Goal: Task Accomplishment & Management: Manage account settings

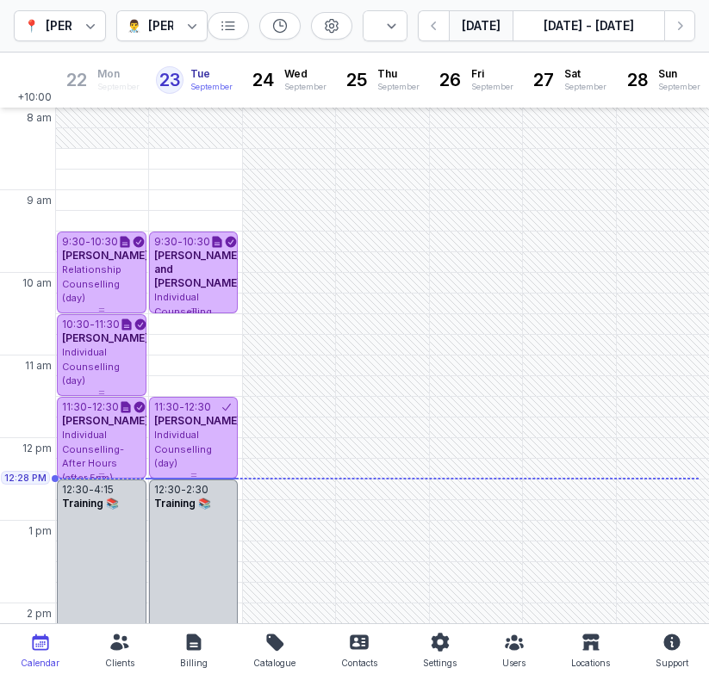
select select "week"
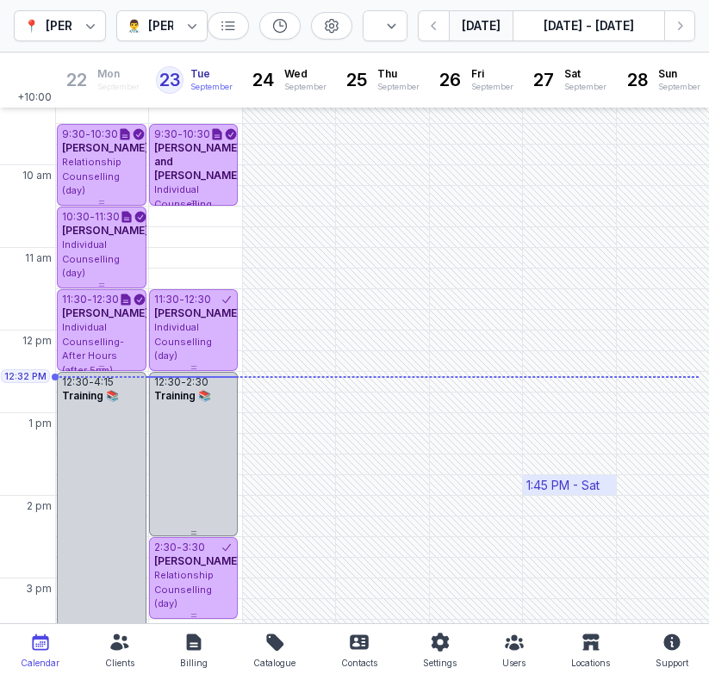
scroll to position [109, 0]
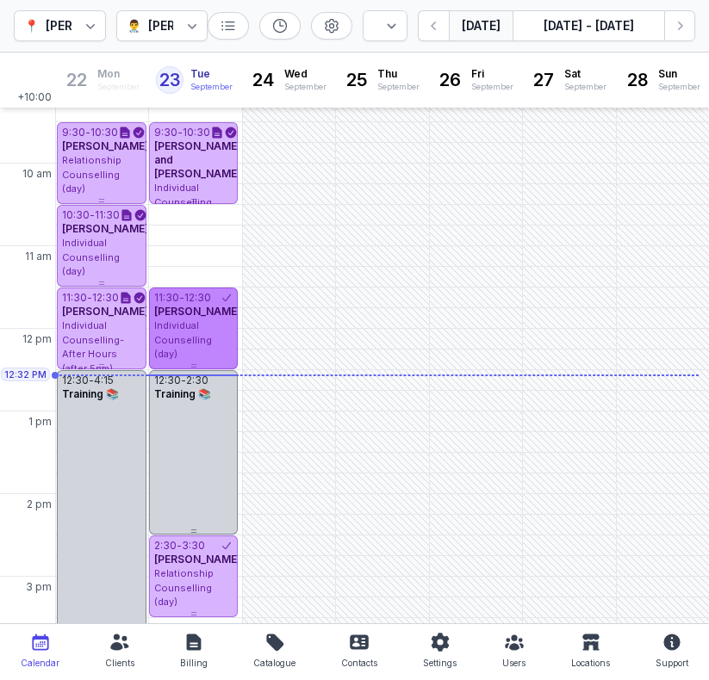
click at [234, 343] on div "11:30 - 12:30 Tobias Weber Individual Counselling (day)" at bounding box center [194, 325] width 90 height 74
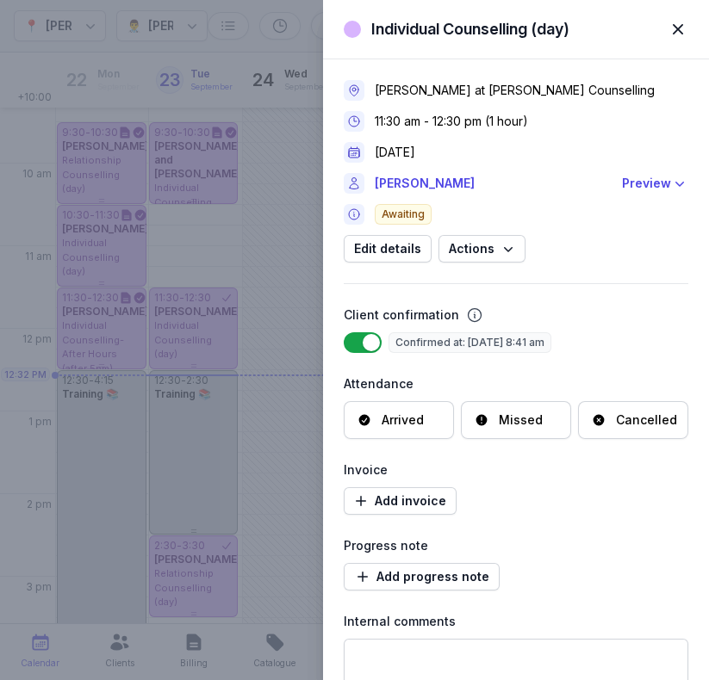
click at [397, 419] on div "Arrived" at bounding box center [403, 420] width 42 height 17
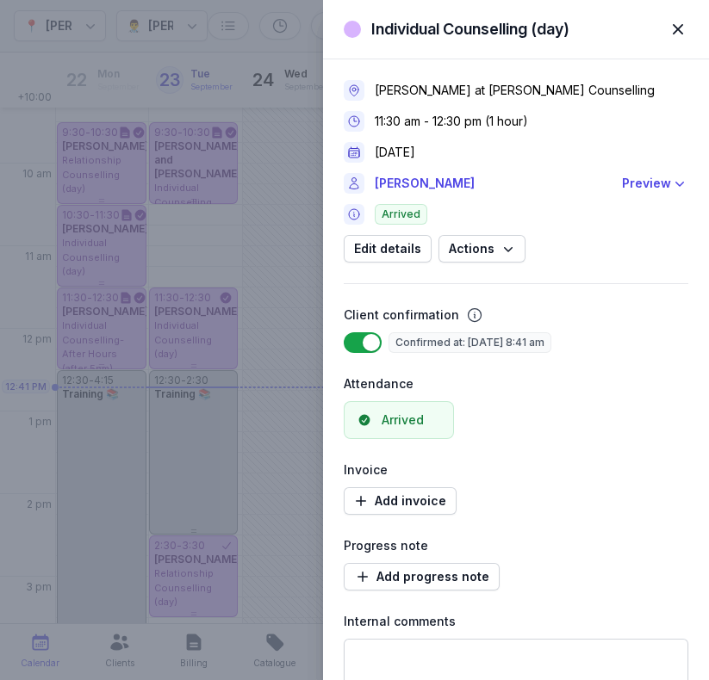
click at [671, 34] on span "button" at bounding box center [678, 29] width 38 height 38
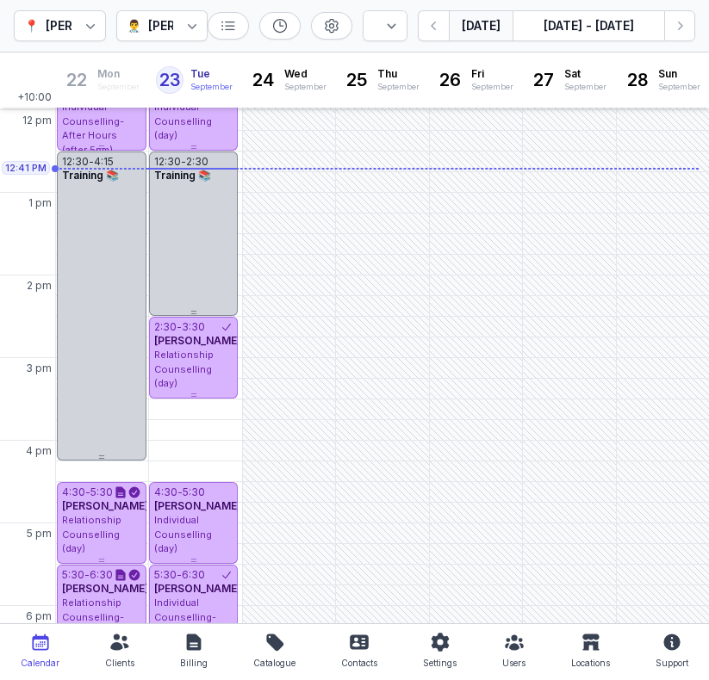
scroll to position [476, 0]
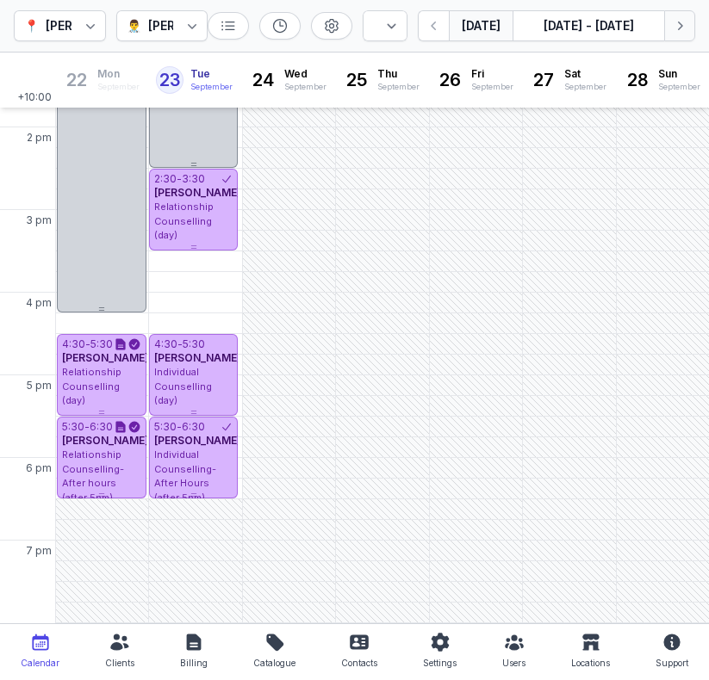
click at [683, 28] on icon "button" at bounding box center [679, 25] width 17 height 17
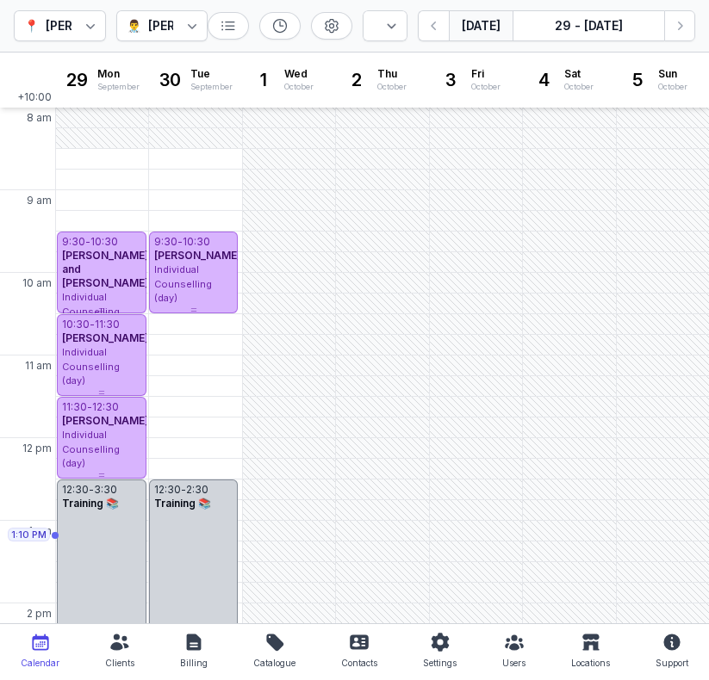
click at [492, 32] on button "[DATE]" at bounding box center [481, 25] width 64 height 31
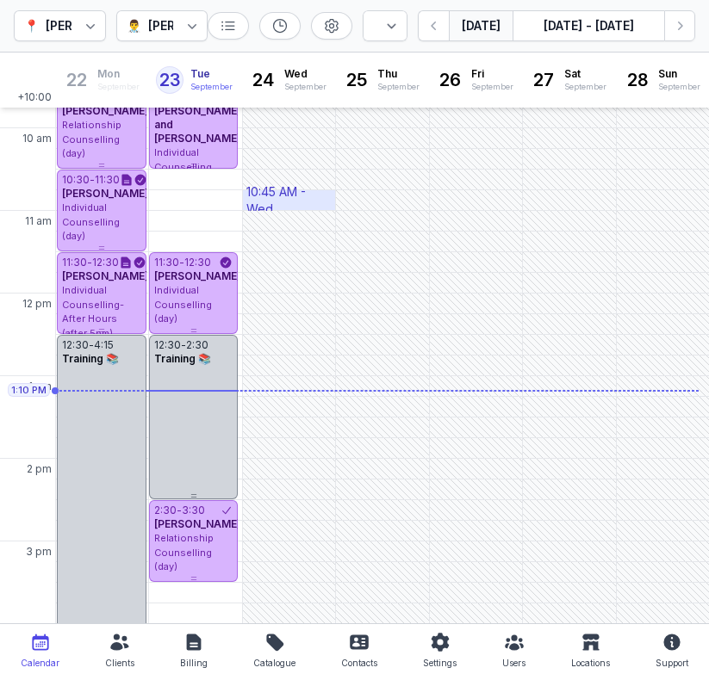
scroll to position [149, 0]
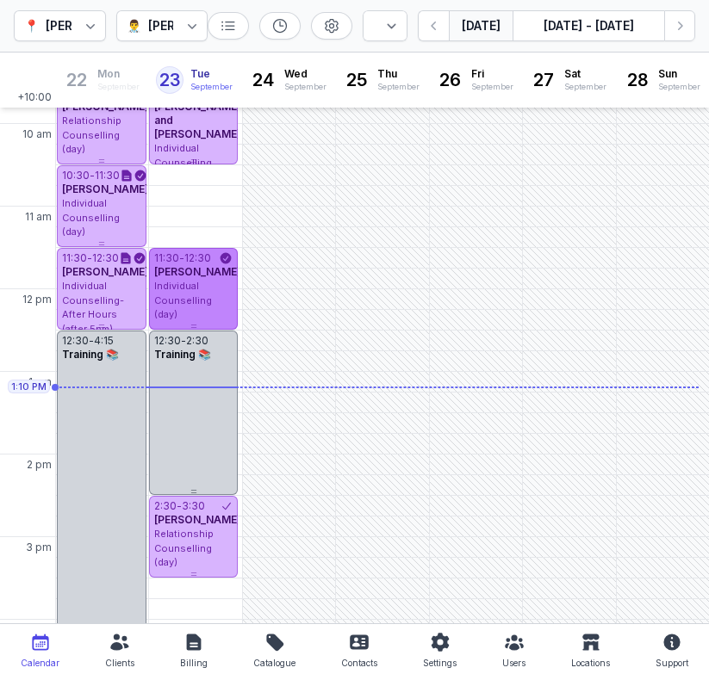
click at [189, 291] on div "Individual Counselling (day)" at bounding box center [193, 300] width 79 height 43
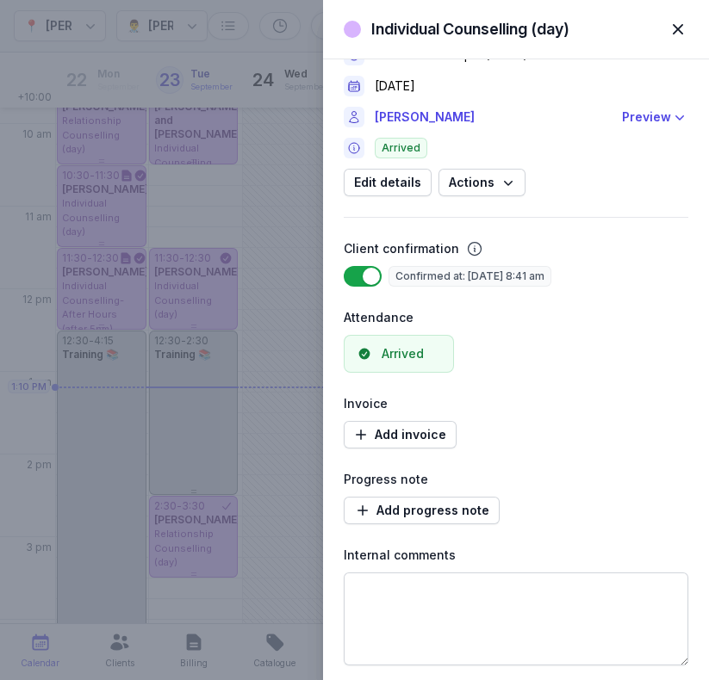
scroll to position [81, 0]
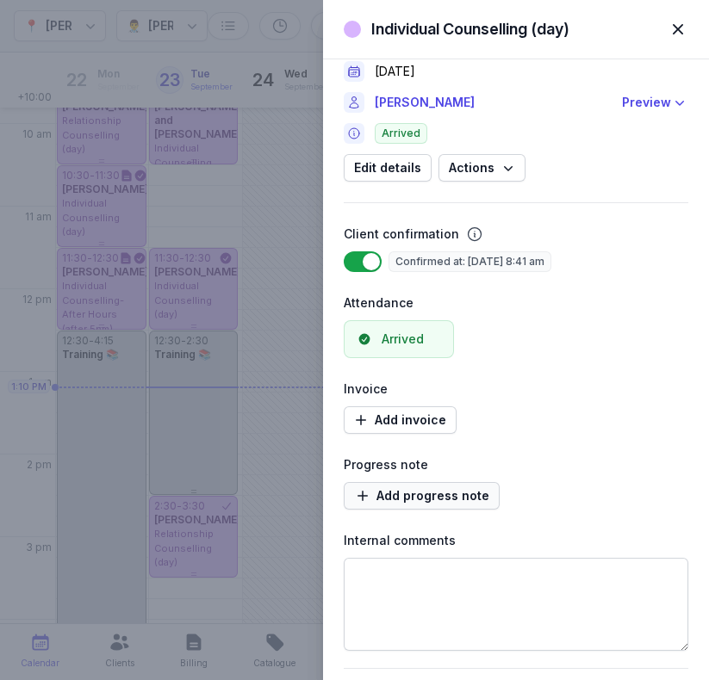
click at [453, 496] on span "Add progress note" at bounding box center [421, 496] width 135 height 21
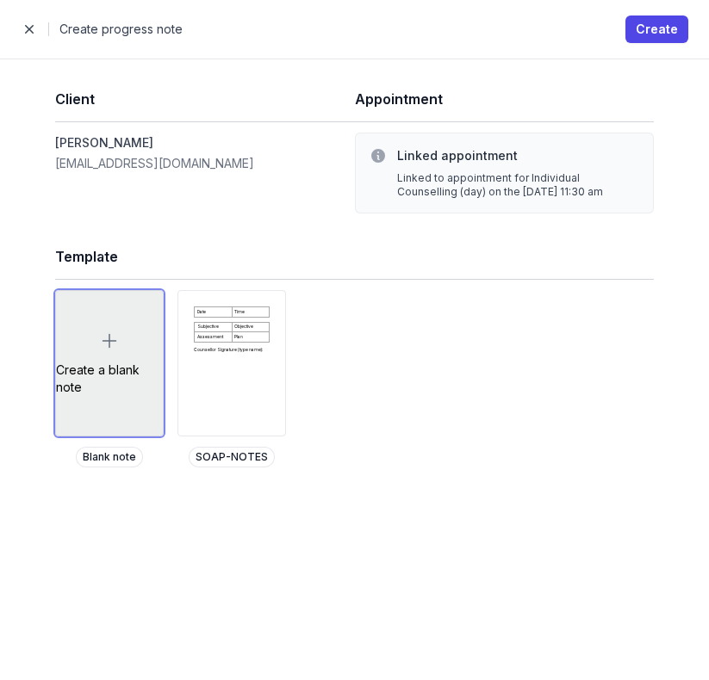
click at [111, 386] on div "Create a blank note" at bounding box center [109, 379] width 107 height 34
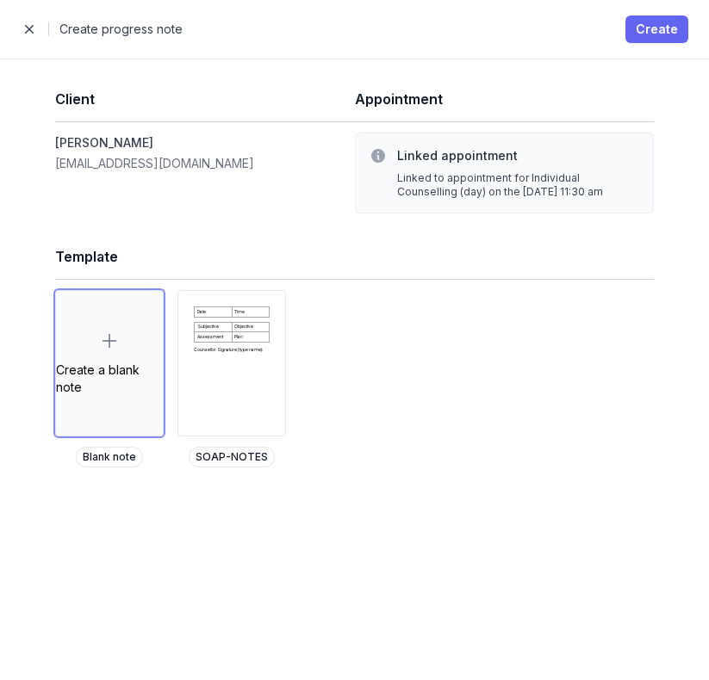
click at [644, 34] on span "Create" at bounding box center [657, 29] width 42 height 21
select select
select select "***"
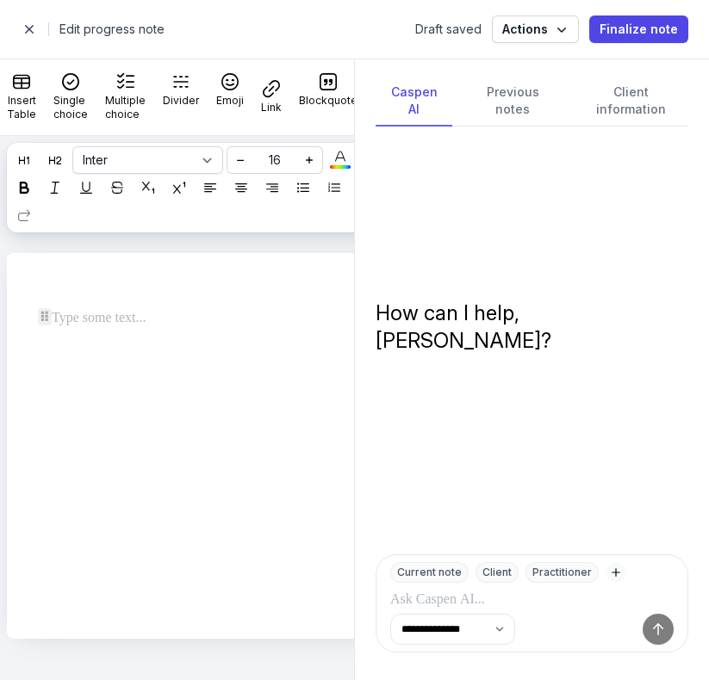
click at [208, 343] on div at bounding box center [194, 326] width 341 height 62
click at [22, 198] on button at bounding box center [24, 188] width 28 height 28
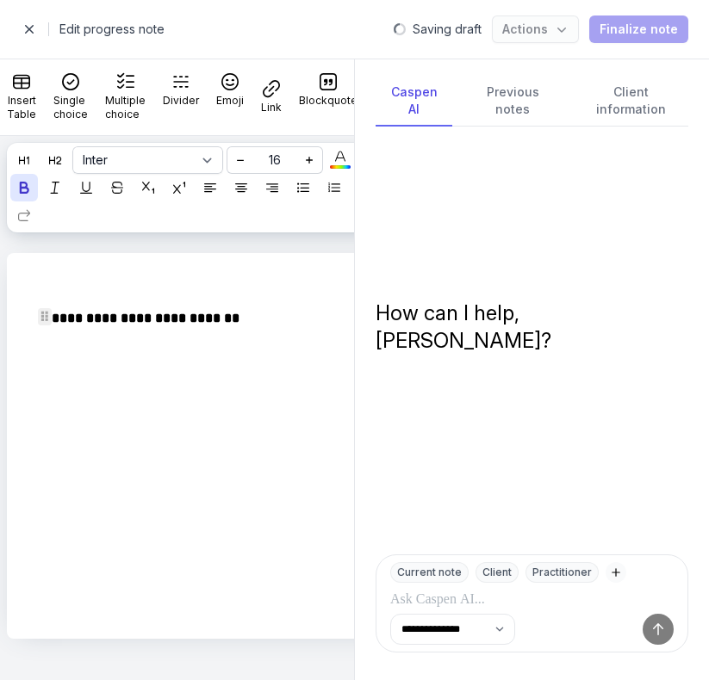
click at [170, 321] on strong "**********" at bounding box center [147, 318] width 191 height 13
click at [194, 356] on div "**********" at bounding box center [194, 326] width 341 height 62
click at [214, 316] on strong "**********" at bounding box center [147, 318] width 191 height 13
click at [244, 418] on div "**********" at bounding box center [207, 446] width 400 height 386
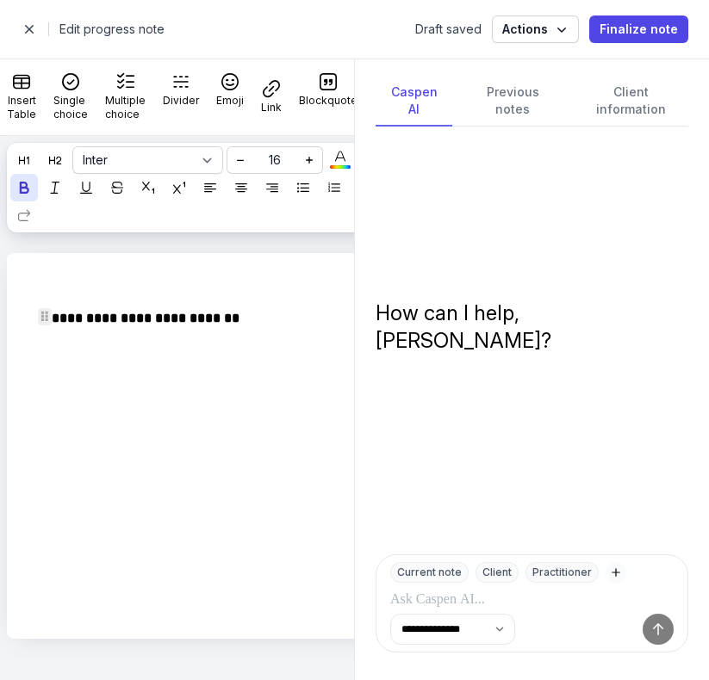
click at [200, 315] on strong "**********" at bounding box center [147, 318] width 191 height 13
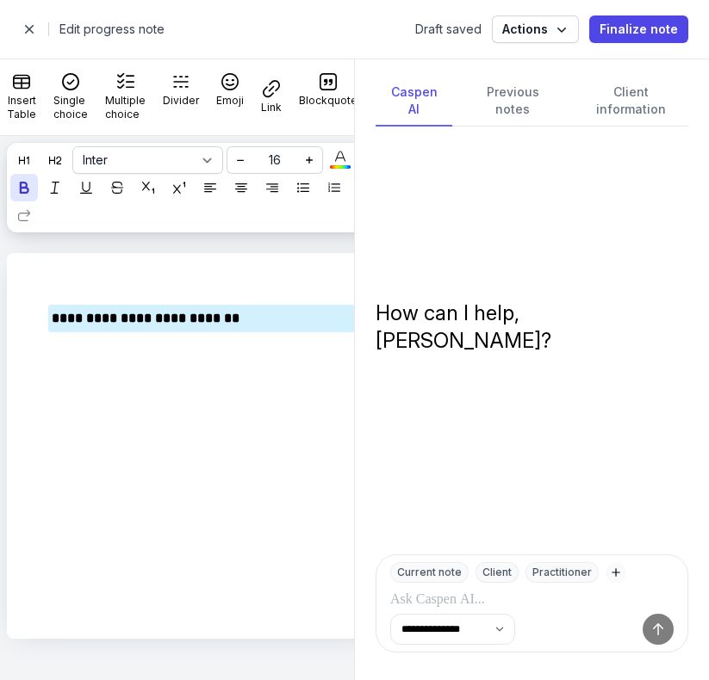
click at [233, 391] on div "**********" at bounding box center [207, 325] width 400 height 145
click at [235, 388] on div "**********" at bounding box center [207, 325] width 400 height 145
click at [287, 326] on p "**********" at bounding box center [202, 318] width 300 height 21
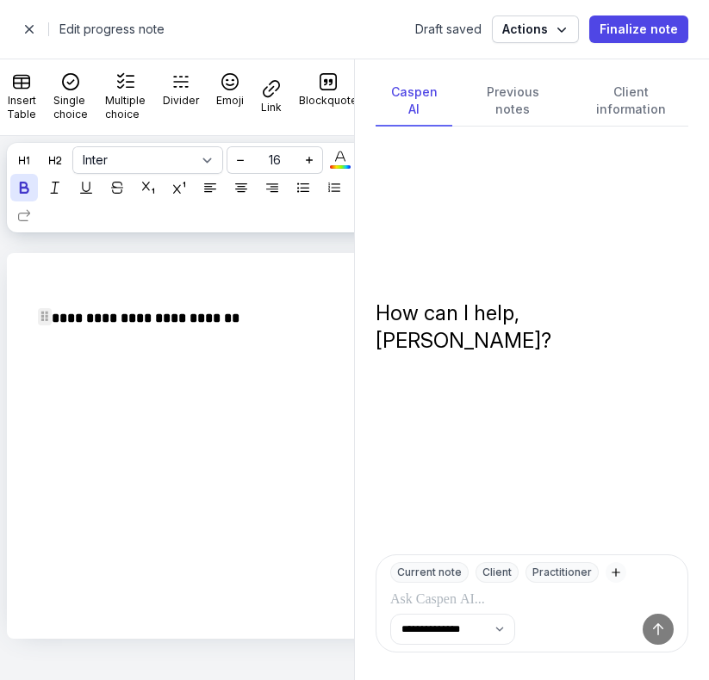
click at [227, 318] on strong "**********" at bounding box center [147, 318] width 191 height 13
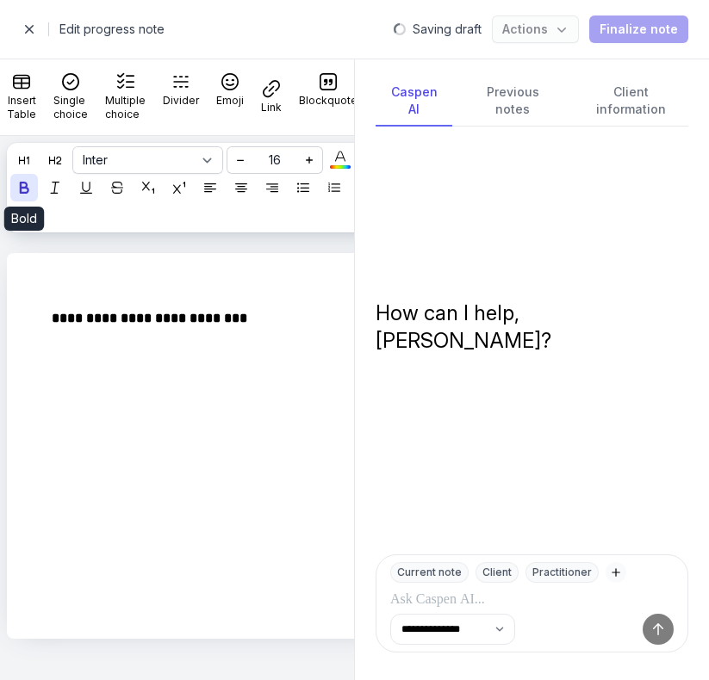
click at [21, 201] on button at bounding box center [24, 188] width 28 height 28
click at [22, 190] on icon at bounding box center [24, 188] width 12 height 12
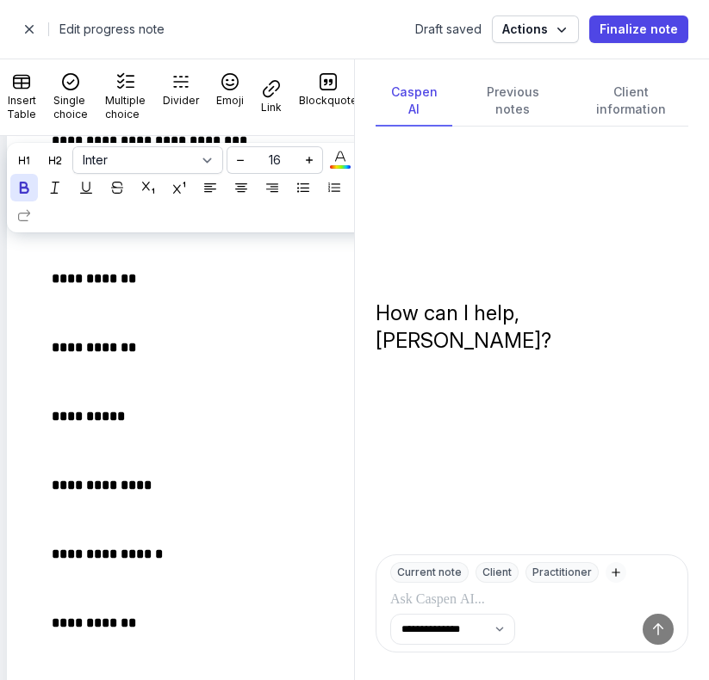
scroll to position [212, 0]
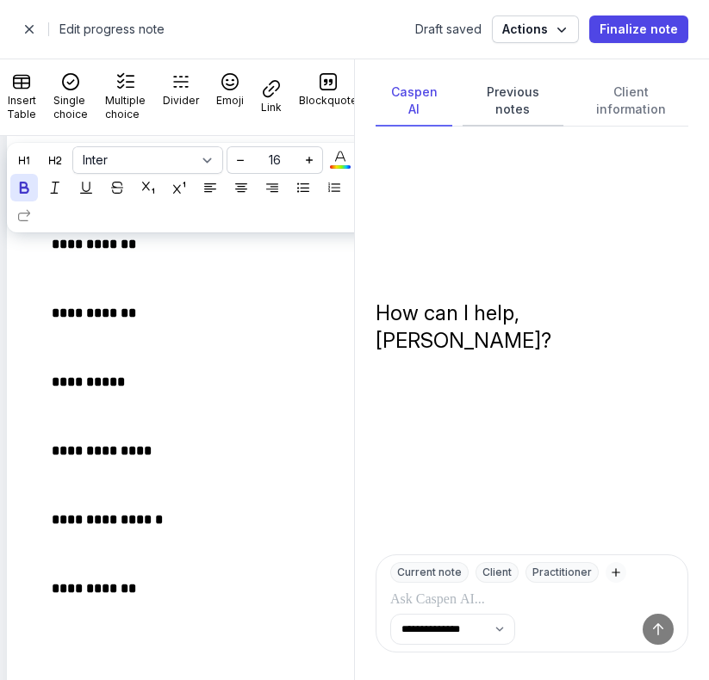
click at [513, 98] on div "Previous notes" at bounding box center [512, 102] width 100 height 50
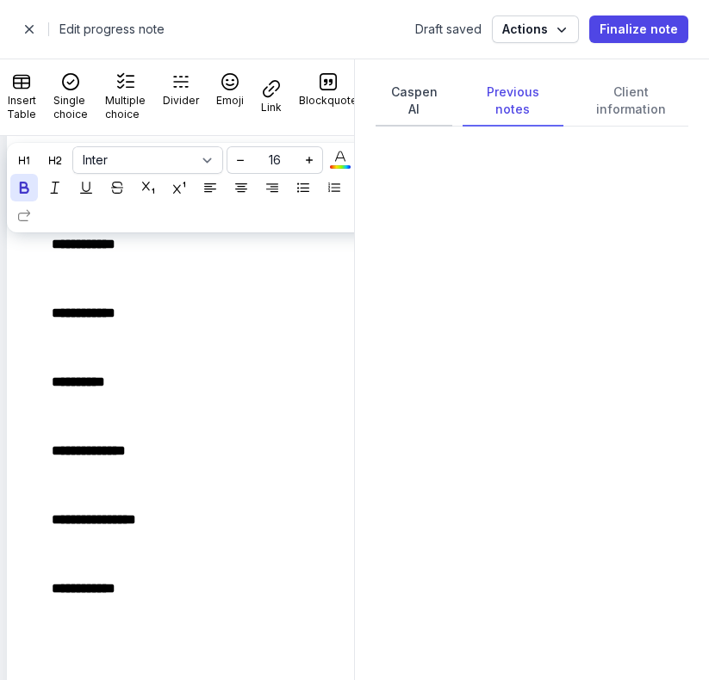
click at [425, 110] on div "Caspen AI" at bounding box center [413, 102] width 77 height 50
select select "***"
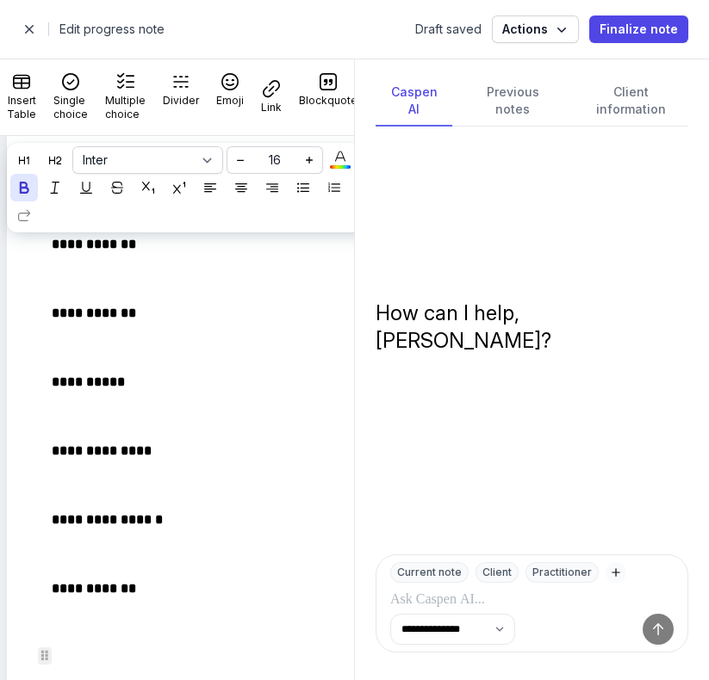
scroll to position [303, 0]
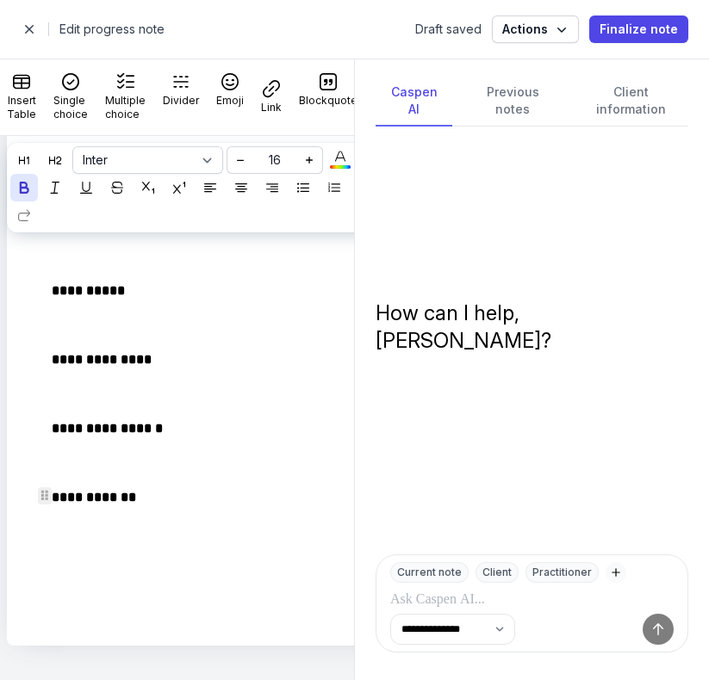
click at [110, 502] on strong "**********" at bounding box center [96, 497] width 88 height 13
click at [0, 0] on div "**********" at bounding box center [354, 340] width 709 height 680
click at [186, 499] on p "**********" at bounding box center [202, 497] width 300 height 21
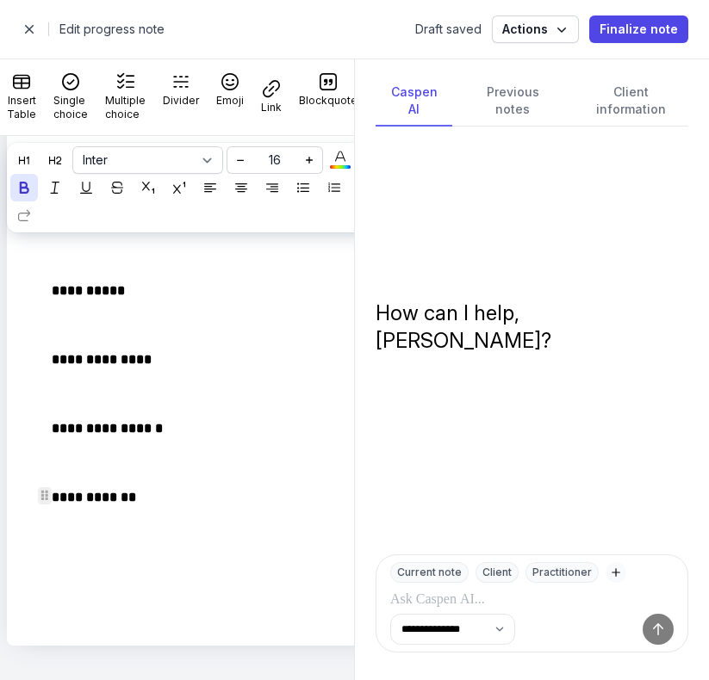
click at [109, 497] on strong "**********" at bounding box center [96, 497] width 88 height 13
click at [140, 493] on strong "**********" at bounding box center [96, 497] width 88 height 13
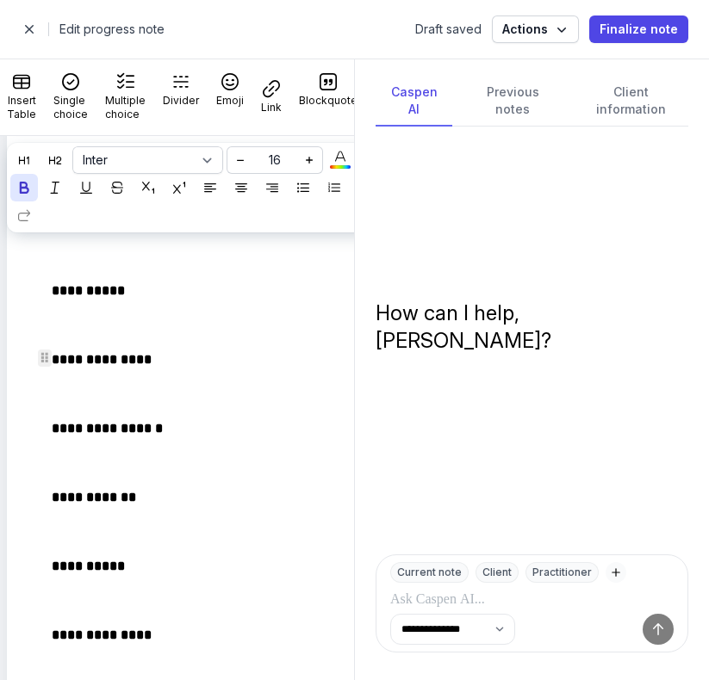
scroll to position [0, 0]
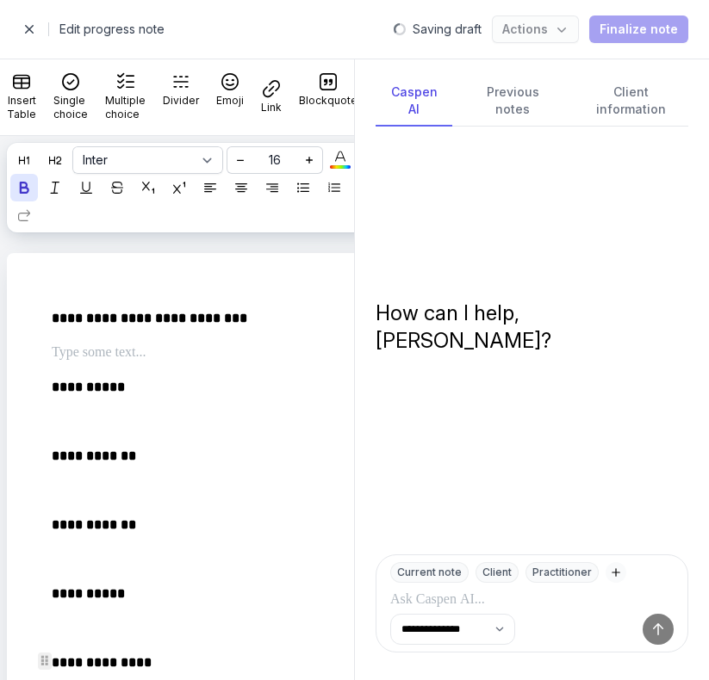
click at [147, 345] on p at bounding box center [202, 353] width 300 height 21
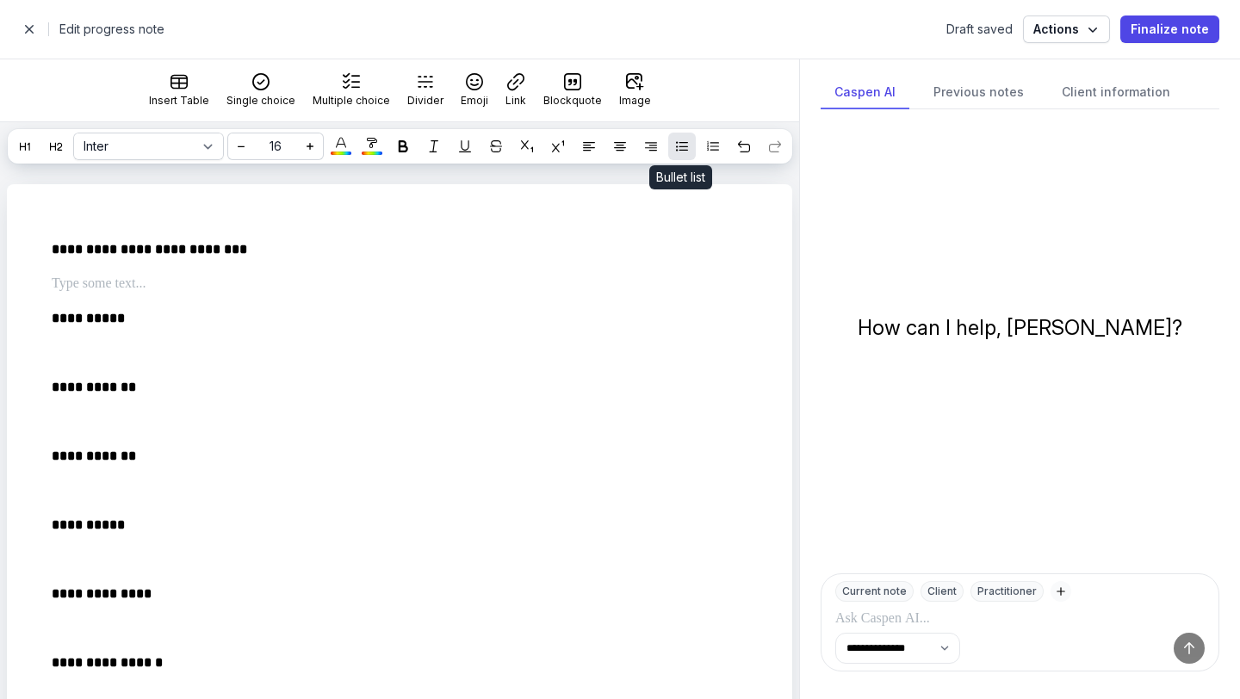
click at [676, 141] on icon at bounding box center [682, 146] width 12 height 12
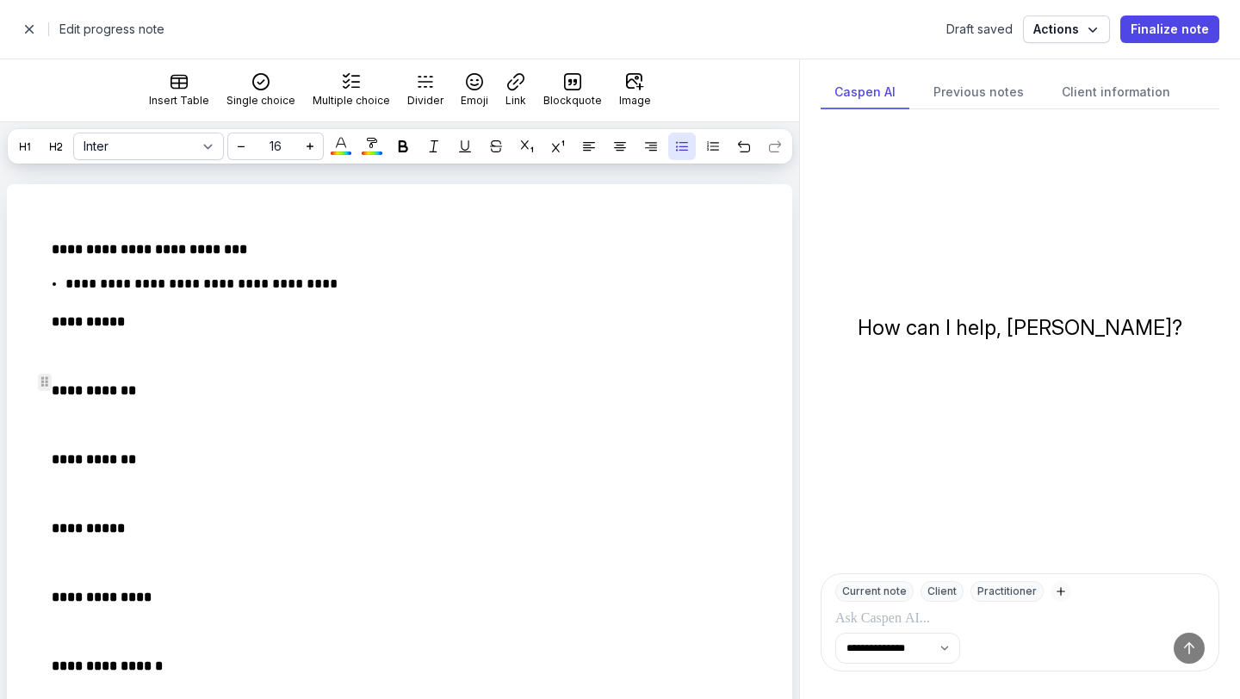
click at [161, 362] on div "**********" at bounding box center [387, 603] width 727 height 754
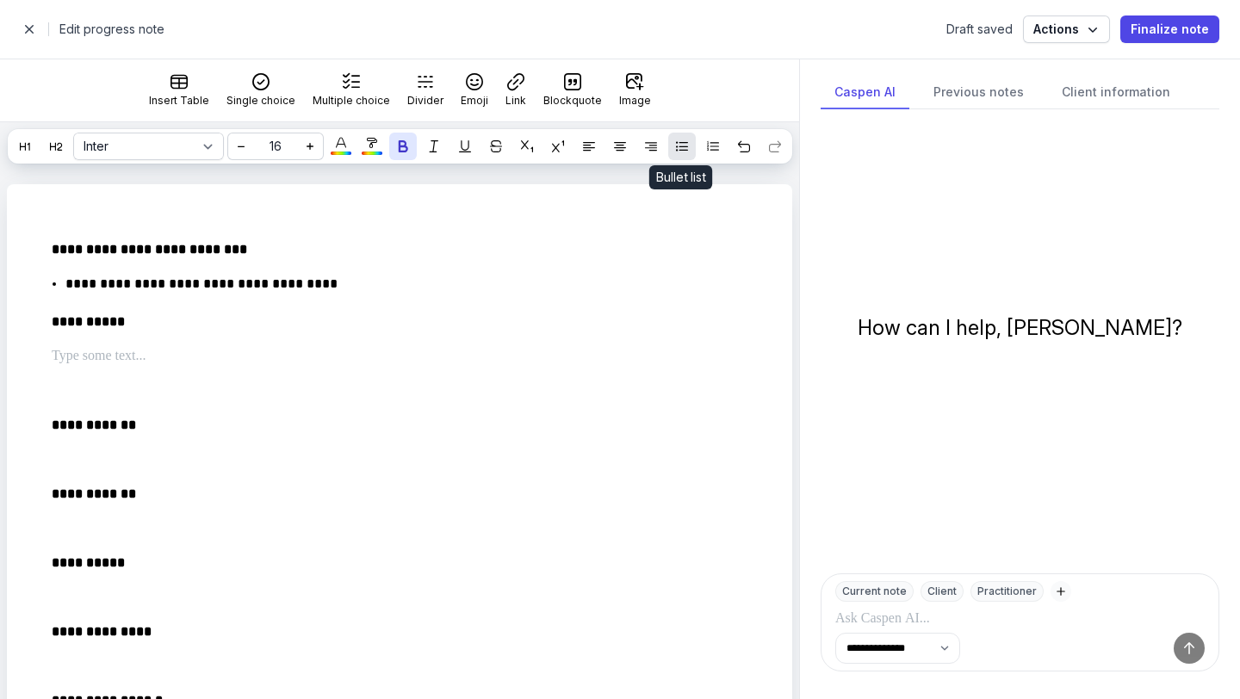
click at [681, 150] on icon at bounding box center [682, 146] width 12 height 12
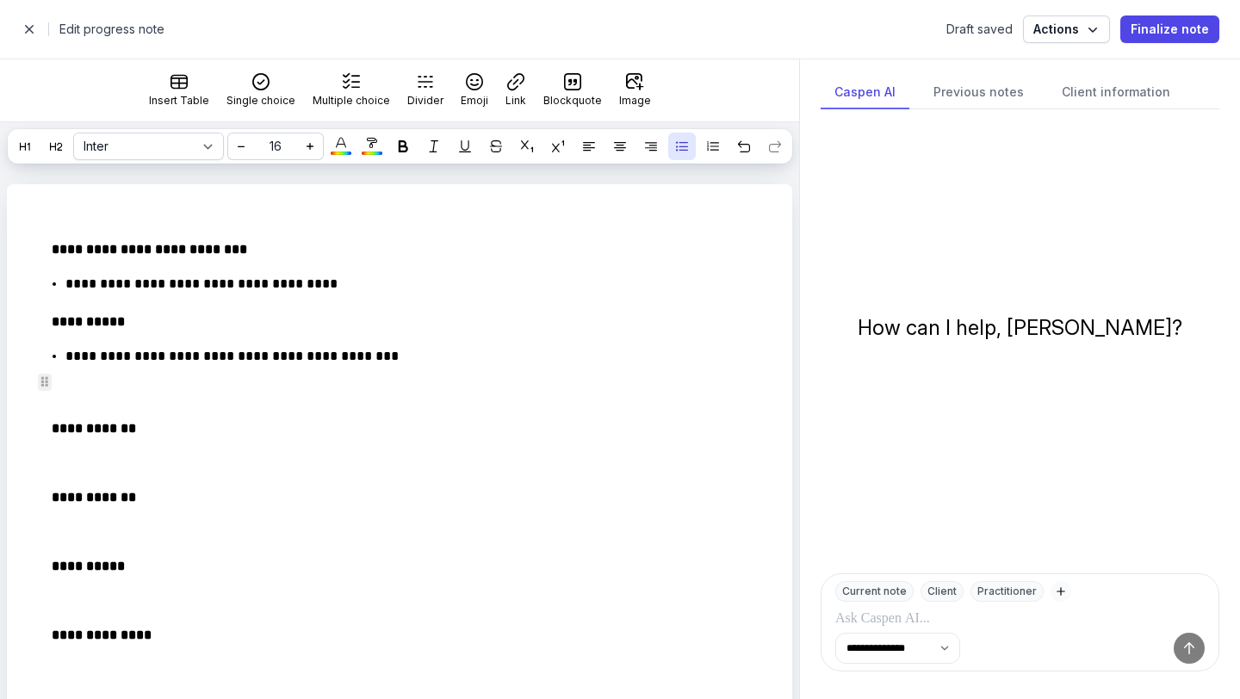
click at [67, 367] on p "**********" at bounding box center [389, 356] width 648 height 21
click at [444, 367] on p "**********" at bounding box center [389, 356] width 648 height 21
select select
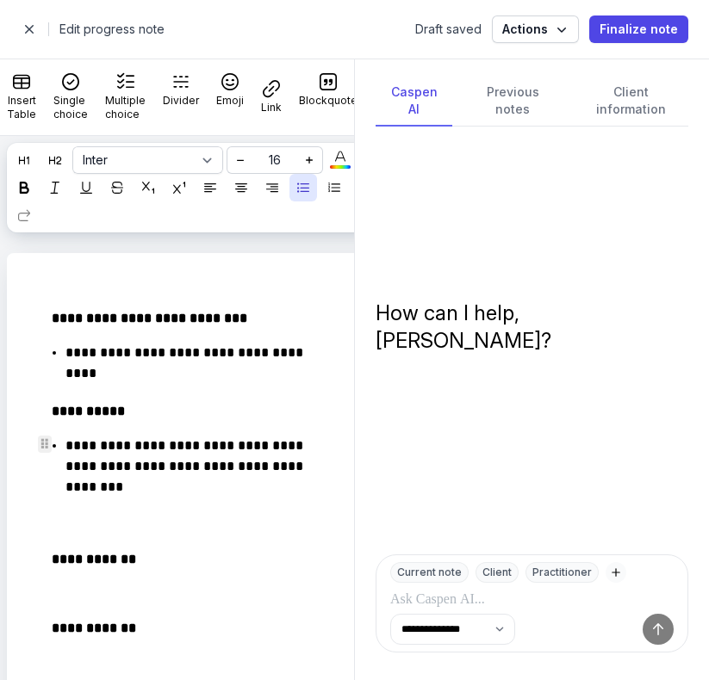
click at [218, 487] on p "**********" at bounding box center [189, 467] width 248 height 62
click at [47, 320] on div at bounding box center [45, 316] width 14 height 17
click at [78, 313] on strong "**********" at bounding box center [151, 318] width 199 height 13
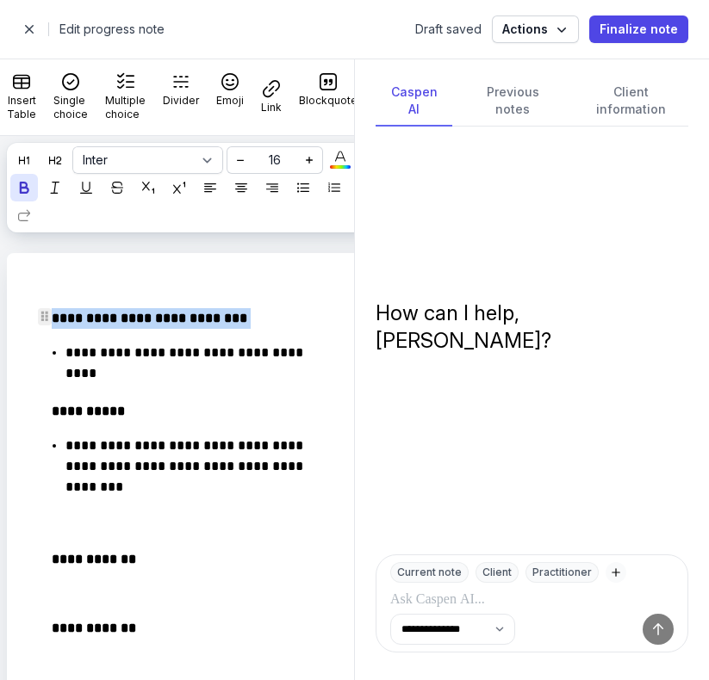
click at [78, 313] on strong "**********" at bounding box center [151, 318] width 199 height 13
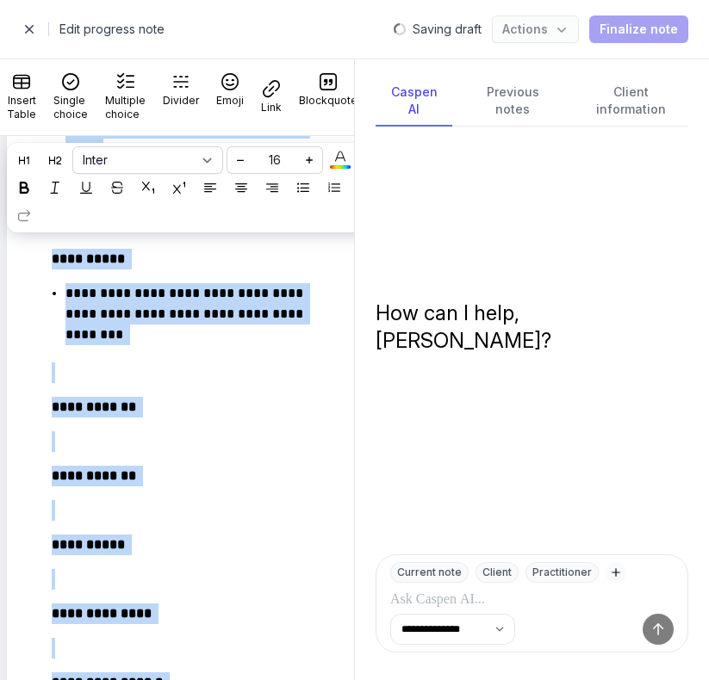
drag, startPoint x: 62, startPoint y: 317, endPoint x: 326, endPoint y: 679, distance: 447.5
click at [326, 679] on div "**********" at bounding box center [177, 369] width 354 height 621
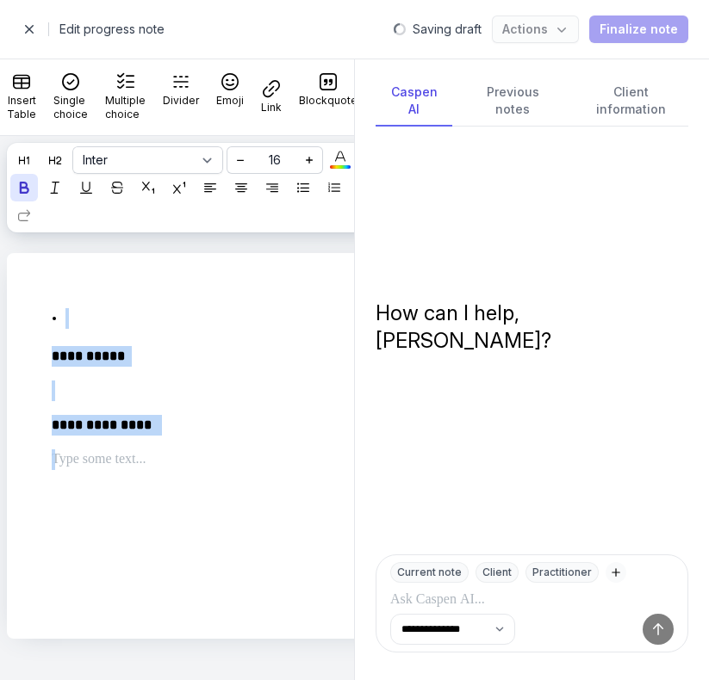
drag, startPoint x: 183, startPoint y: 444, endPoint x: 0, endPoint y: 173, distance: 327.0
click at [0, 173] on div "**********" at bounding box center [206, 408] width 413 height 544
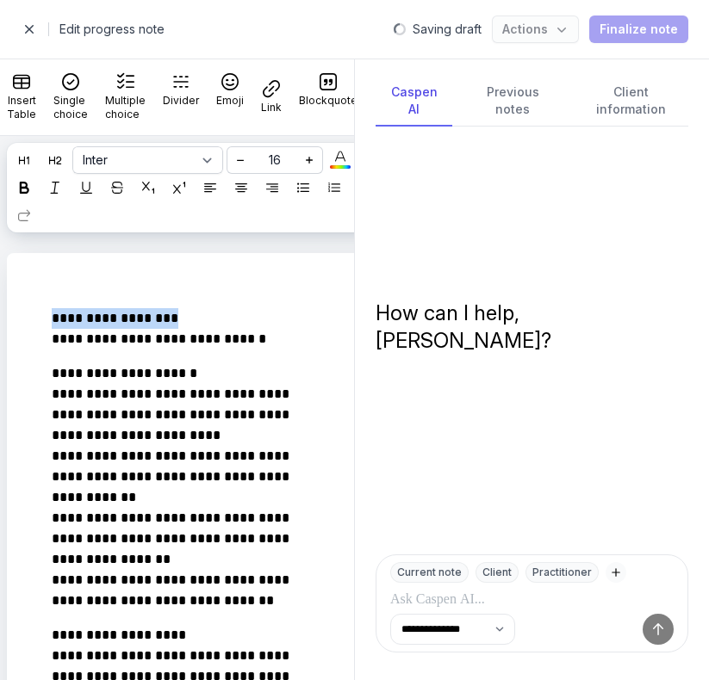
drag, startPoint x: 177, startPoint y: 315, endPoint x: 13, endPoint y: 320, distance: 164.6
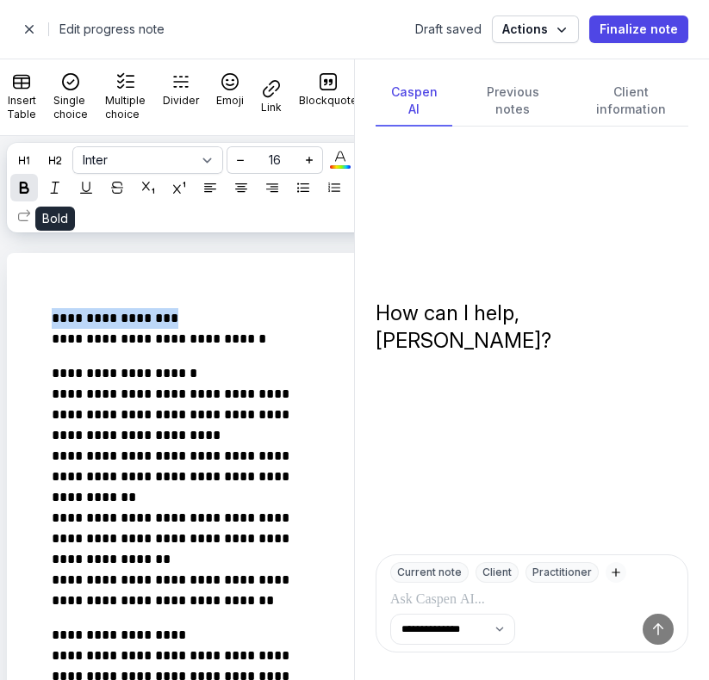
click at [34, 189] on div at bounding box center [24, 187] width 21 height 21
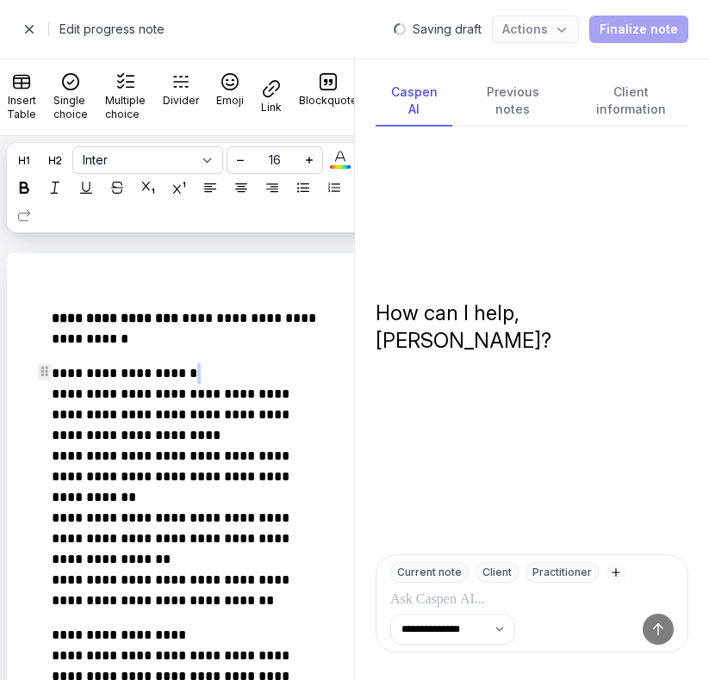
drag, startPoint x: 211, startPoint y: 371, endPoint x: 46, endPoint y: 386, distance: 166.0
click at [239, 369] on p "**********" at bounding box center [190, 487] width 276 height 248
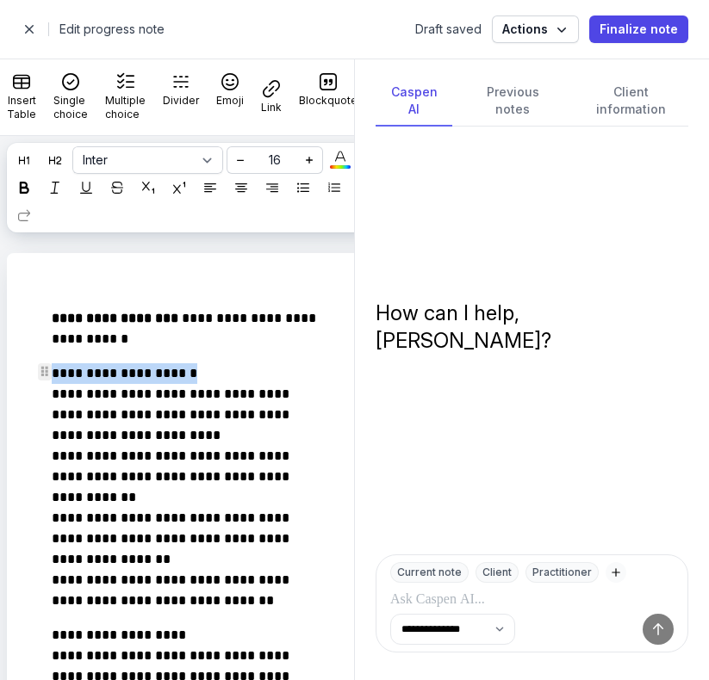
drag, startPoint x: 238, startPoint y: 369, endPoint x: 53, endPoint y: 372, distance: 184.3
click at [53, 372] on p "**********" at bounding box center [190, 487] width 276 height 248
click at [30, 192] on icon at bounding box center [24, 188] width 12 height 12
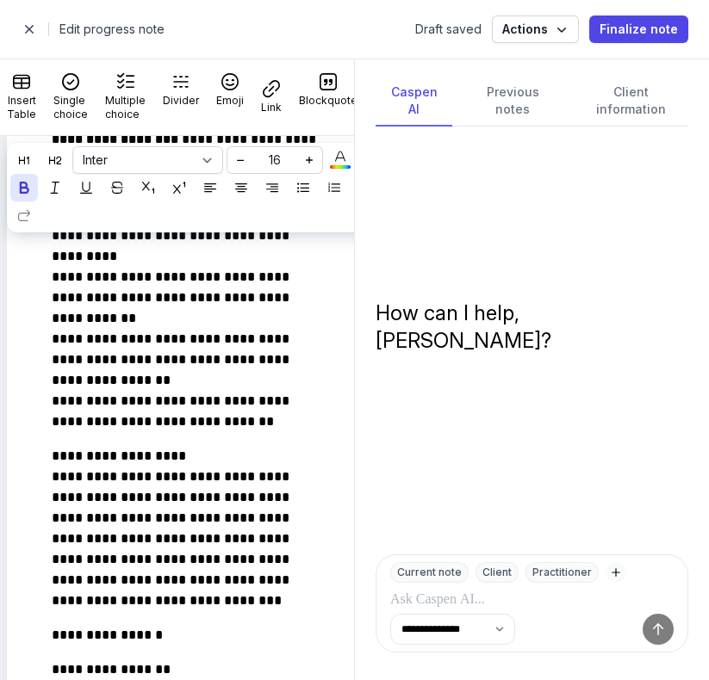
scroll to position [216, 0]
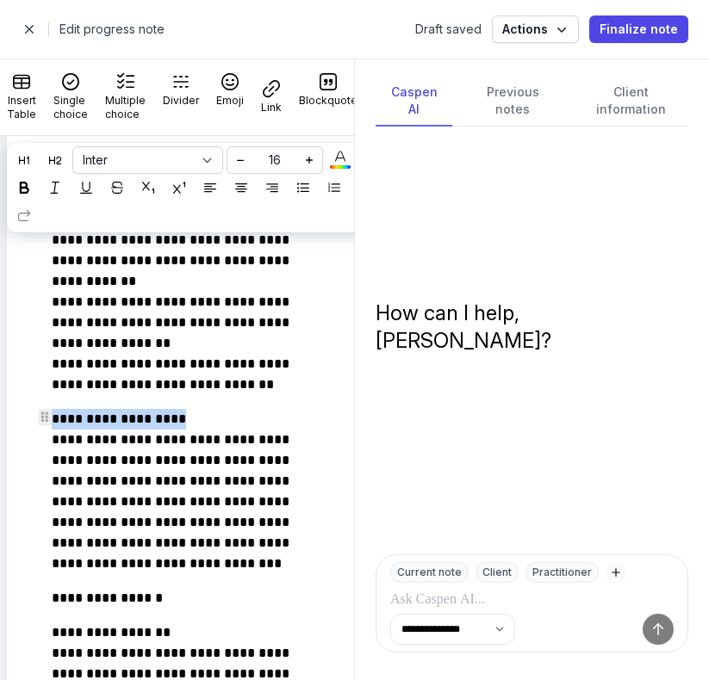
drag, startPoint x: 193, startPoint y: 417, endPoint x: 55, endPoint y: 421, distance: 137.9
click at [55, 421] on p "**********" at bounding box center [190, 491] width 276 height 165
click at [30, 187] on icon at bounding box center [24, 188] width 12 height 12
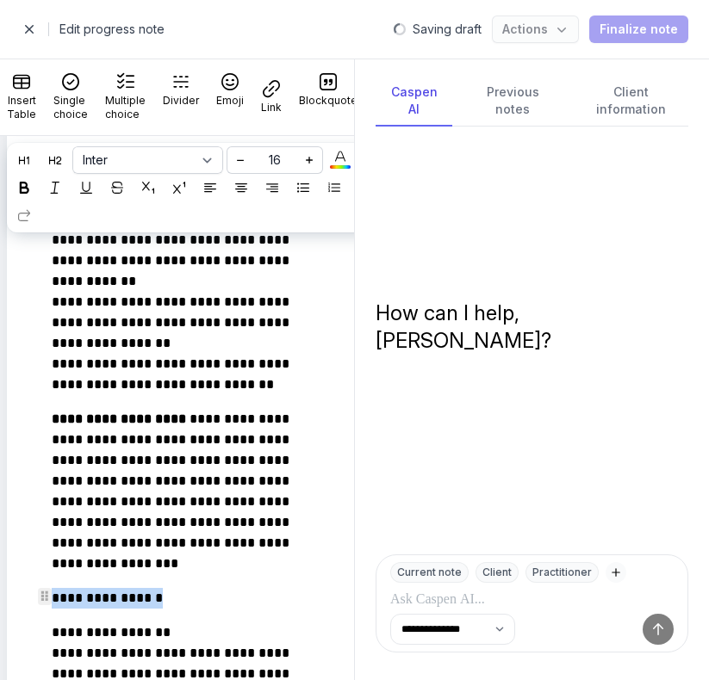
drag, startPoint x: 172, startPoint y: 604, endPoint x: 26, endPoint y: 600, distance: 146.4
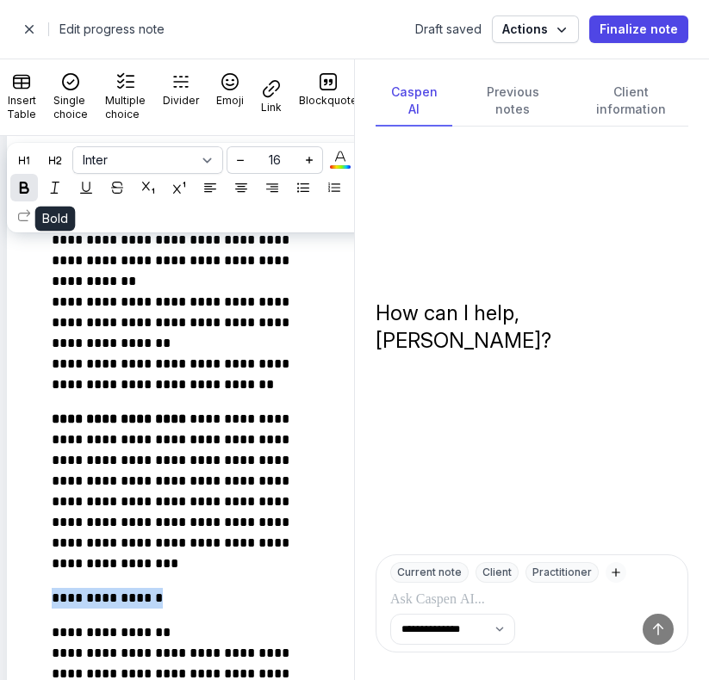
click at [30, 191] on icon at bounding box center [24, 188] width 12 height 12
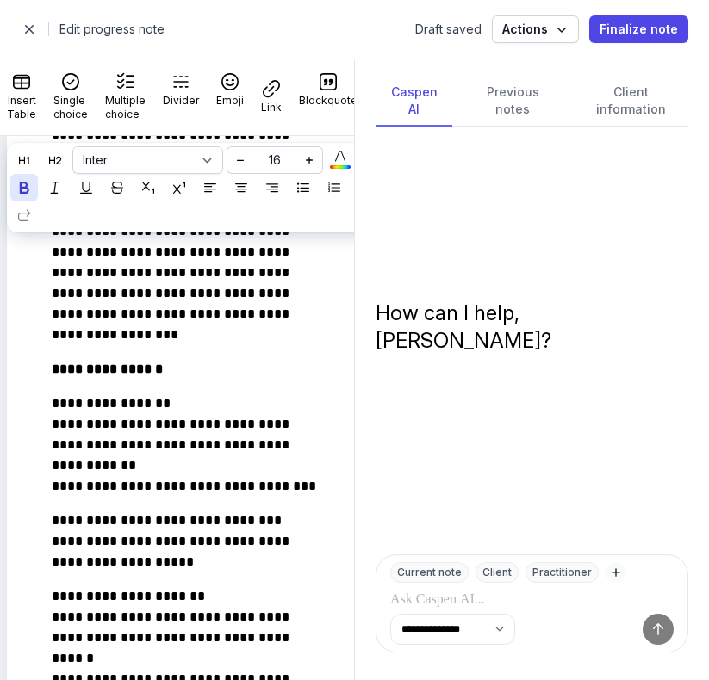
scroll to position [462, 0]
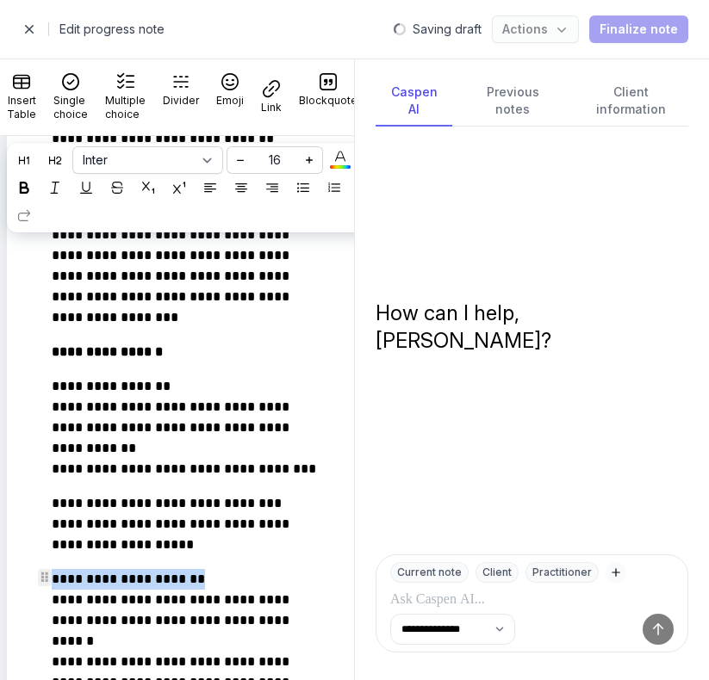
drag, startPoint x: 210, startPoint y: 579, endPoint x: 35, endPoint y: 580, distance: 174.8
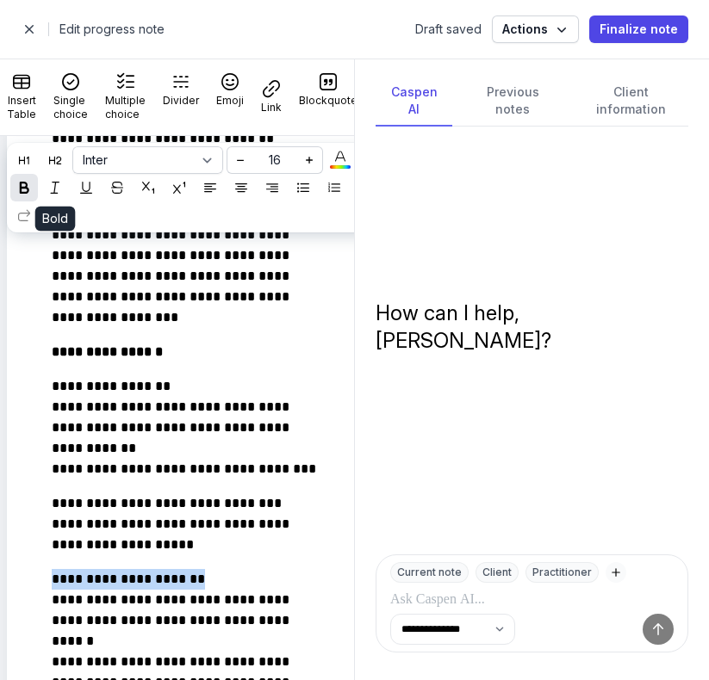
click at [30, 189] on icon at bounding box center [24, 188] width 12 height 12
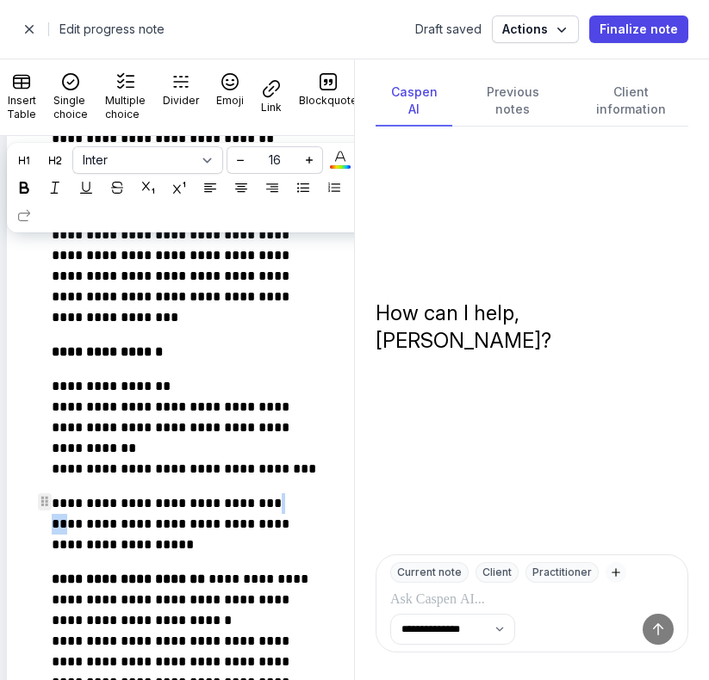
drag, startPoint x: 307, startPoint y: 499, endPoint x: 62, endPoint y: 522, distance: 245.6
click at [62, 522] on p "**********" at bounding box center [190, 524] width 276 height 62
click at [228, 526] on p "**********" at bounding box center [190, 524] width 276 height 62
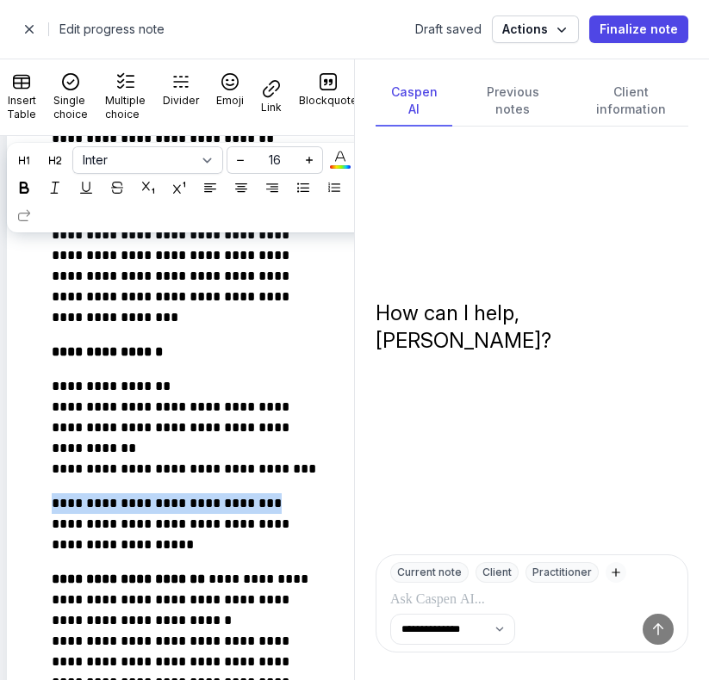
drag, startPoint x: 281, startPoint y: 501, endPoint x: 19, endPoint y: 489, distance: 262.1
click at [30, 191] on icon at bounding box center [24, 188] width 12 height 12
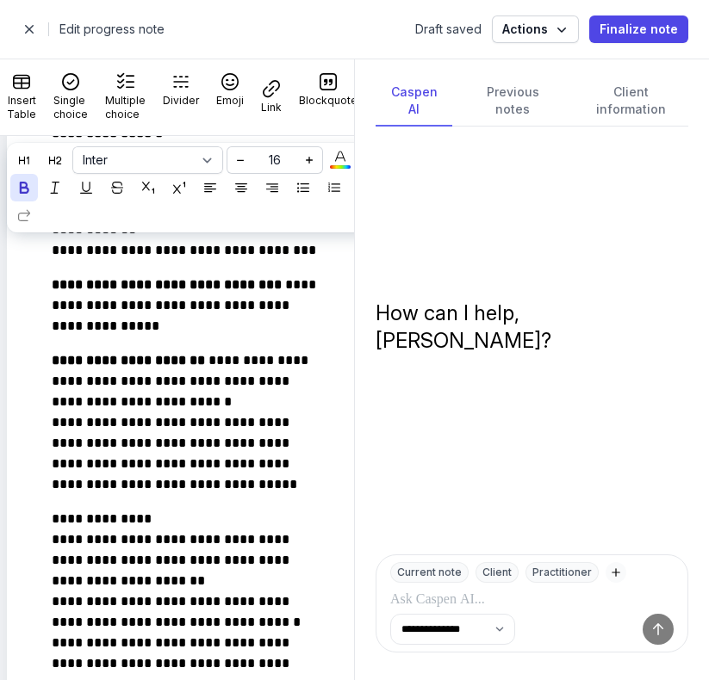
scroll to position [701, 0]
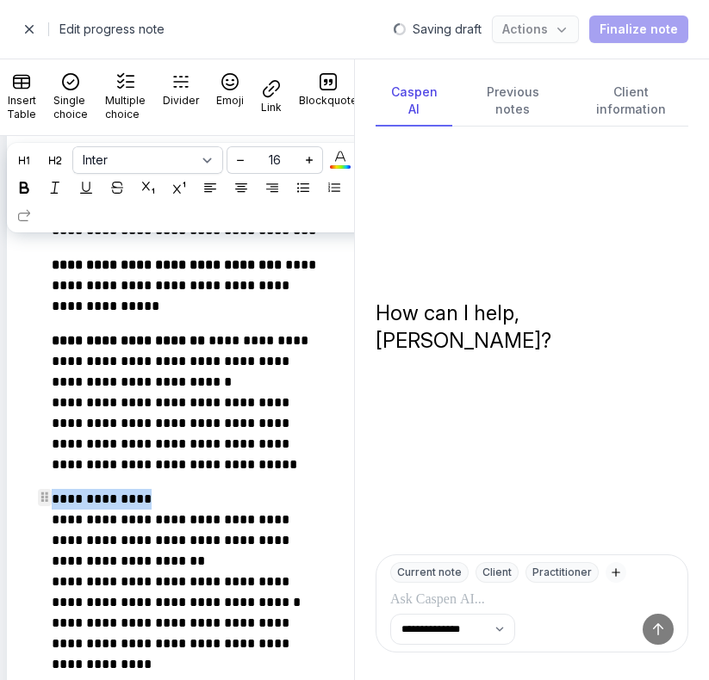
drag, startPoint x: 158, startPoint y: 502, endPoint x: 46, endPoint y: 499, distance: 112.8
click at [46, 499] on div "**********" at bounding box center [194, 586] width 341 height 1984
click at [30, 187] on icon at bounding box center [24, 188] width 12 height 12
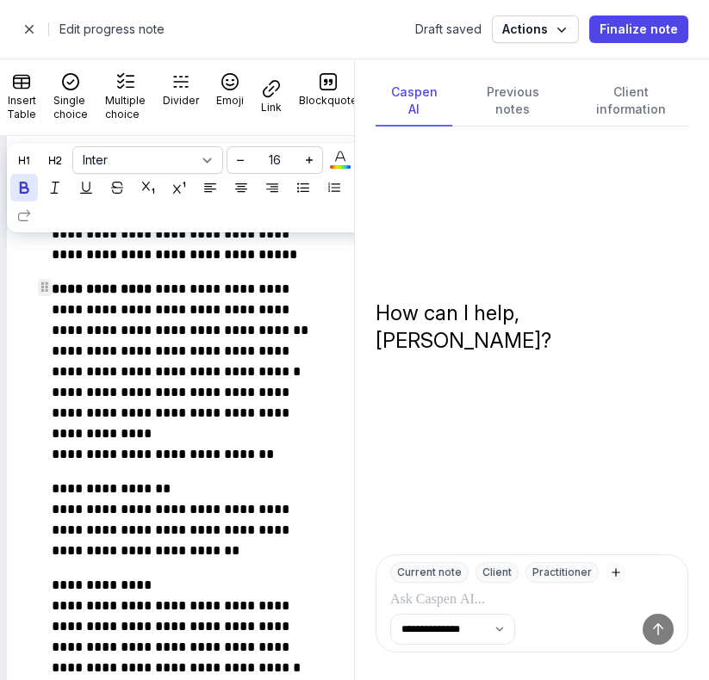
scroll to position [960, 0]
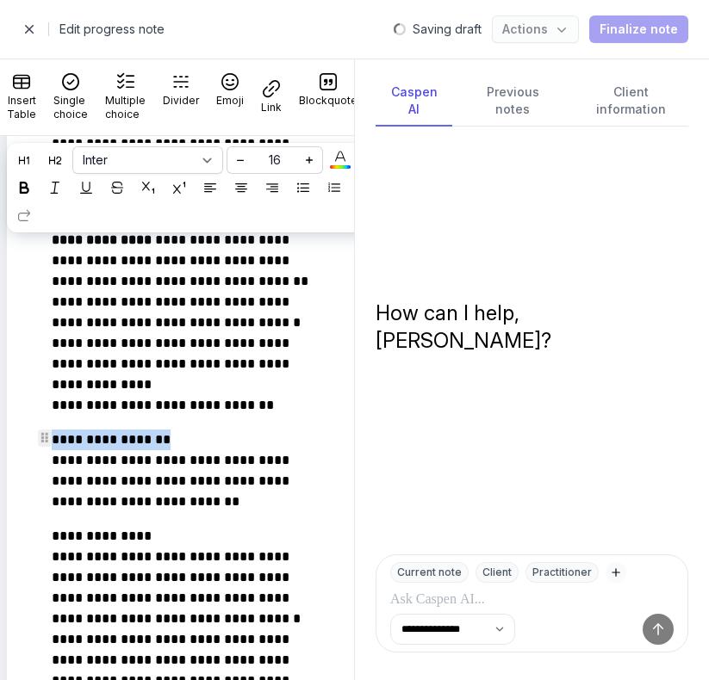
drag, startPoint x: 179, startPoint y: 438, endPoint x: 0, endPoint y: 438, distance: 179.1
click at [0, 438] on div "**********" at bounding box center [206, 326] width 413 height 2067
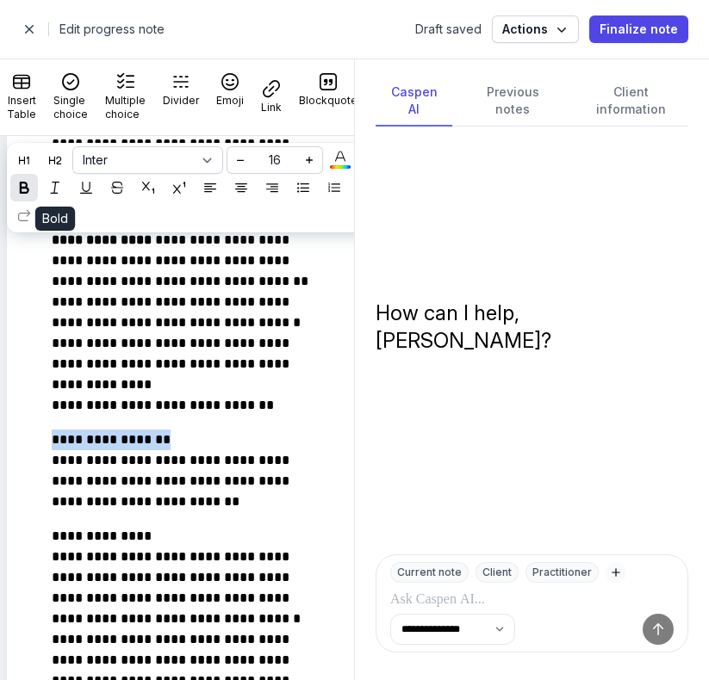
click at [30, 190] on icon at bounding box center [24, 188] width 12 height 12
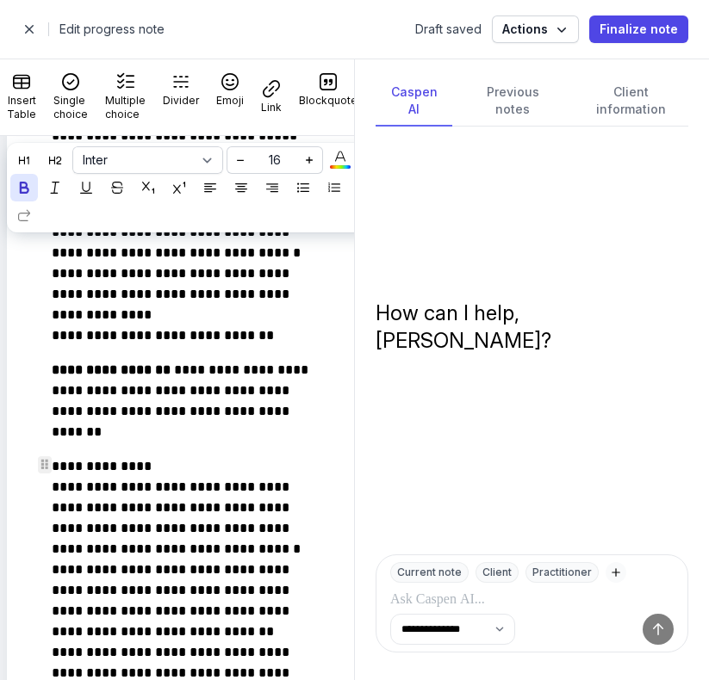
scroll to position [1035, 0]
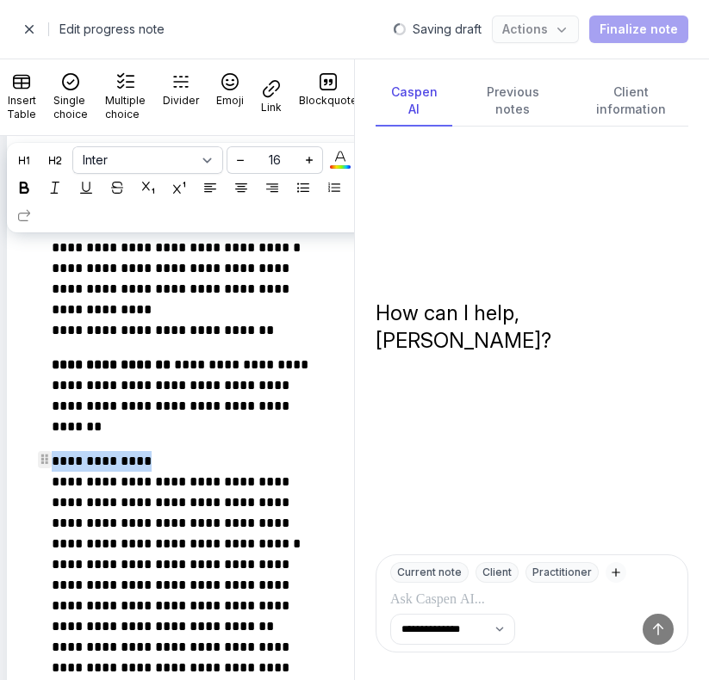
drag, startPoint x: 163, startPoint y: 466, endPoint x: 0, endPoint y: 464, distance: 162.8
click at [0, 464] on div "**********" at bounding box center [206, 251] width 413 height 2067
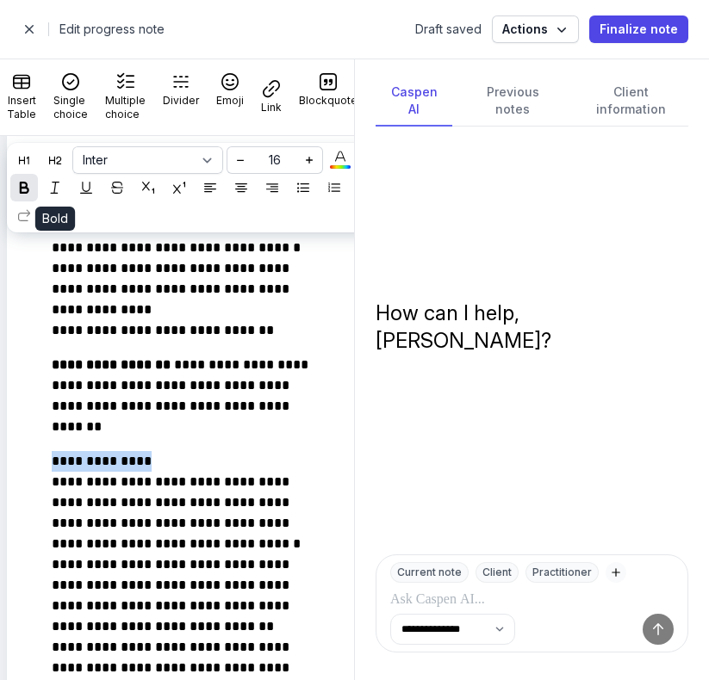
click at [30, 186] on icon at bounding box center [24, 188] width 12 height 12
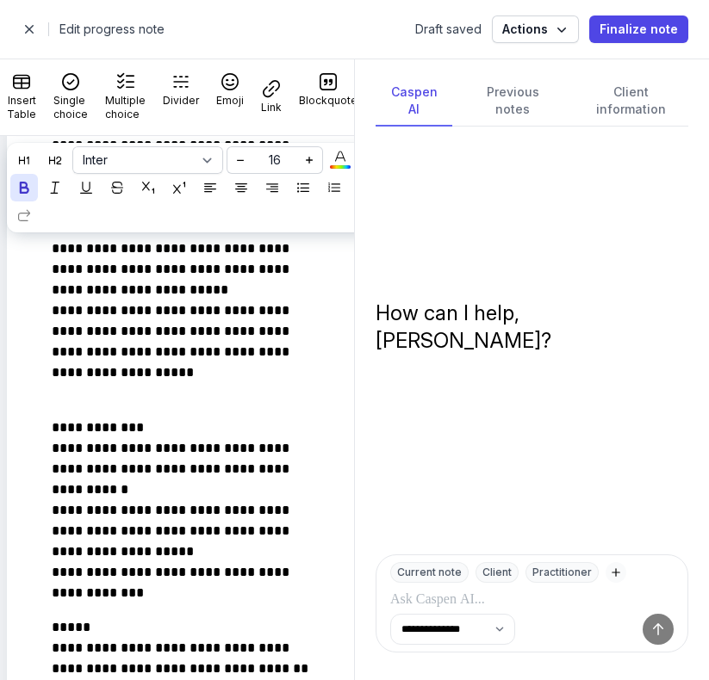
scroll to position [1468, 0]
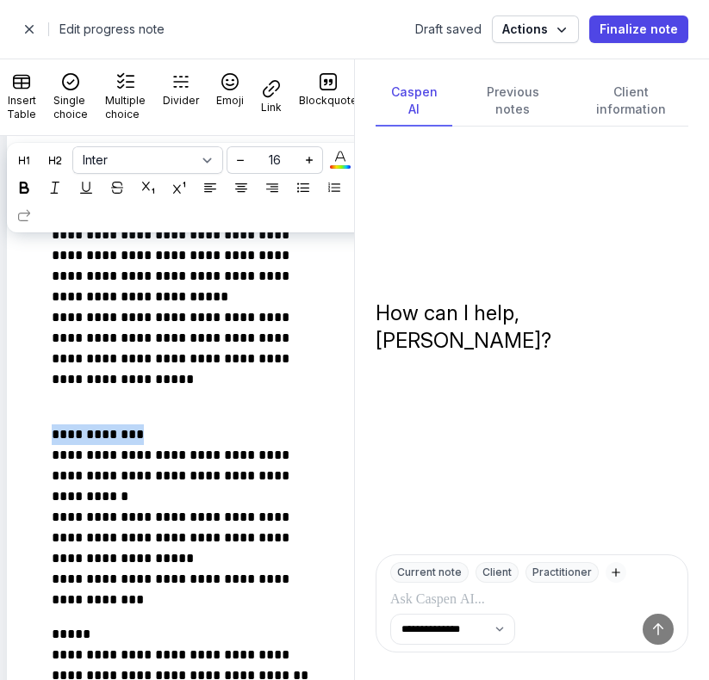
drag, startPoint x: 140, startPoint y: 439, endPoint x: 13, endPoint y: 439, distance: 126.6
click at [30, 191] on icon at bounding box center [24, 188] width 12 height 12
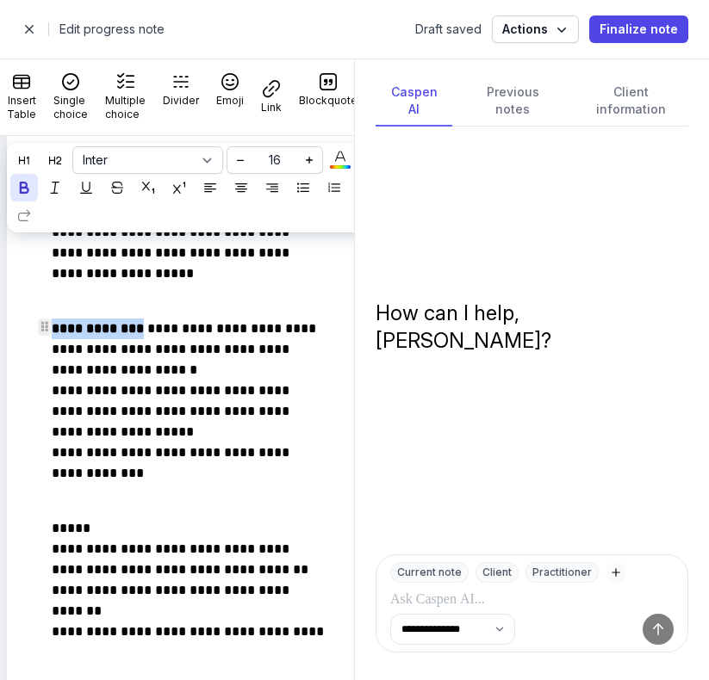
scroll to position [1576, 0]
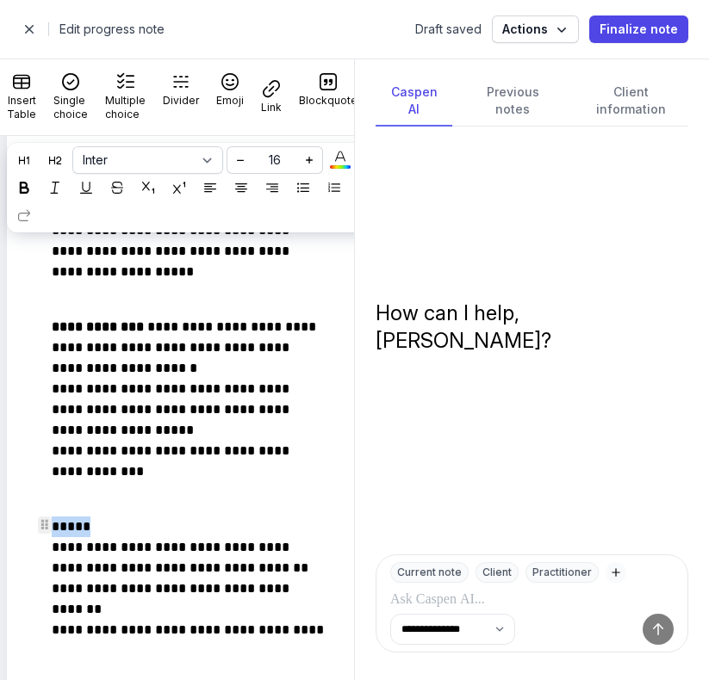
drag, startPoint x: 98, startPoint y: 528, endPoint x: 26, endPoint y: 526, distance: 72.4
click at [30, 189] on icon at bounding box center [24, 188] width 12 height 12
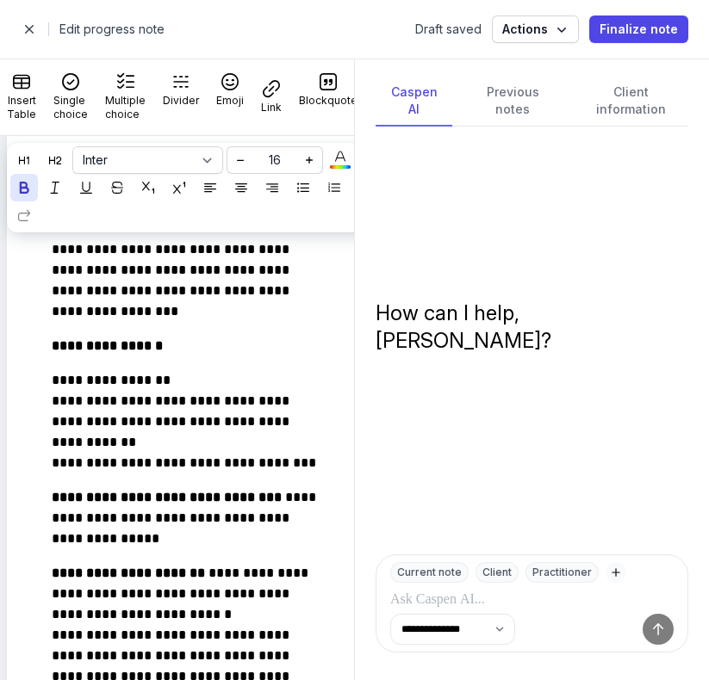
scroll to position [0, 0]
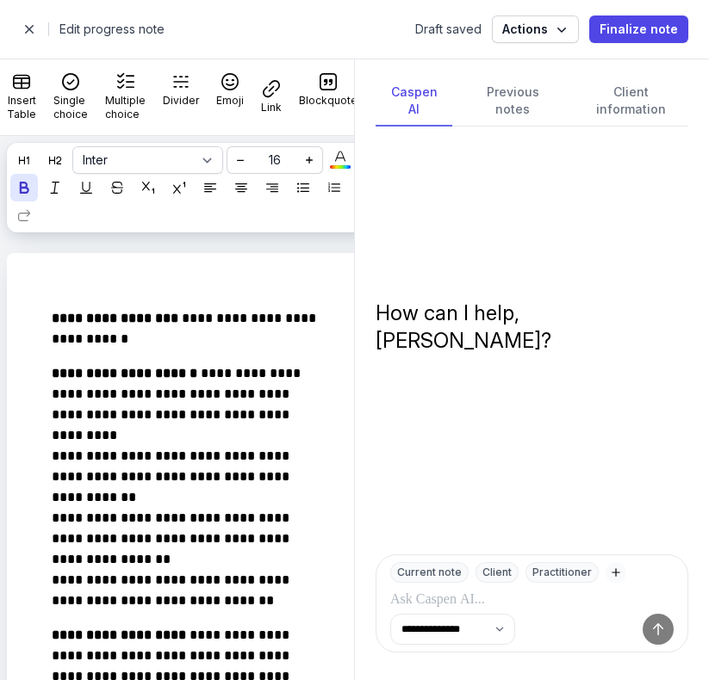
click at [28, 28] on span "button" at bounding box center [29, 29] width 34 height 34
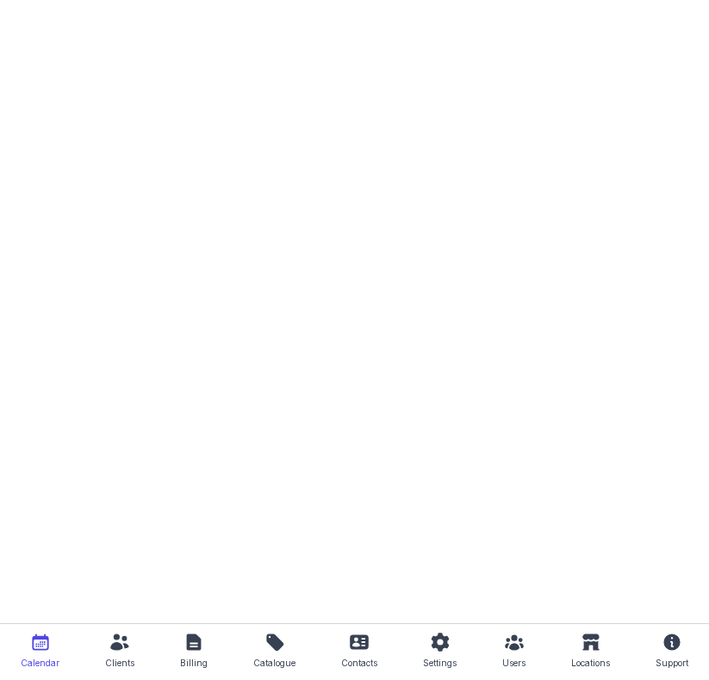
select select "week"
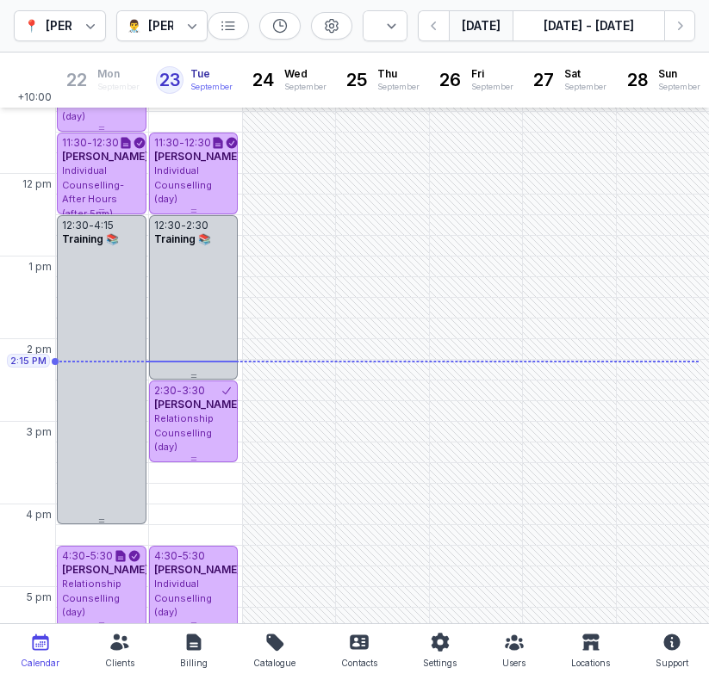
scroll to position [302, 0]
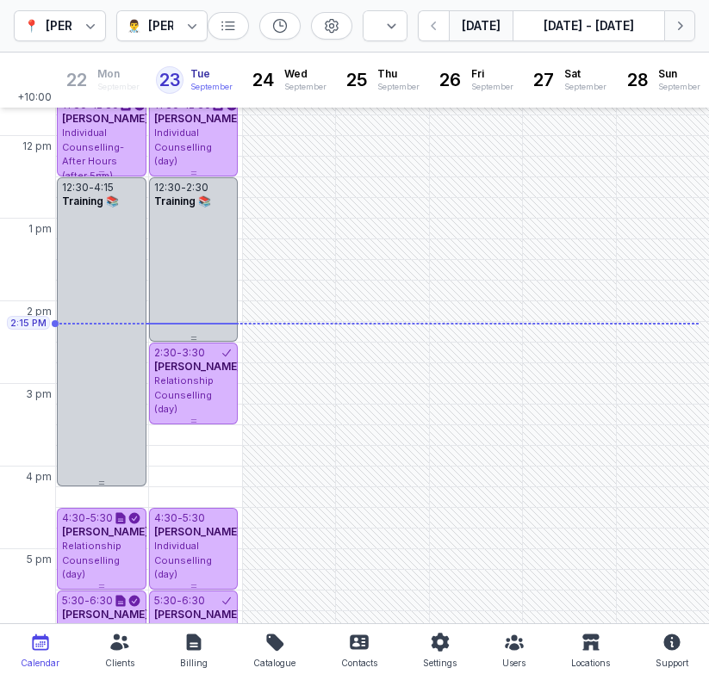
click at [684, 36] on button "Next week" at bounding box center [679, 25] width 31 height 31
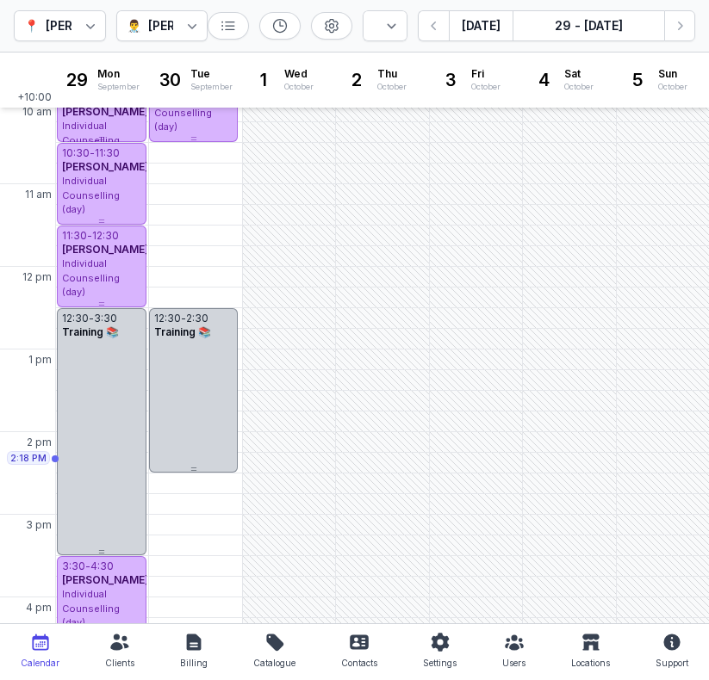
scroll to position [80, 0]
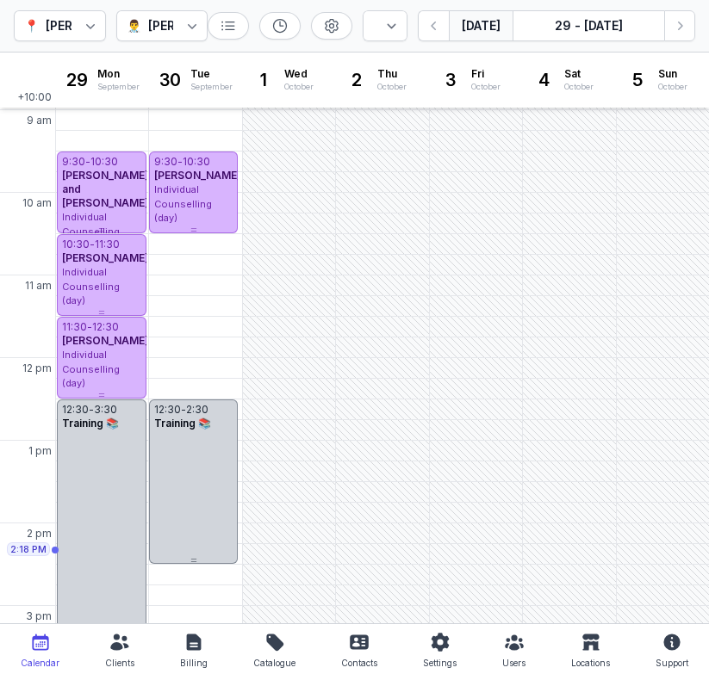
click at [487, 21] on button "[DATE]" at bounding box center [481, 25] width 64 height 31
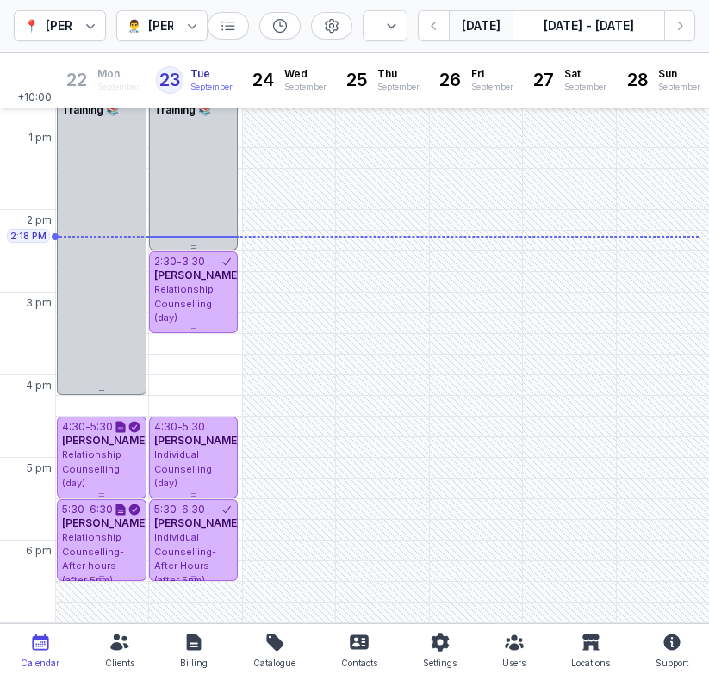
scroll to position [390, 0]
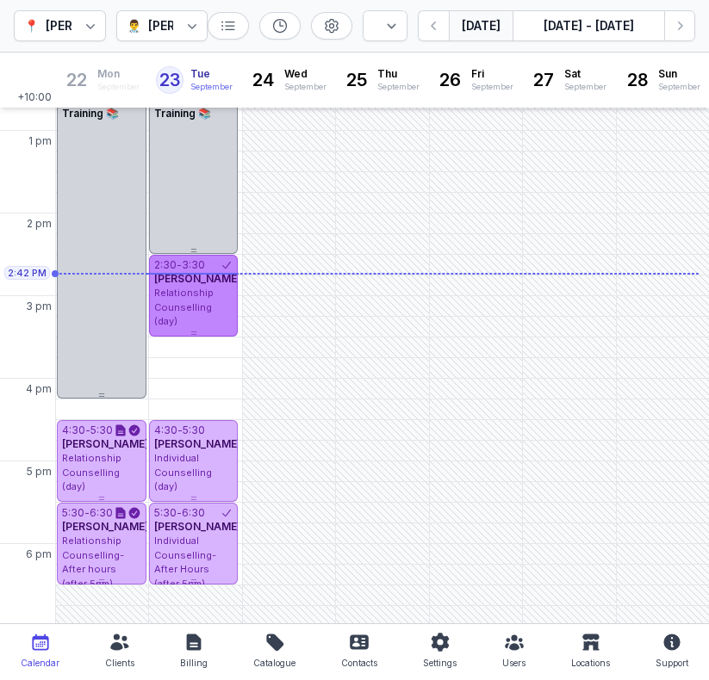
click at [189, 308] on span "Relationship Counselling (day)" at bounding box center [183, 307] width 59 height 40
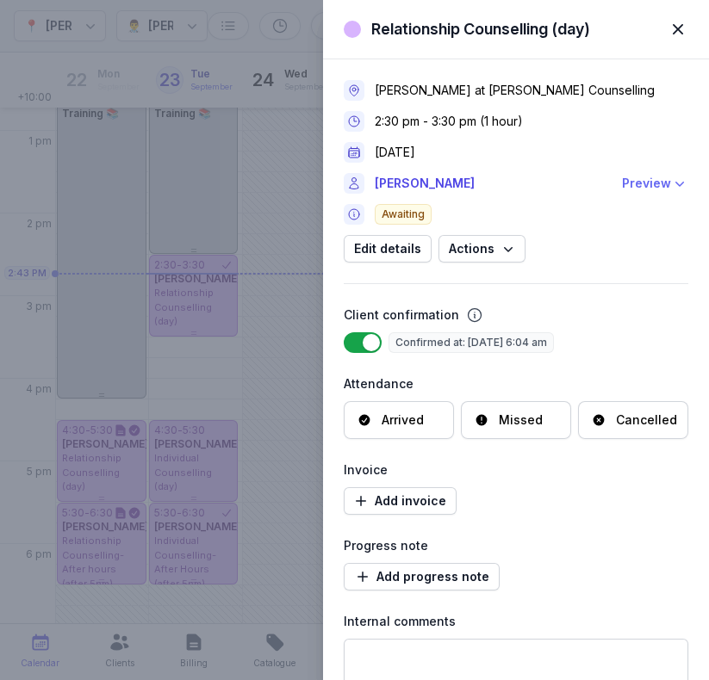
click at [656, 186] on div "Preview" at bounding box center [646, 183] width 49 height 21
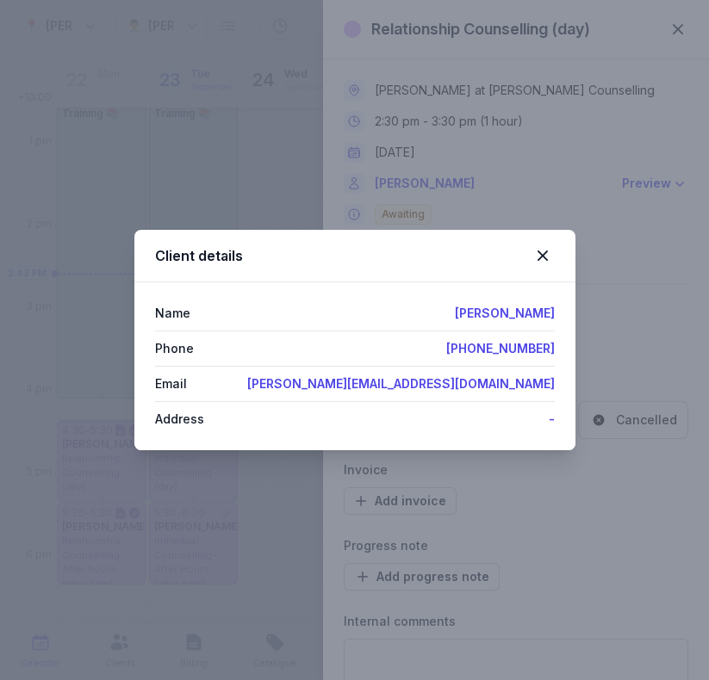
click at [663, 246] on div "Client details Name Britt Dantel Phone +61432699484 Email britttolsson@outlook.…" at bounding box center [354, 340] width 709 height 680
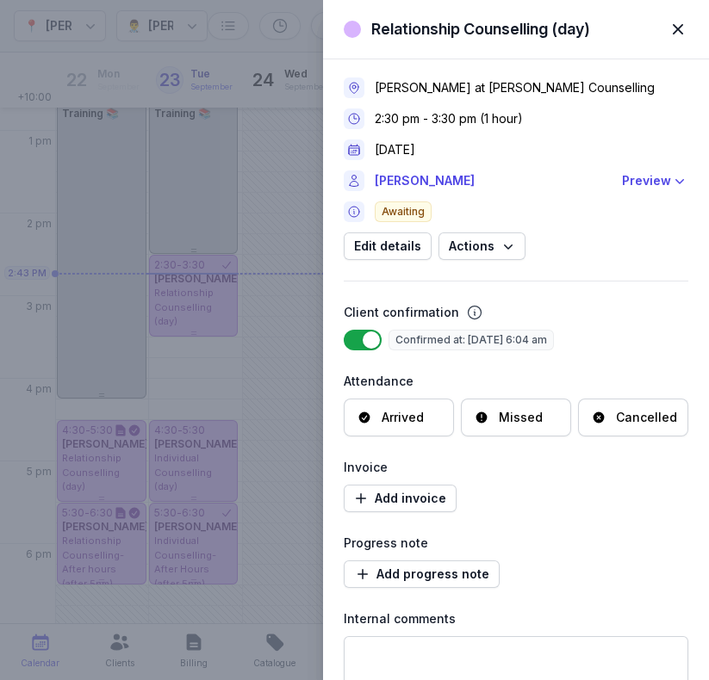
scroll to position [0, 0]
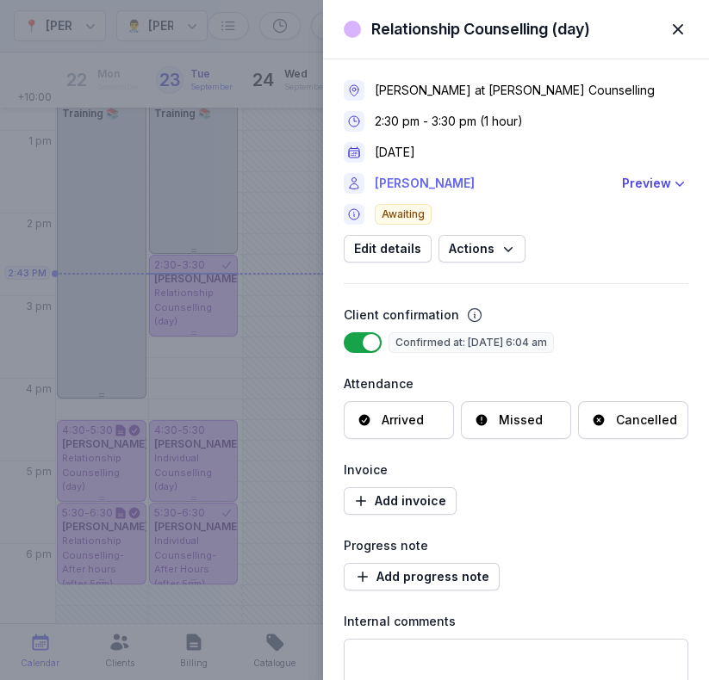
click at [402, 178] on link "[PERSON_NAME]" at bounding box center [493, 183] width 237 height 21
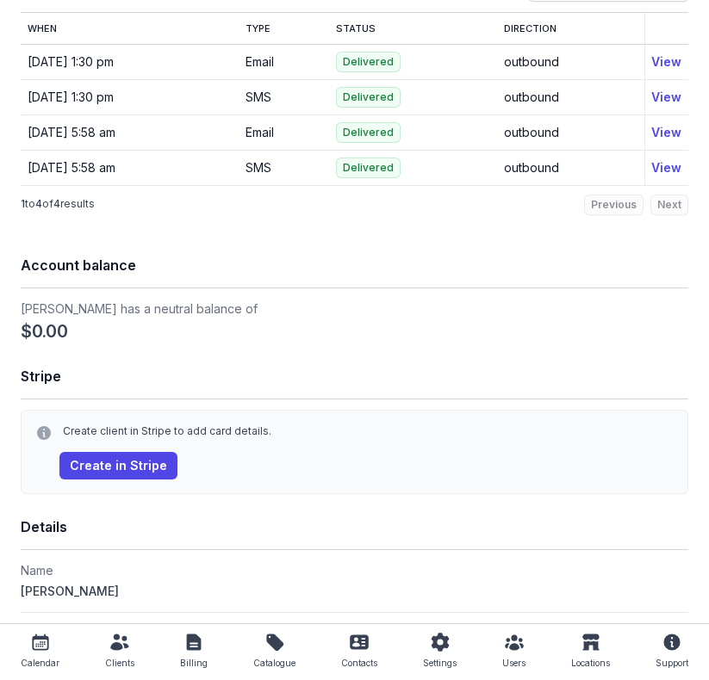
scroll to position [1337, 0]
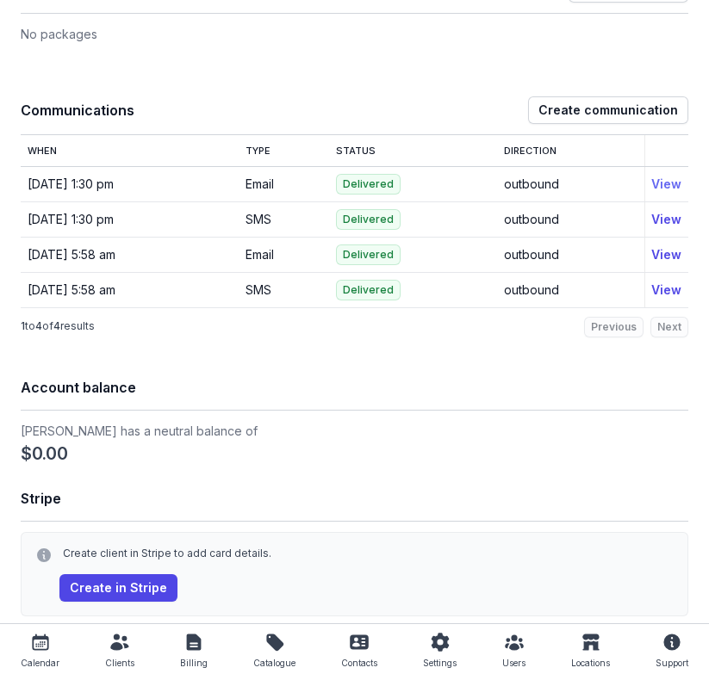
click at [657, 189] on link "View" at bounding box center [666, 184] width 30 height 15
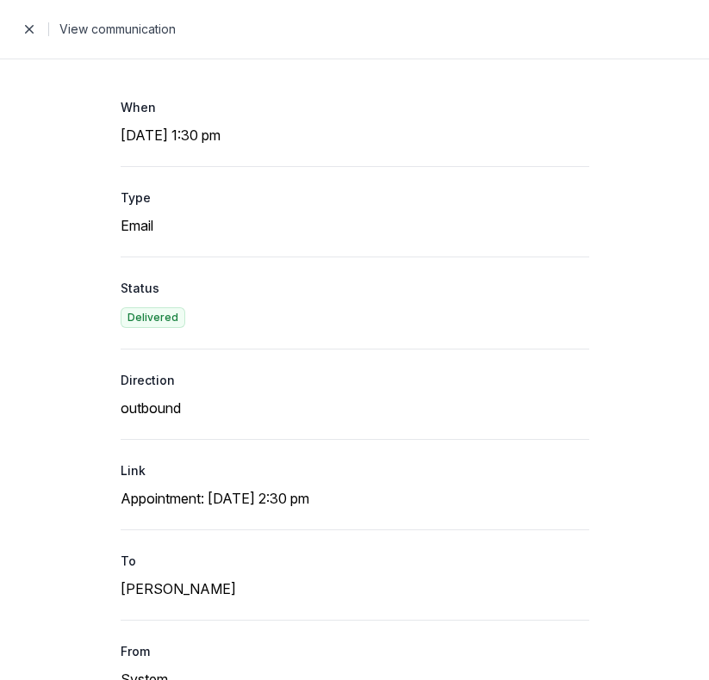
click at [30, 28] on span "button" at bounding box center [29, 29] width 34 height 34
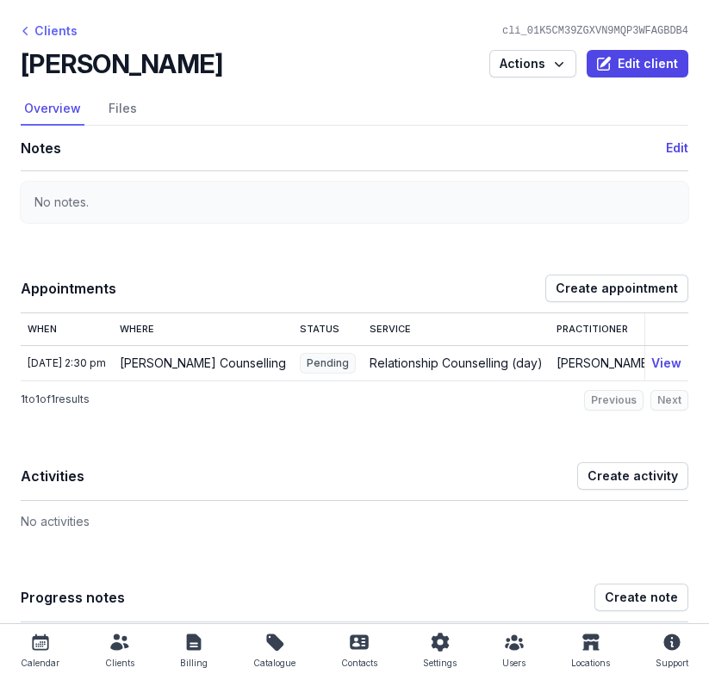
click at [43, 30] on div "Clients" at bounding box center [49, 31] width 57 height 21
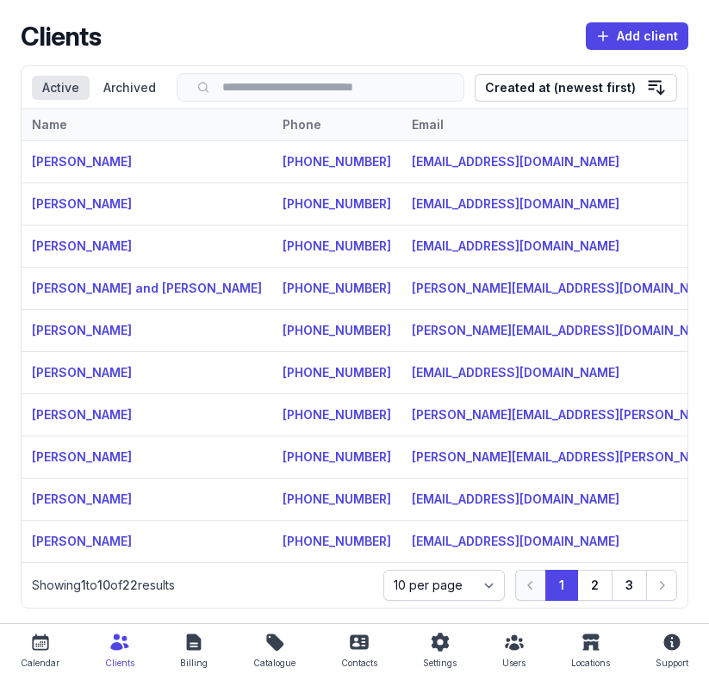
click at [35, 657] on div "Calendar" at bounding box center [40, 663] width 39 height 21
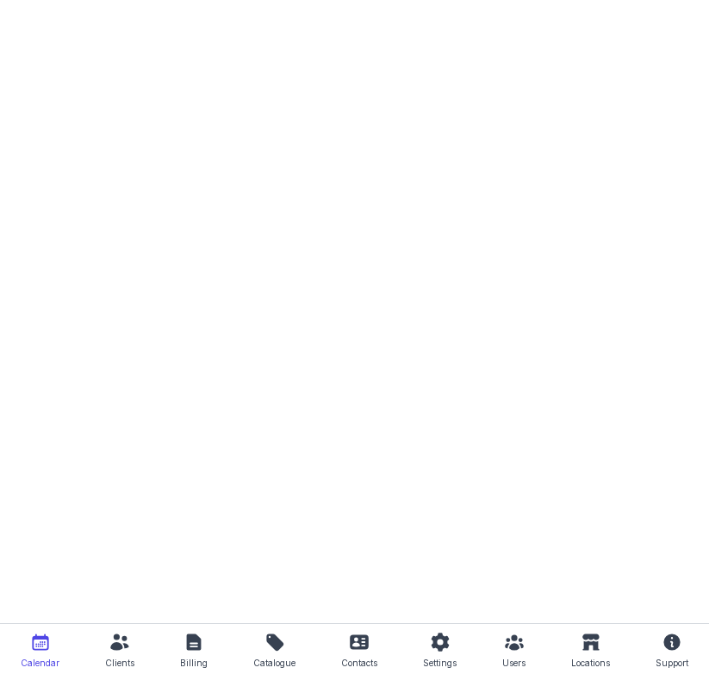
select select "week"
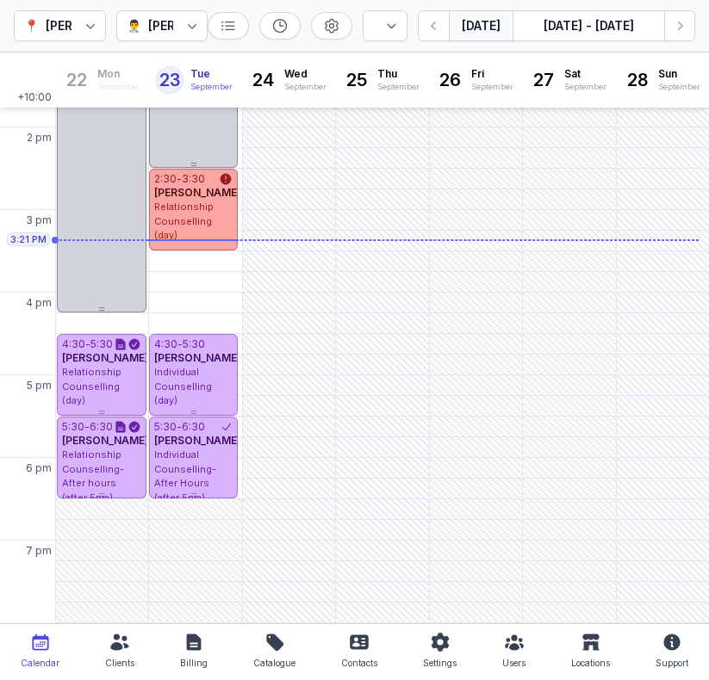
scroll to position [468, 0]
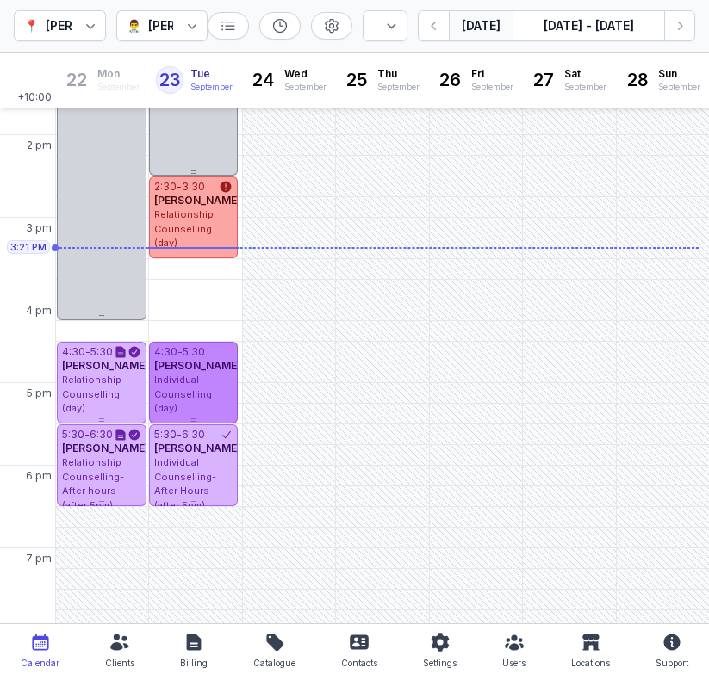
click at [195, 371] on span "[PERSON_NAME]" at bounding box center [197, 365] width 87 height 13
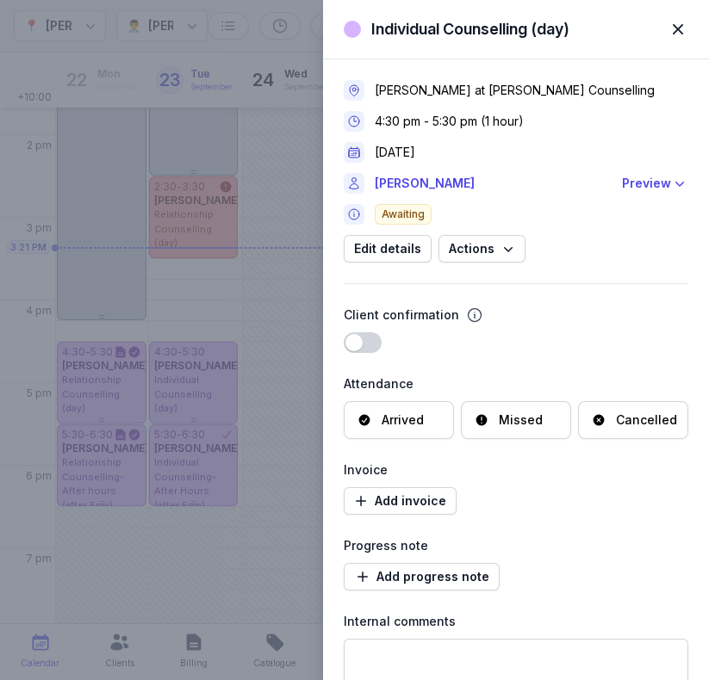
click at [678, 28] on span "button" at bounding box center [678, 29] width 38 height 38
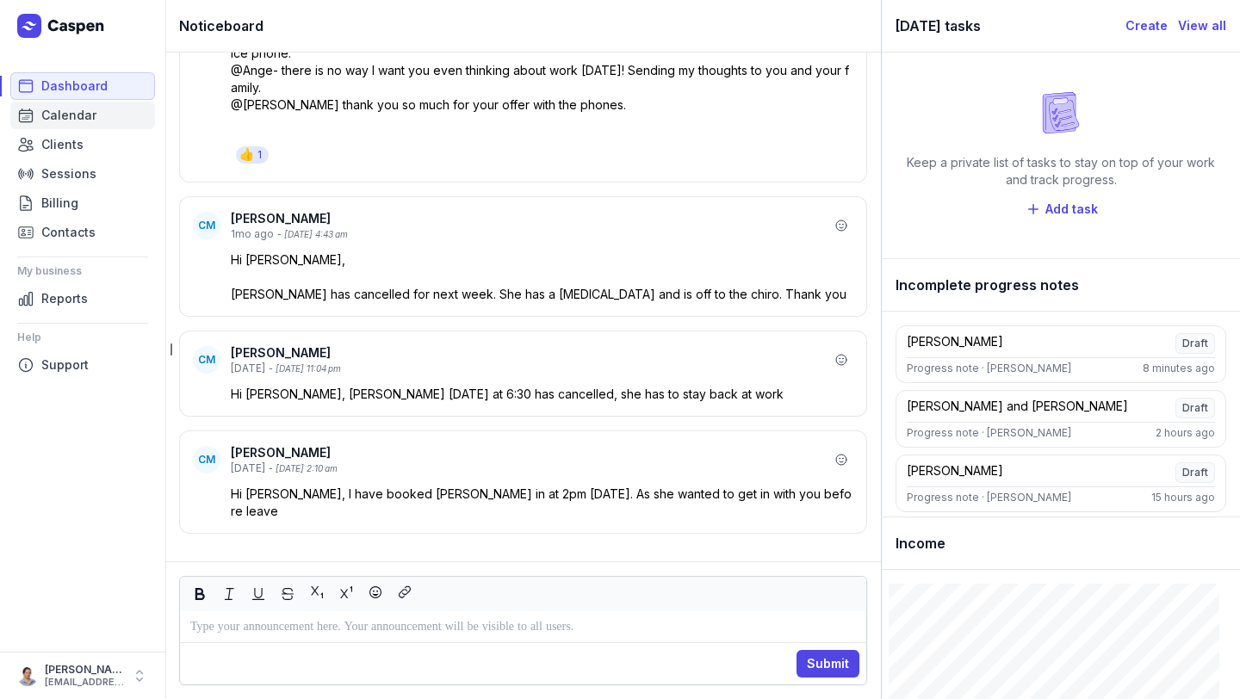
click at [44, 121] on span "Calendar" at bounding box center [68, 115] width 55 height 21
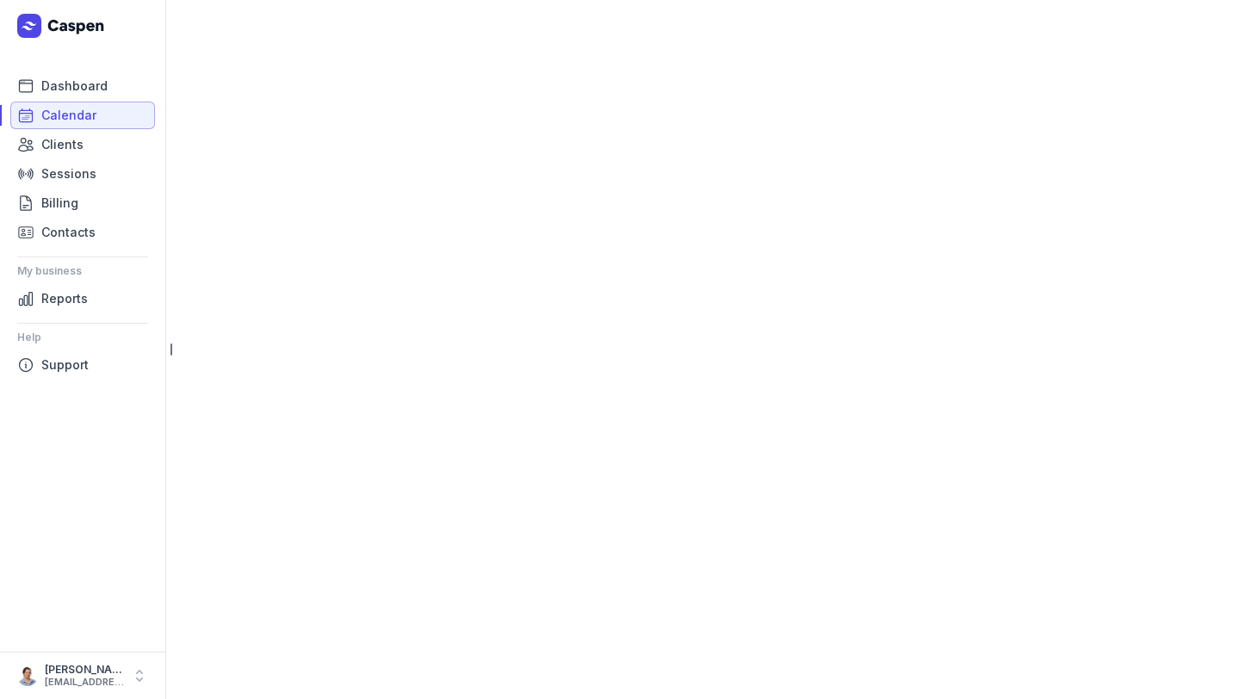
select select "week"
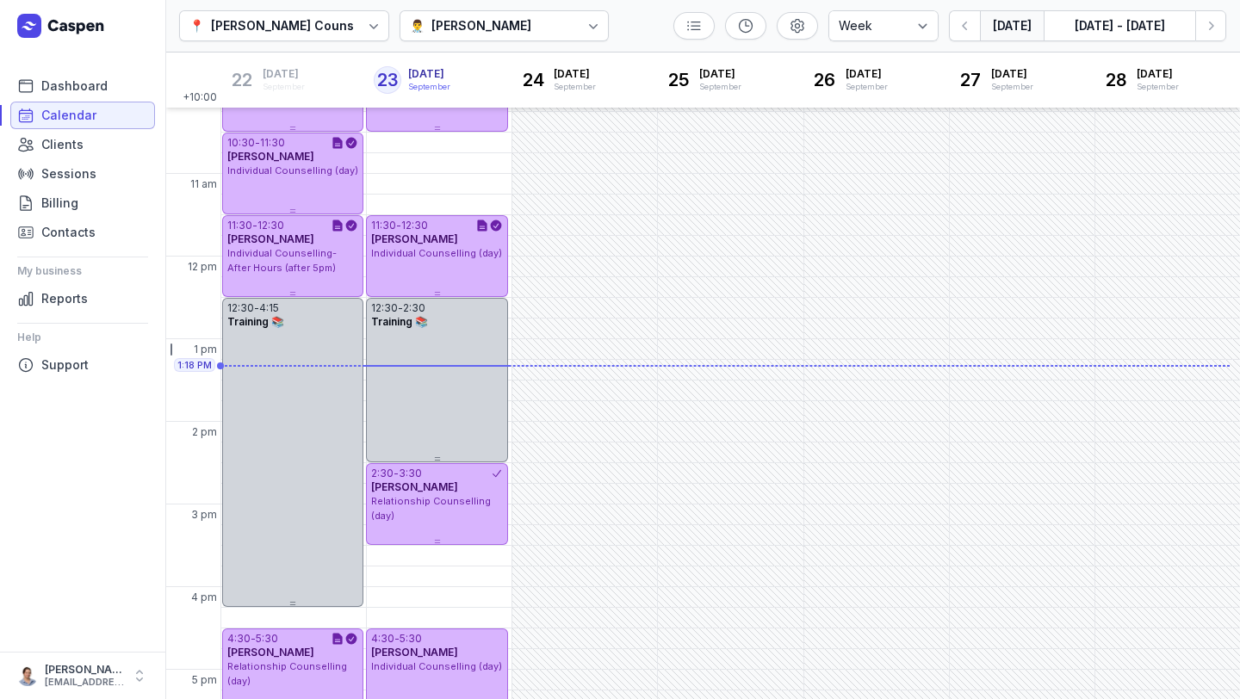
scroll to position [223, 0]
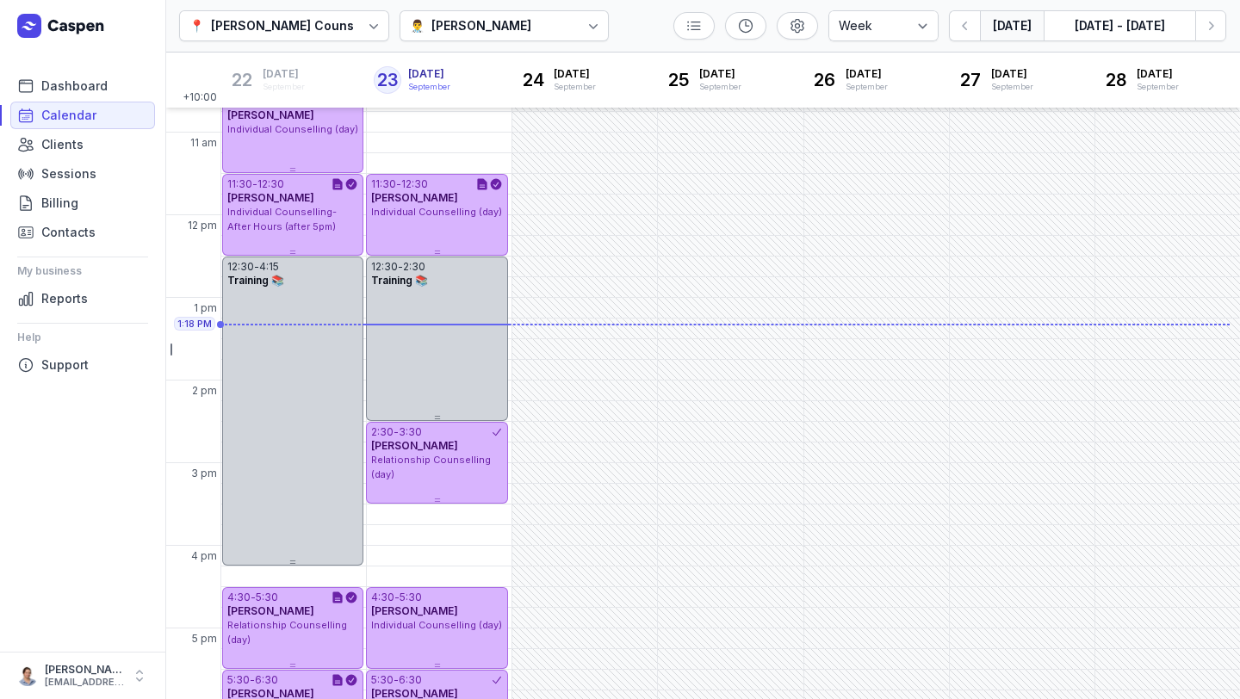
click at [585, 22] on icon at bounding box center [593, 25] width 17 height 17
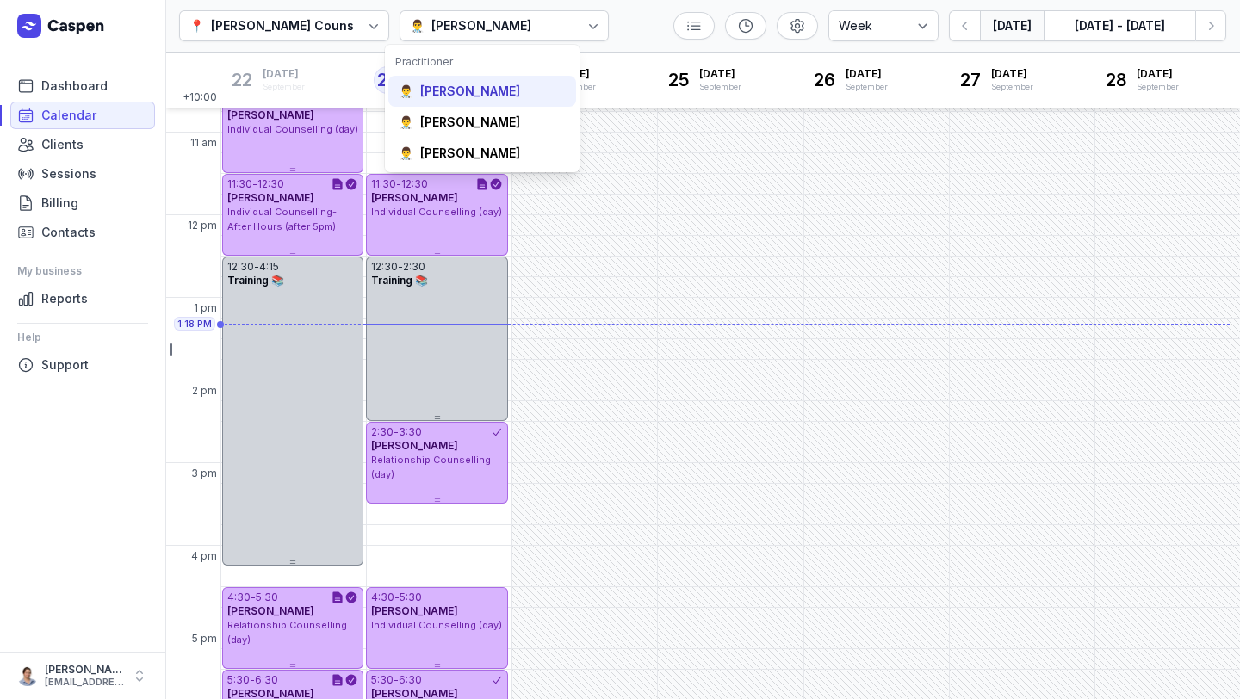
click at [490, 85] on div "Courtney McAliece" at bounding box center [470, 91] width 100 height 17
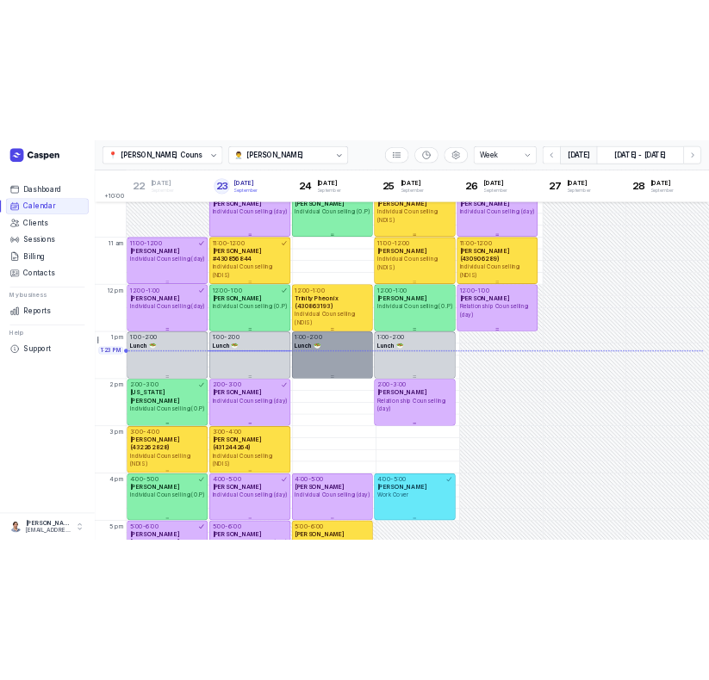
scroll to position [134, 0]
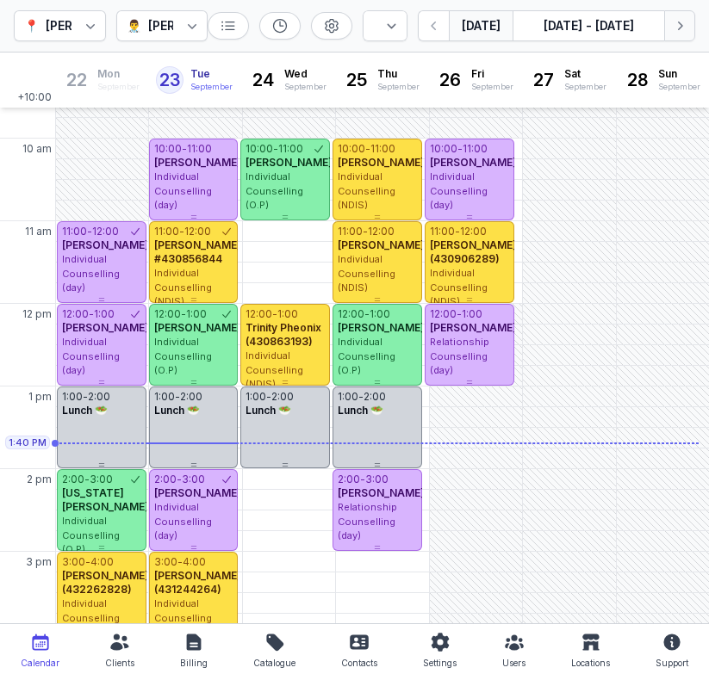
click at [675, 31] on icon "button" at bounding box center [679, 25] width 17 height 17
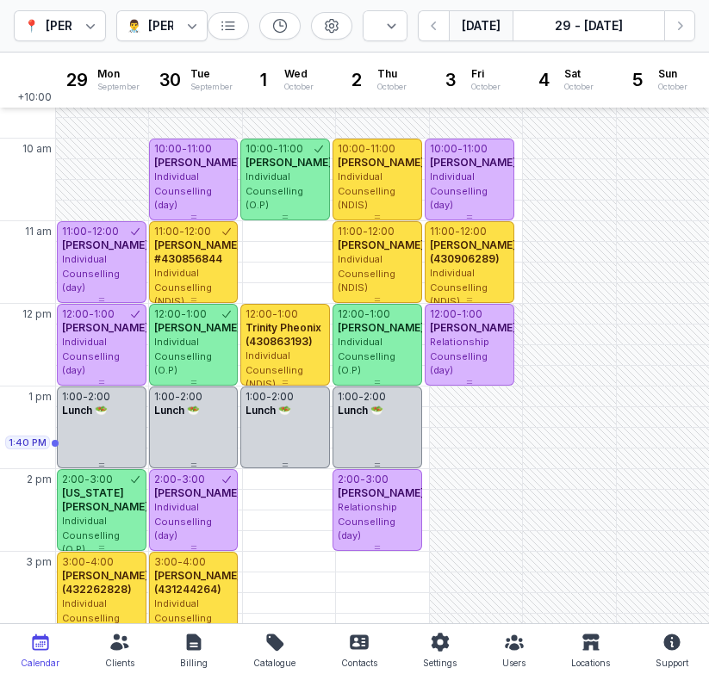
click at [464, 34] on button "[DATE]" at bounding box center [481, 25] width 64 height 31
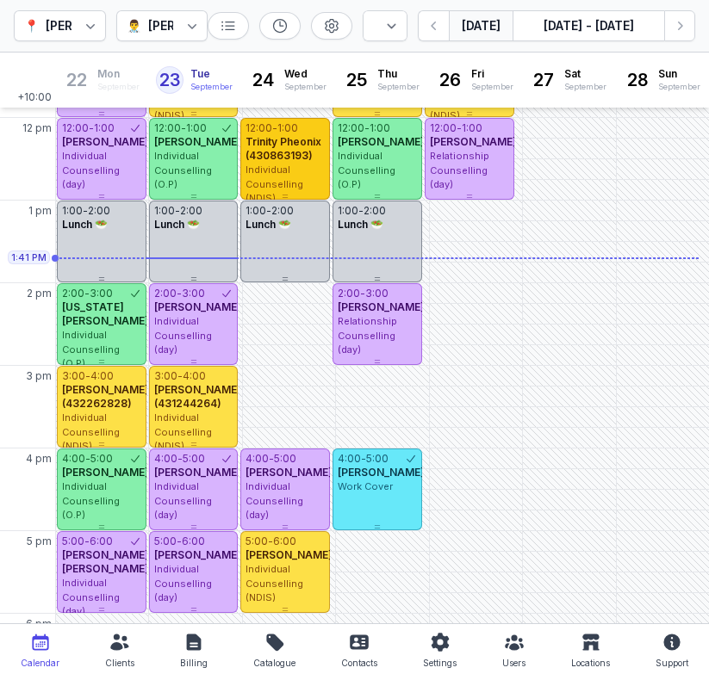
scroll to position [316, 0]
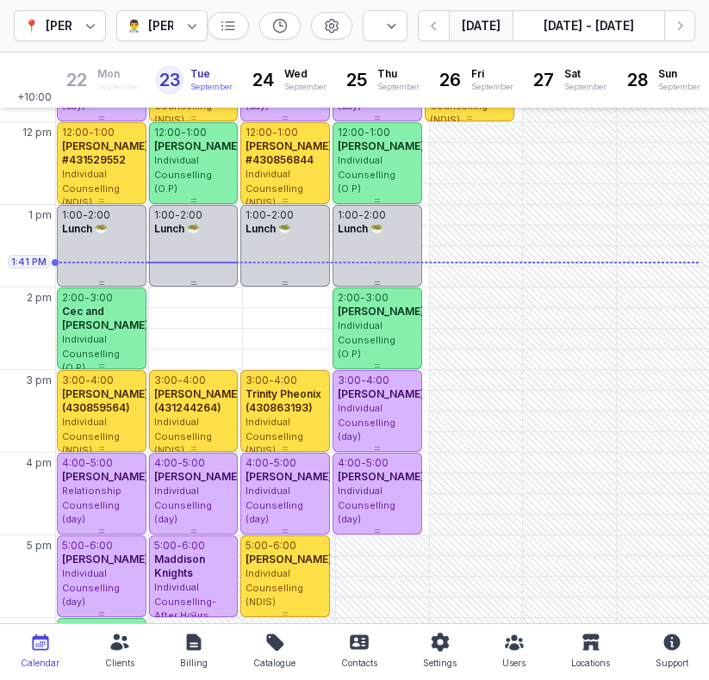
click at [490, 36] on button "[DATE]" at bounding box center [481, 25] width 64 height 31
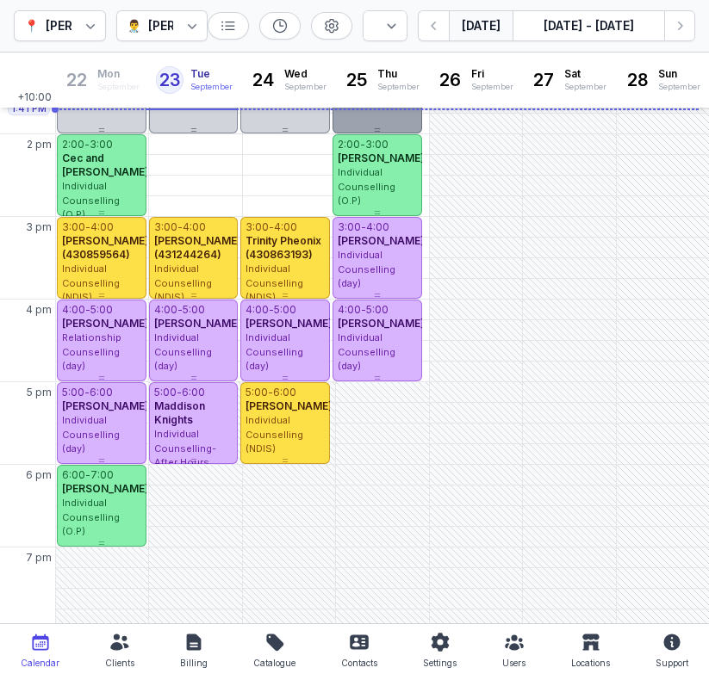
scroll to position [468, 0]
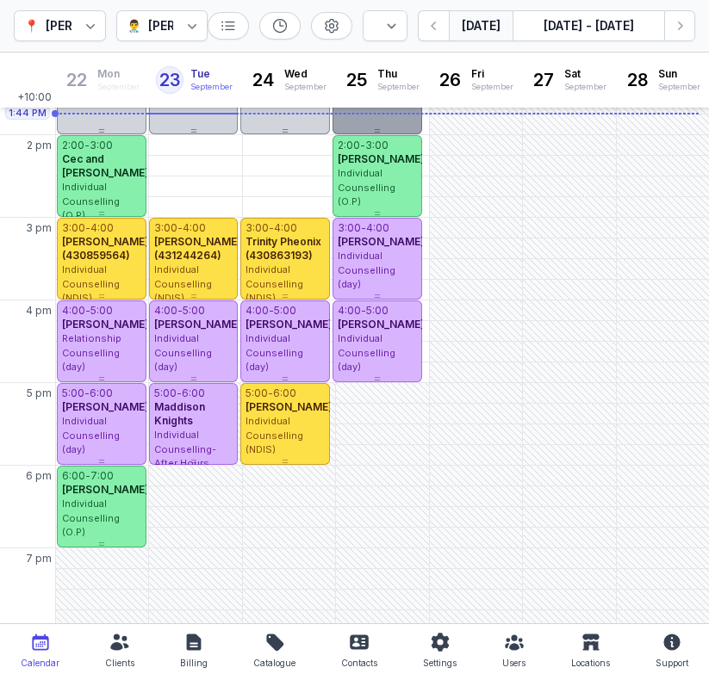
click at [449, 10] on button "[DATE]" at bounding box center [481, 25] width 64 height 31
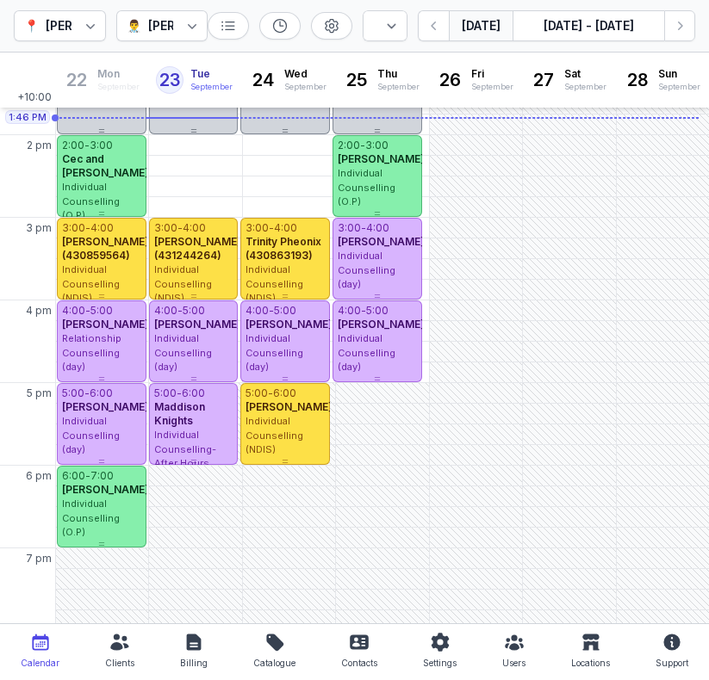
click at [192, 27] on icon at bounding box center [191, 25] width 17 height 17
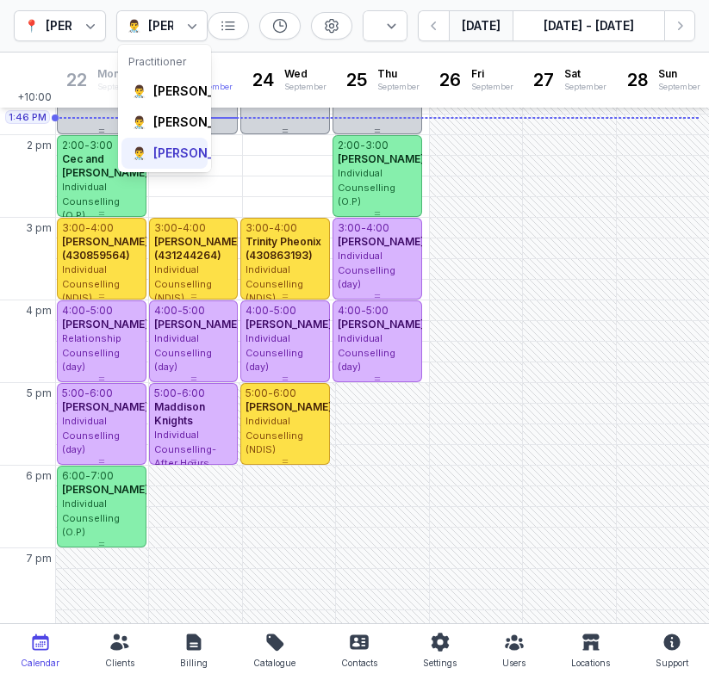
click at [166, 169] on div "👨‍⚕️ Charlee Manaley" at bounding box center [164, 153] width 86 height 31
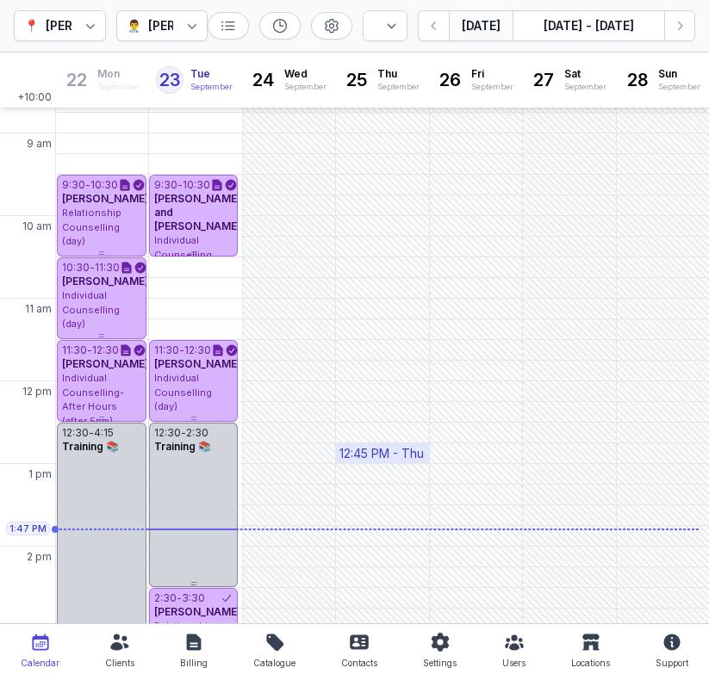
scroll to position [56, 0]
click at [677, 19] on icon "button" at bounding box center [679, 25] width 17 height 17
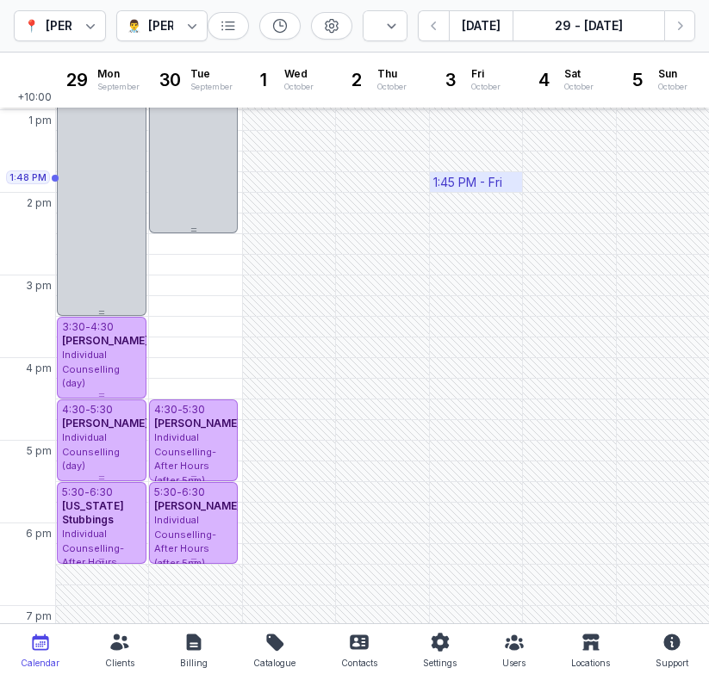
scroll to position [410, 0]
click at [679, 19] on icon "button" at bounding box center [679, 25] width 17 height 17
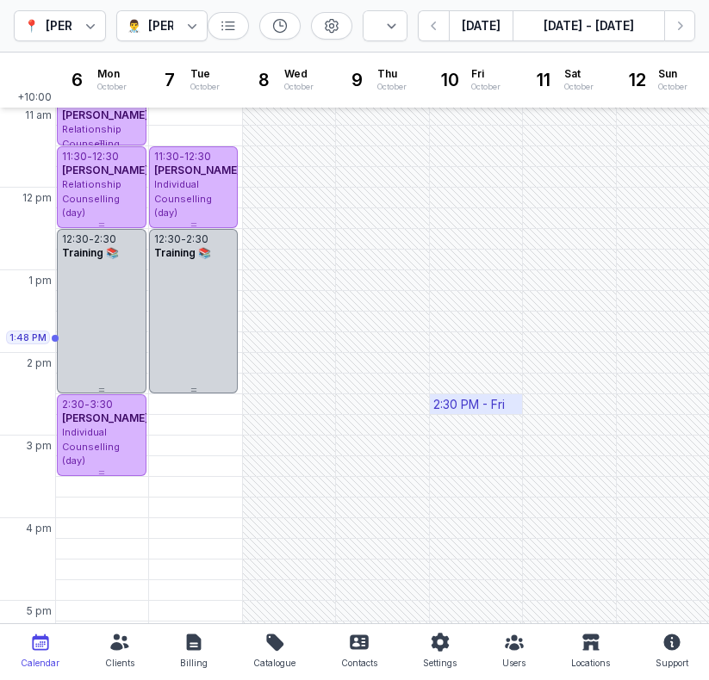
scroll to position [257, 0]
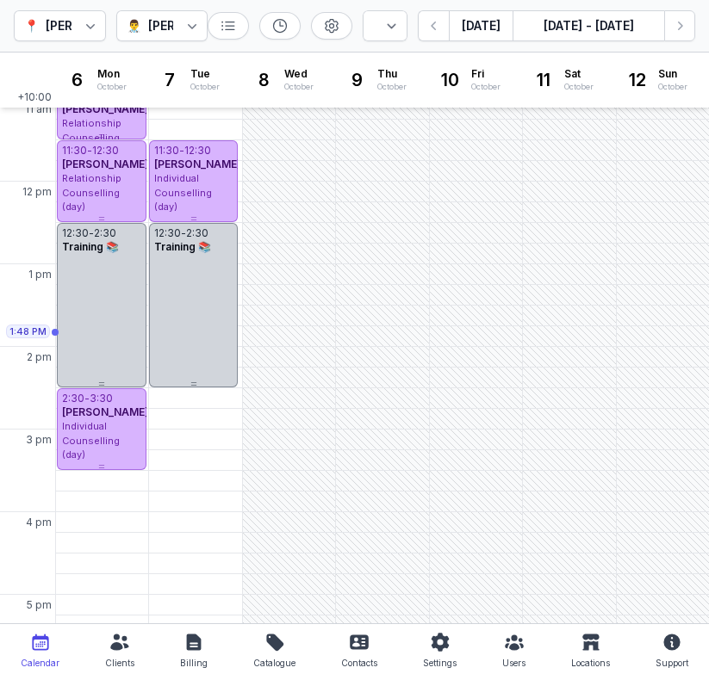
click at [437, 43] on div "📍 Courtney Mac Counselling 👨‍⚕️ Charlee Manaley Day 3 days Work week Week Today…" at bounding box center [354, 26] width 709 height 53
click at [434, 28] on icon "button" at bounding box center [433, 25] width 17 height 17
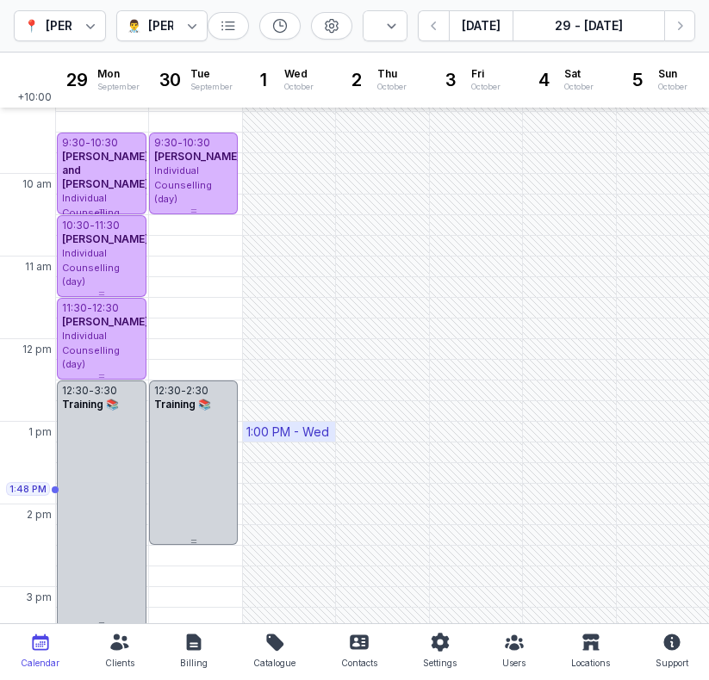
scroll to position [102, 0]
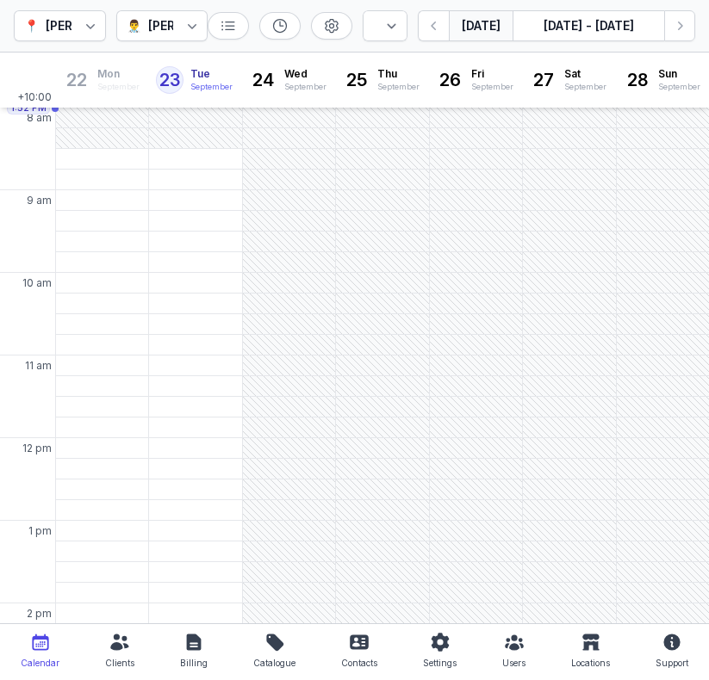
select select "week"
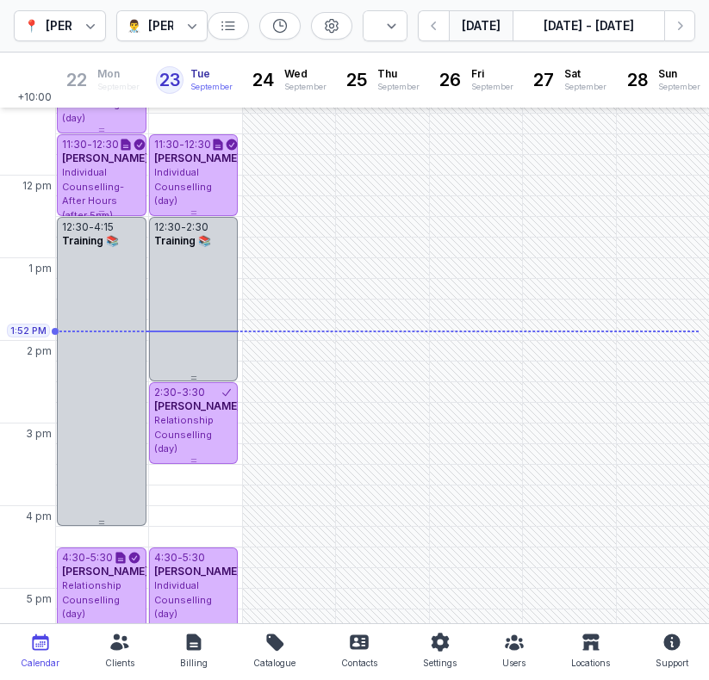
scroll to position [270, 0]
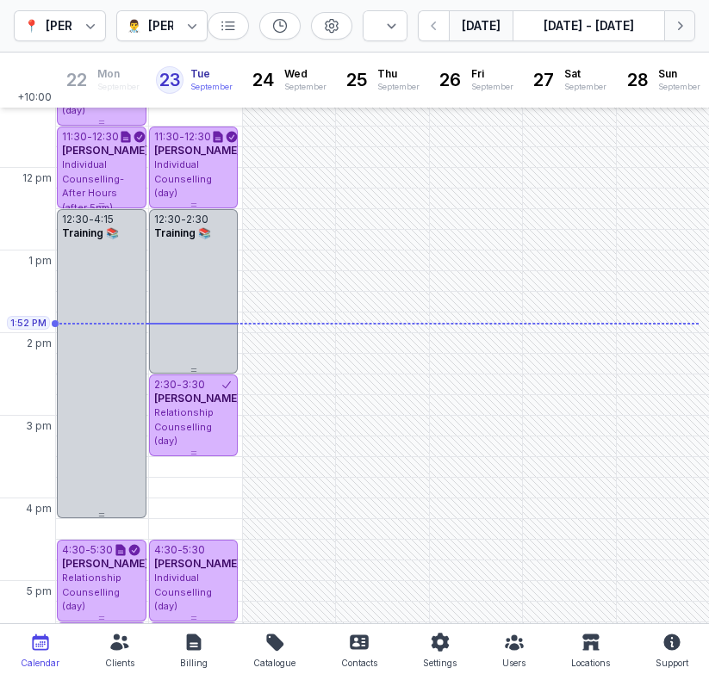
click at [683, 22] on icon "button" at bounding box center [679, 25] width 17 height 17
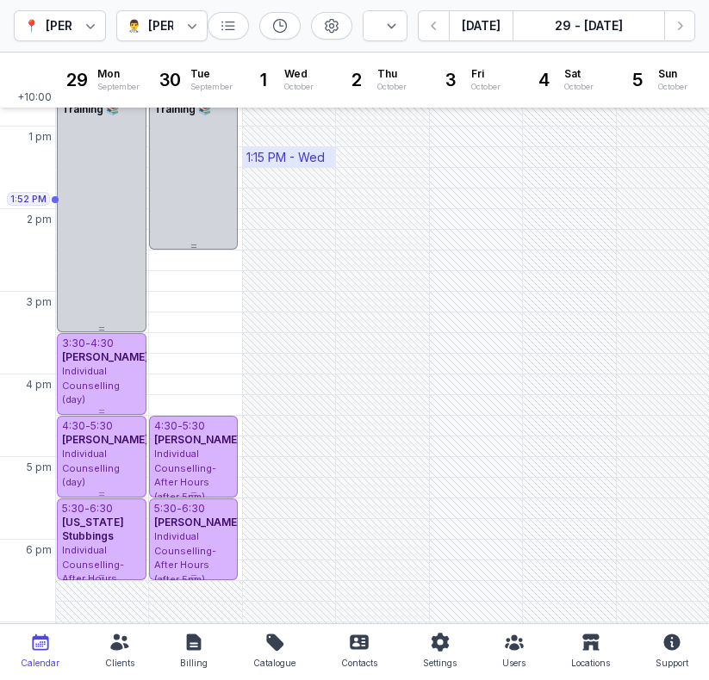
scroll to position [393, 0]
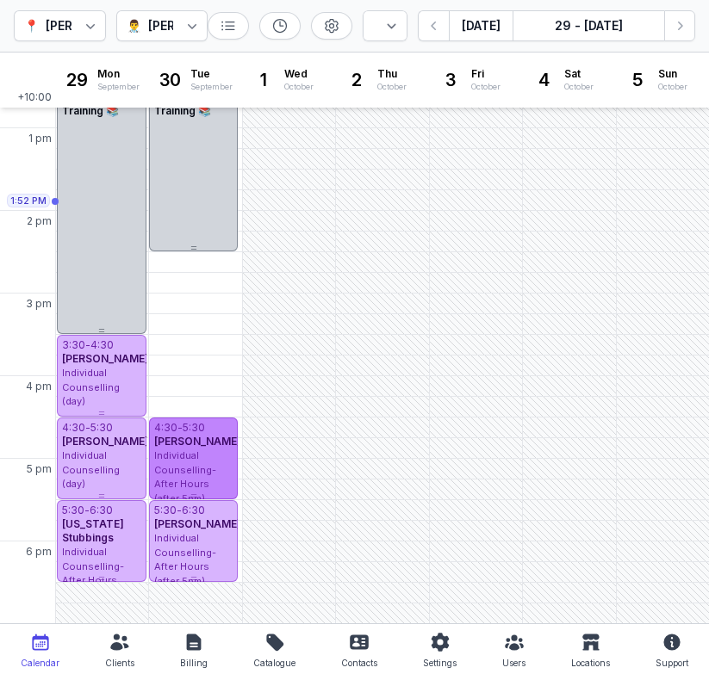
click at [226, 463] on div "Individual Counselling- After Hours (after 5pm)" at bounding box center [193, 477] width 79 height 57
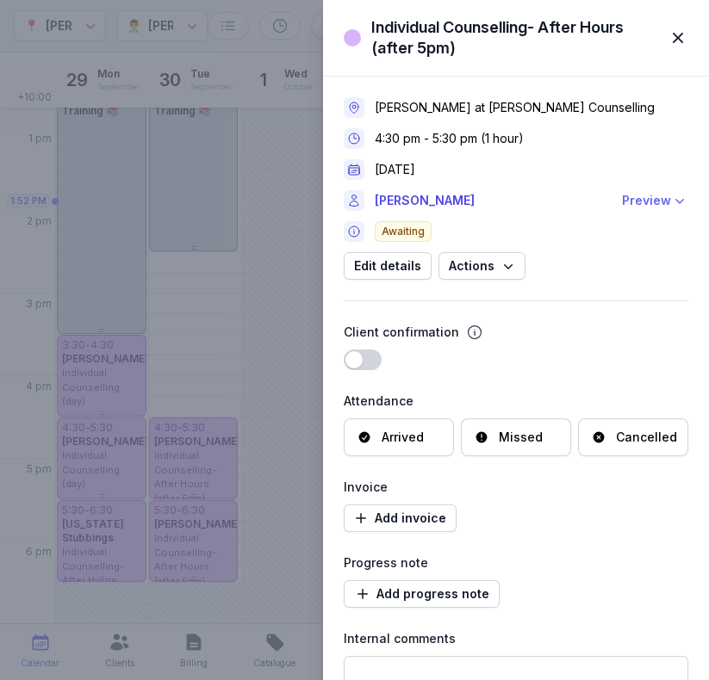
click at [635, 201] on div "Preview" at bounding box center [646, 200] width 49 height 21
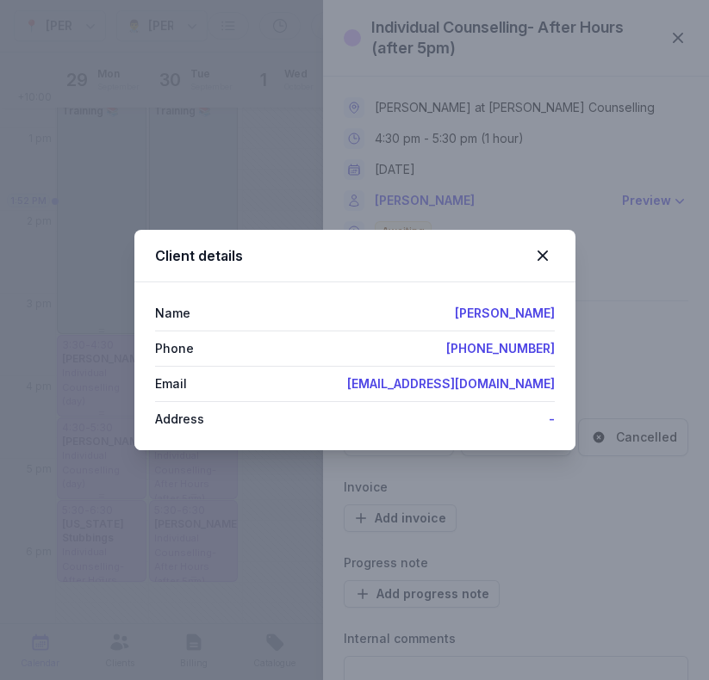
click at [560, 254] on div "Client details" at bounding box center [354, 256] width 441 height 53
click at [547, 255] on icon at bounding box center [542, 255] width 21 height 21
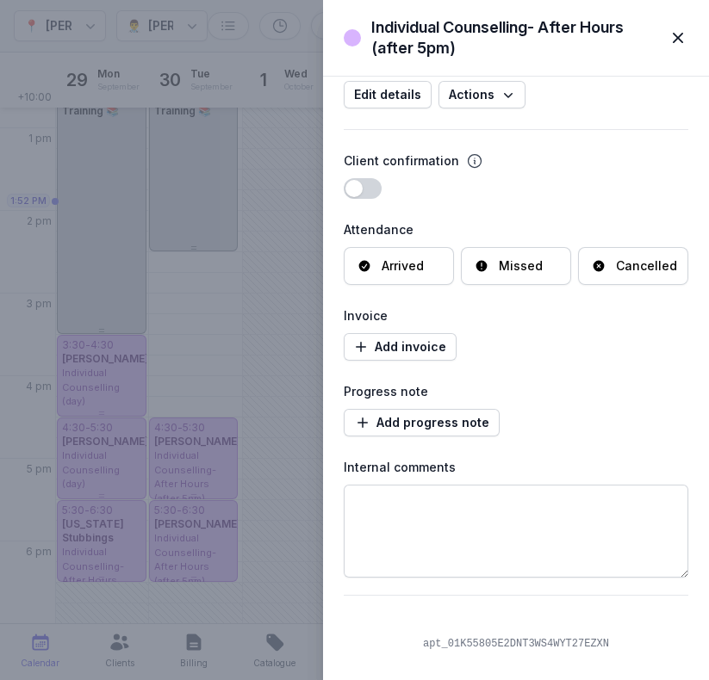
scroll to position [0, 0]
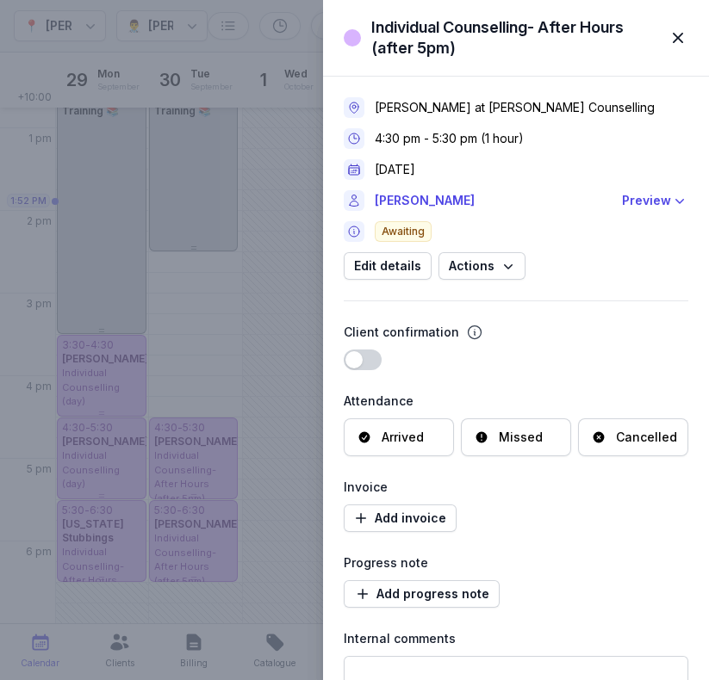
click at [673, 40] on span "button" at bounding box center [678, 38] width 38 height 38
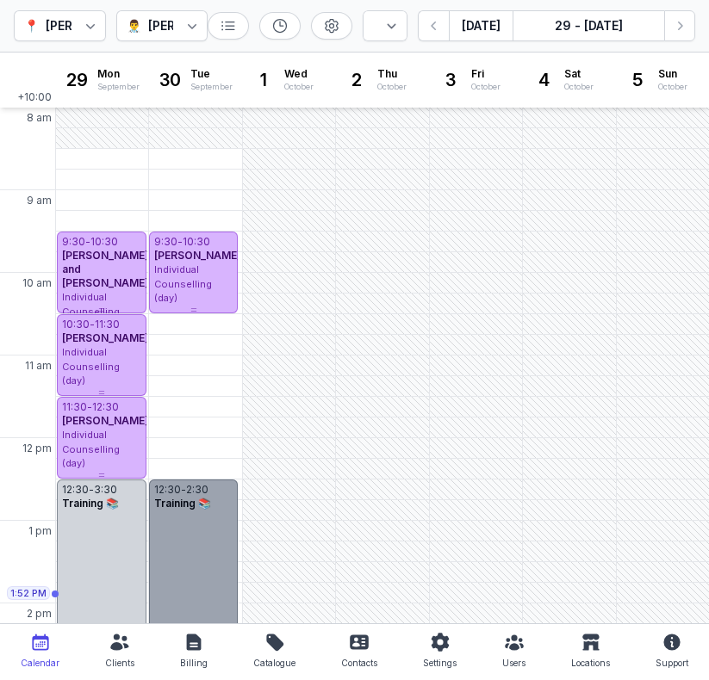
scroll to position [476, 0]
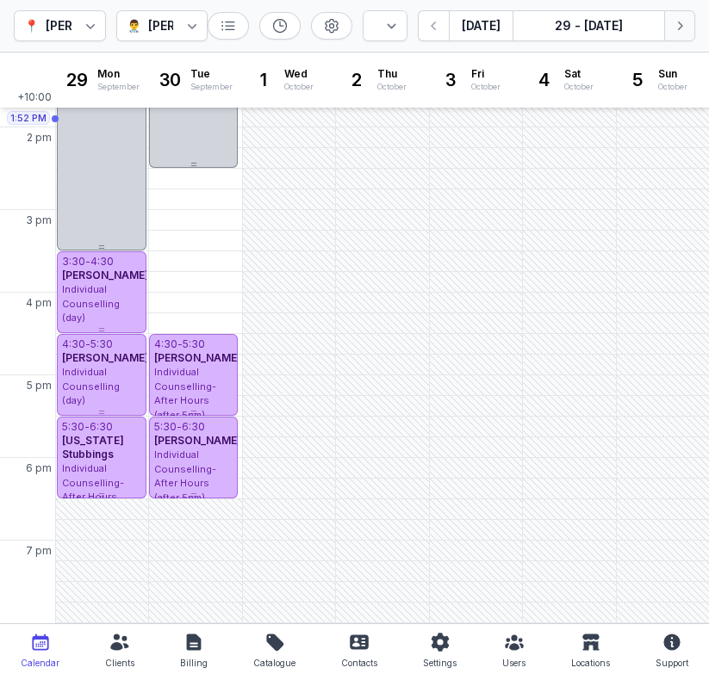
click at [673, 29] on icon "button" at bounding box center [679, 25] width 17 height 17
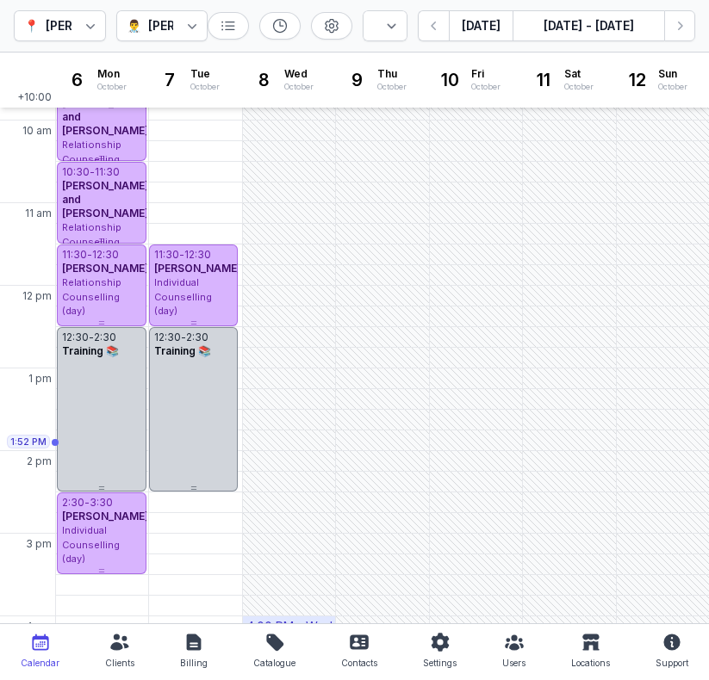
scroll to position [149, 0]
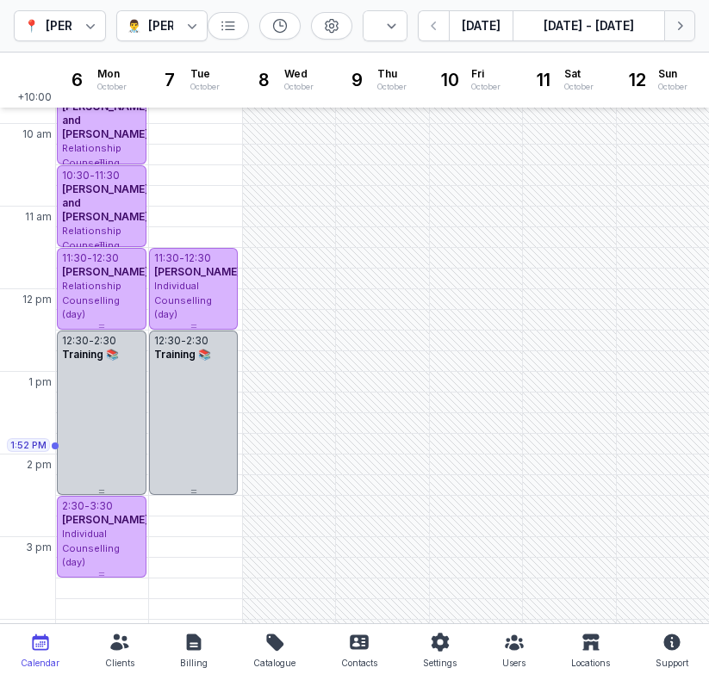
click at [671, 29] on icon "button" at bounding box center [679, 25] width 17 height 17
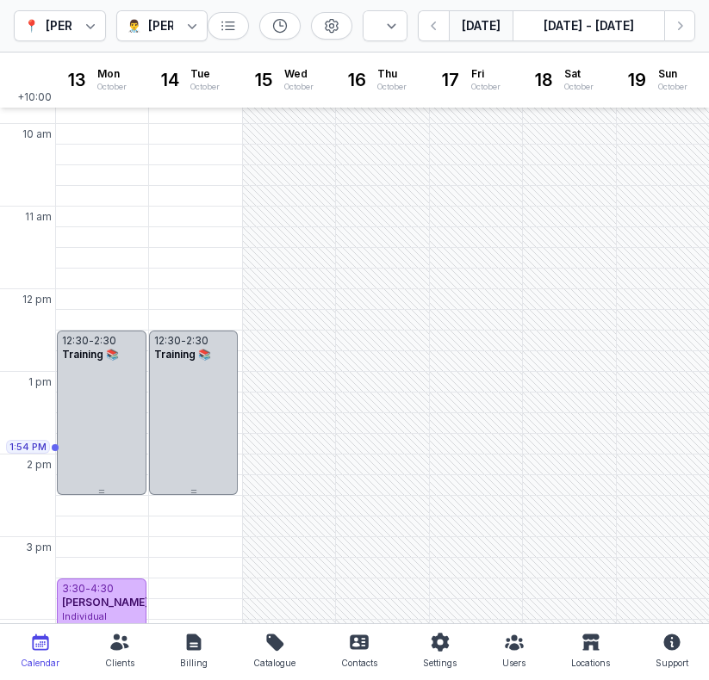
click at [469, 30] on button "[DATE]" at bounding box center [481, 25] width 64 height 31
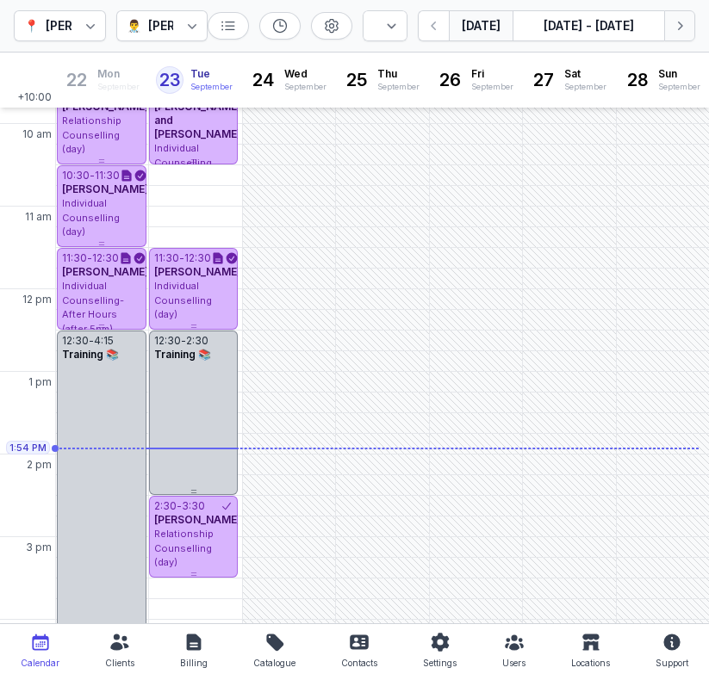
click at [688, 16] on button "Next week" at bounding box center [679, 25] width 31 height 31
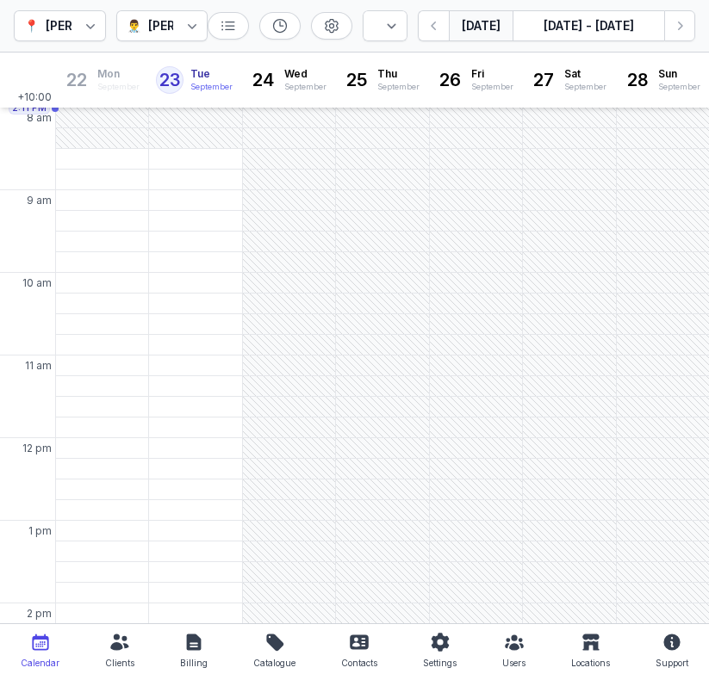
select select "week"
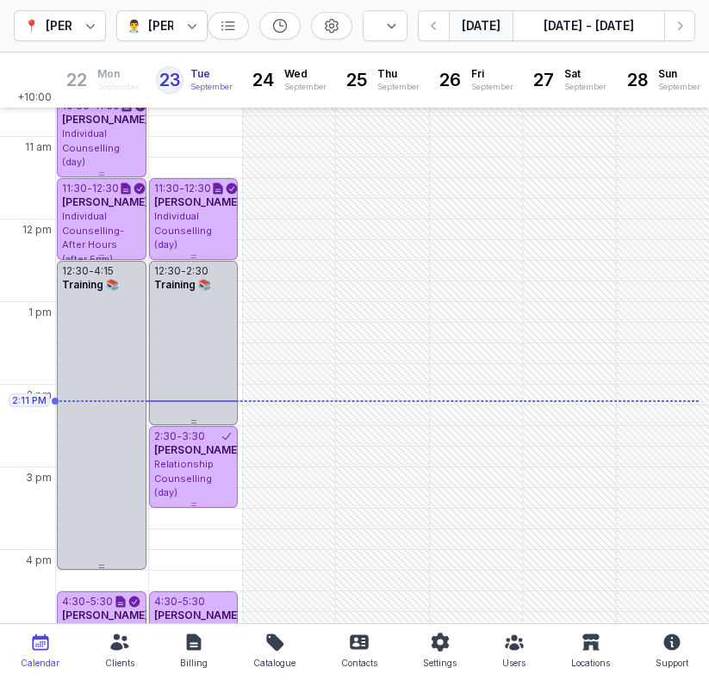
scroll to position [296, 0]
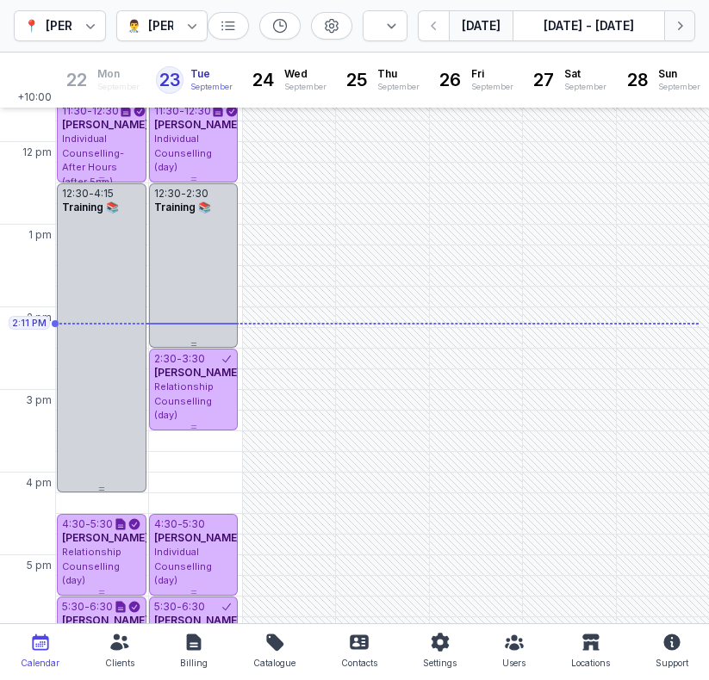
click at [678, 25] on icon "button" at bounding box center [679, 25] width 17 height 17
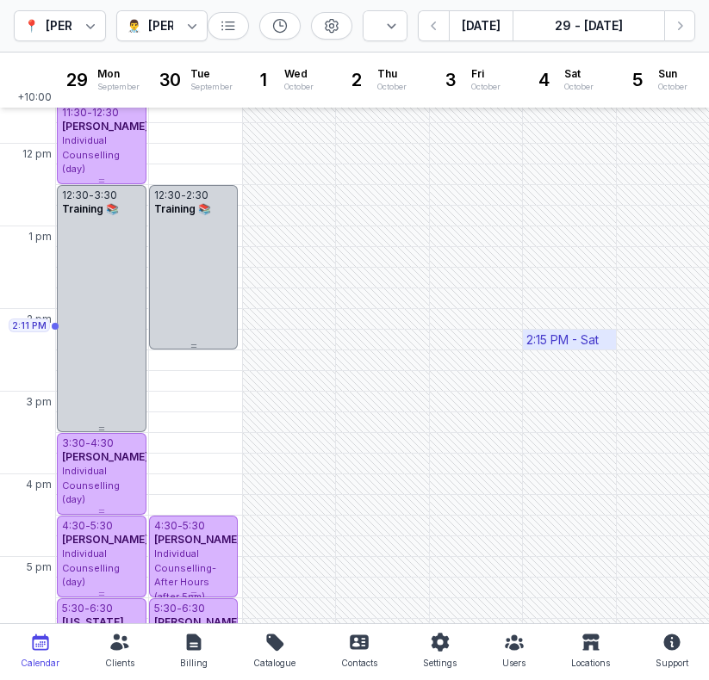
scroll to position [289, 0]
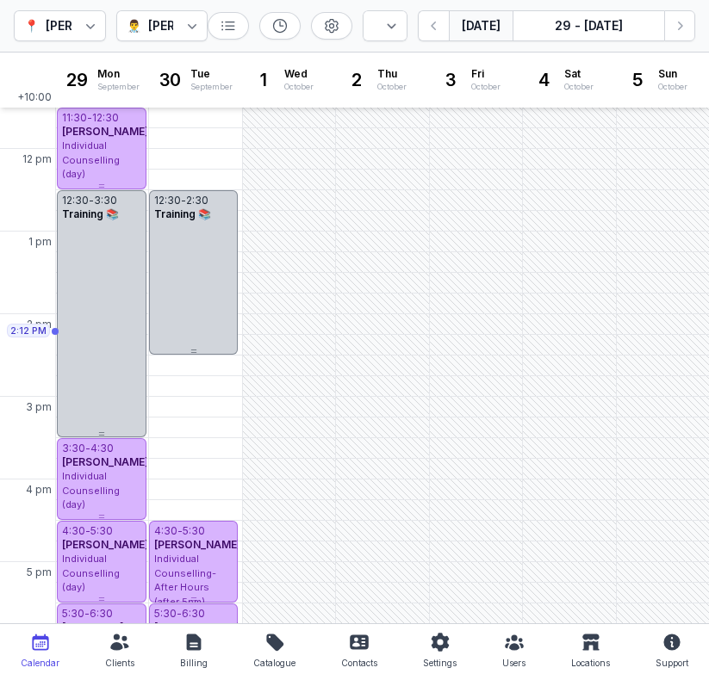
click at [481, 14] on button "[DATE]" at bounding box center [481, 25] width 64 height 31
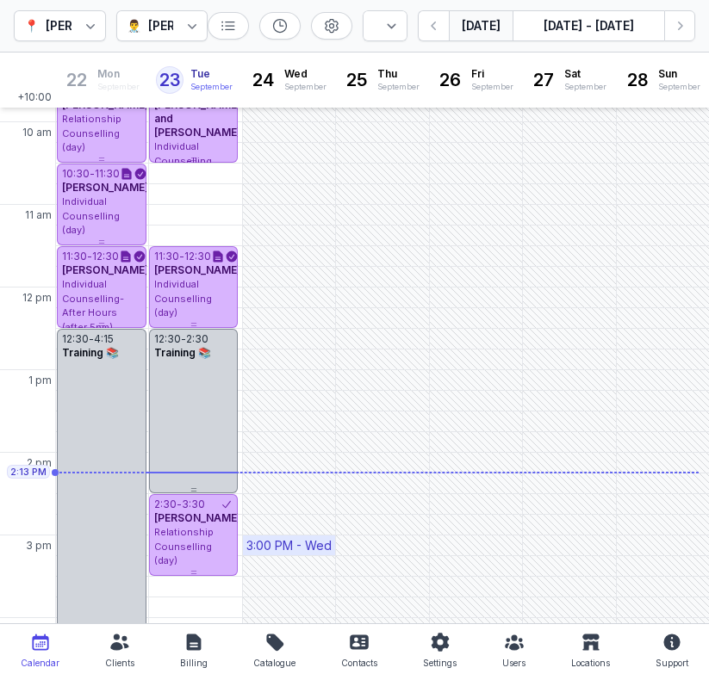
scroll to position [159, 0]
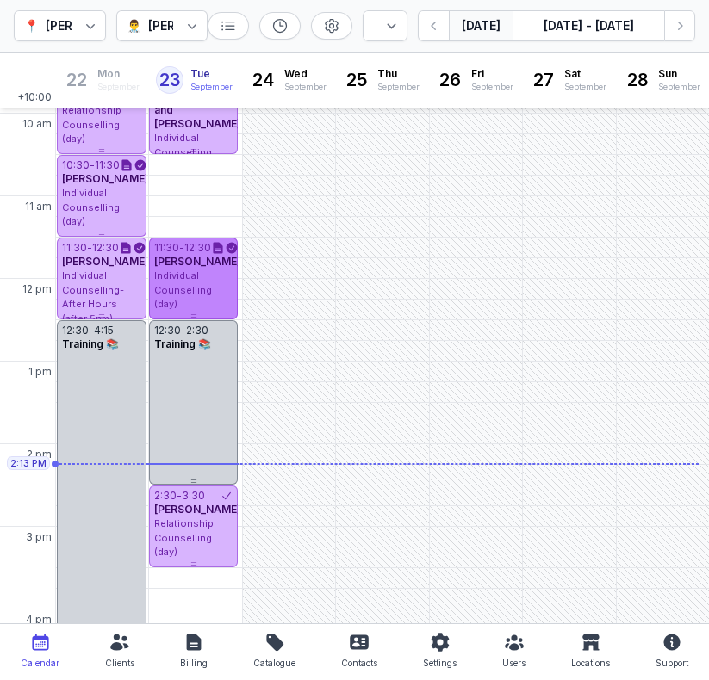
click at [213, 268] on span "[PERSON_NAME]" at bounding box center [197, 261] width 87 height 13
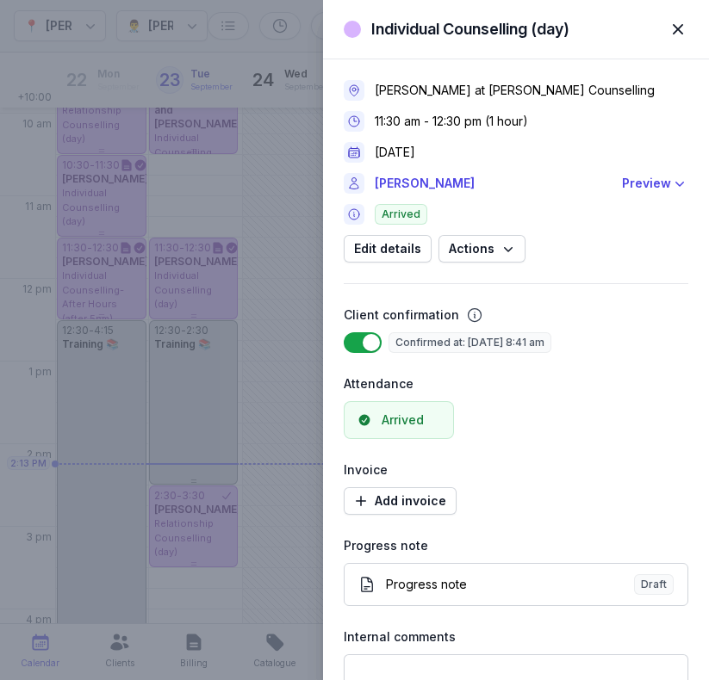
click at [506, 332] on div "Client confirmation Use setting Confirmed at: 23 Sept 2025, 8:41 am" at bounding box center [516, 329] width 344 height 48
click at [218, 367] on div "Individual Counselling (day) Close panel Charlee Manaley at Courtney Mac Counse…" at bounding box center [354, 340] width 709 height 680
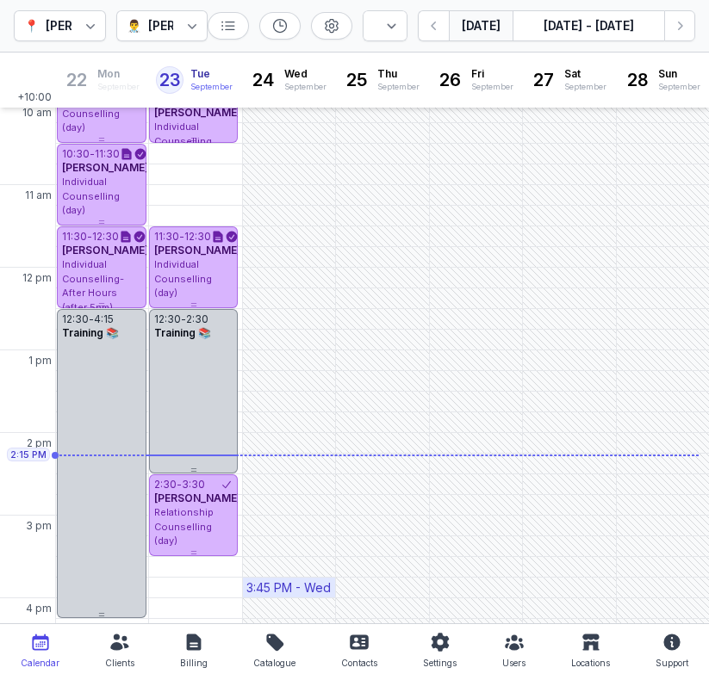
scroll to position [177, 0]
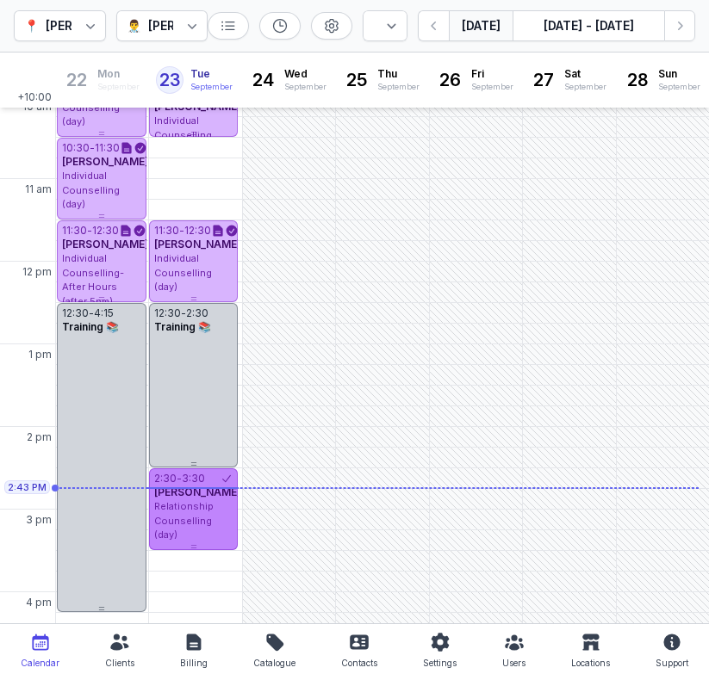
click at [207, 509] on span "Relationship Counselling (day)" at bounding box center [183, 520] width 59 height 40
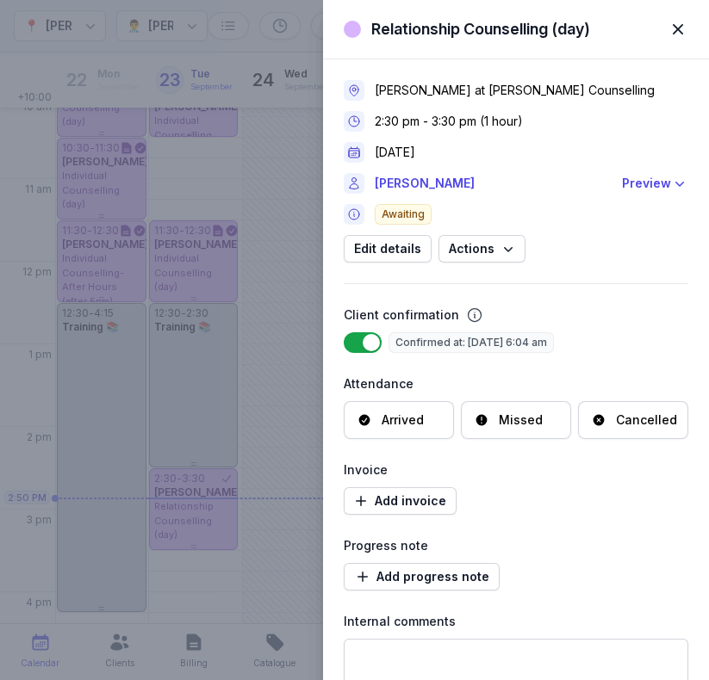
click at [201, 530] on div "Relationship Counselling (day) Close panel Charlee Manaley at Courtney Mac Coun…" at bounding box center [354, 340] width 709 height 680
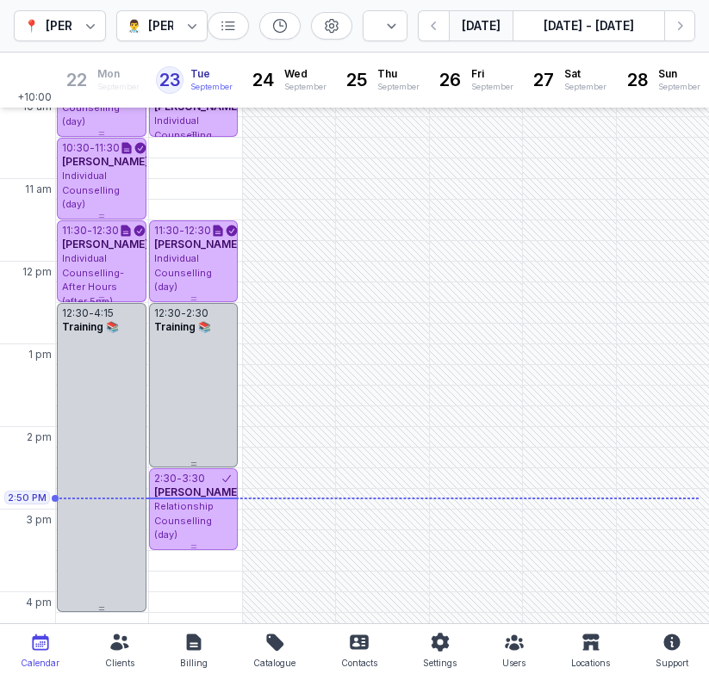
click at [202, 518] on span "Relationship Counselling (day)" at bounding box center [183, 520] width 59 height 40
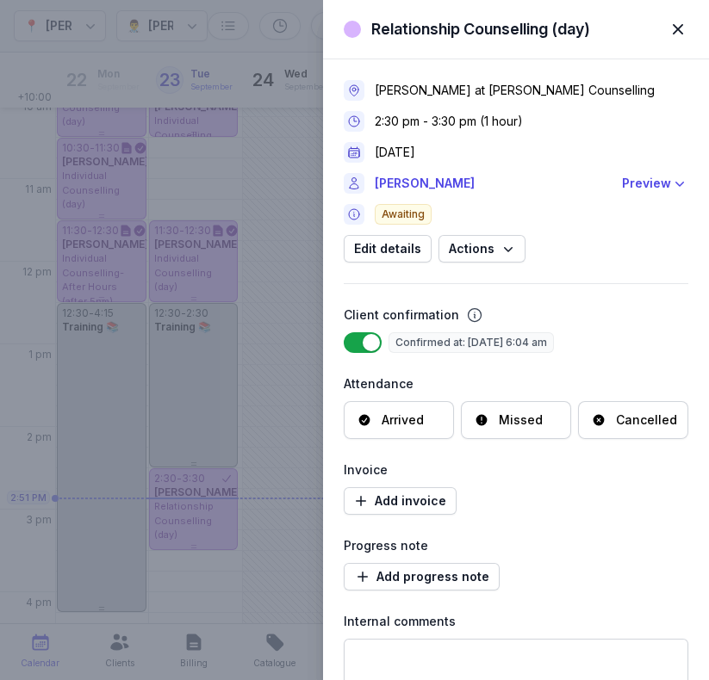
click at [512, 431] on div "Missed" at bounding box center [516, 420] width 110 height 38
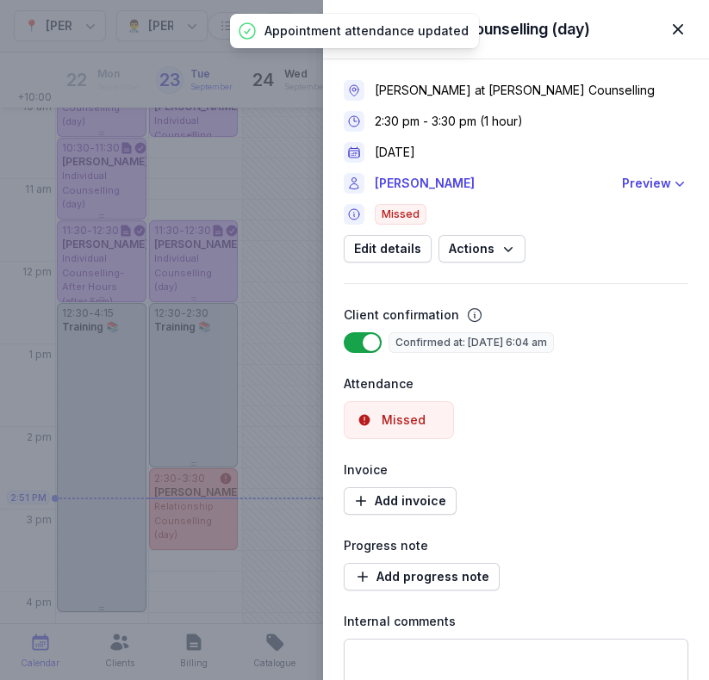
click at [215, 362] on div "Relationship Counselling (day) Close panel Charlee Manaley at Courtney Mac Coun…" at bounding box center [354, 340] width 709 height 680
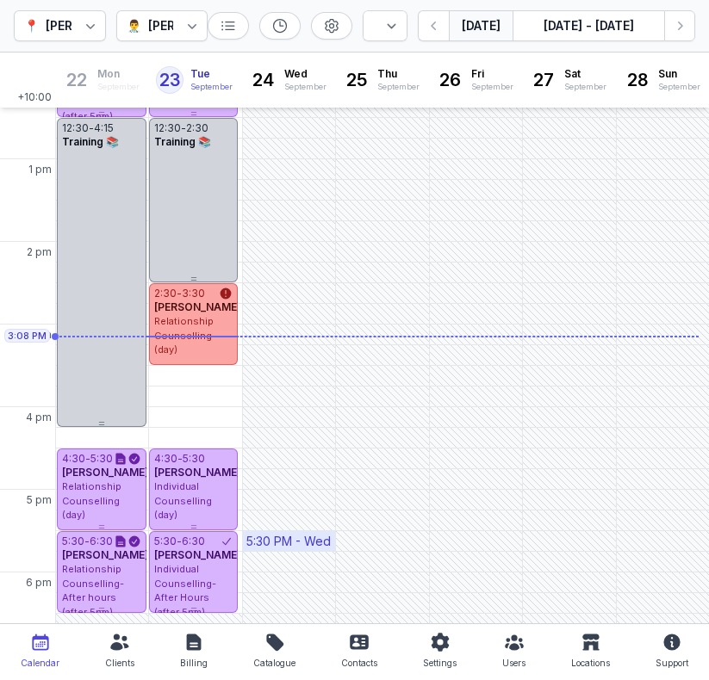
scroll to position [318, 0]
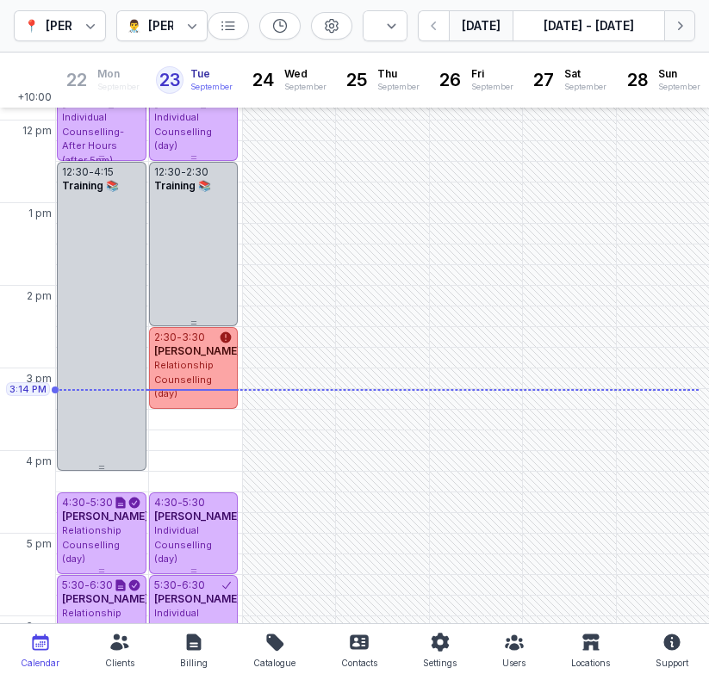
click at [680, 23] on icon "button" at bounding box center [679, 25] width 17 height 17
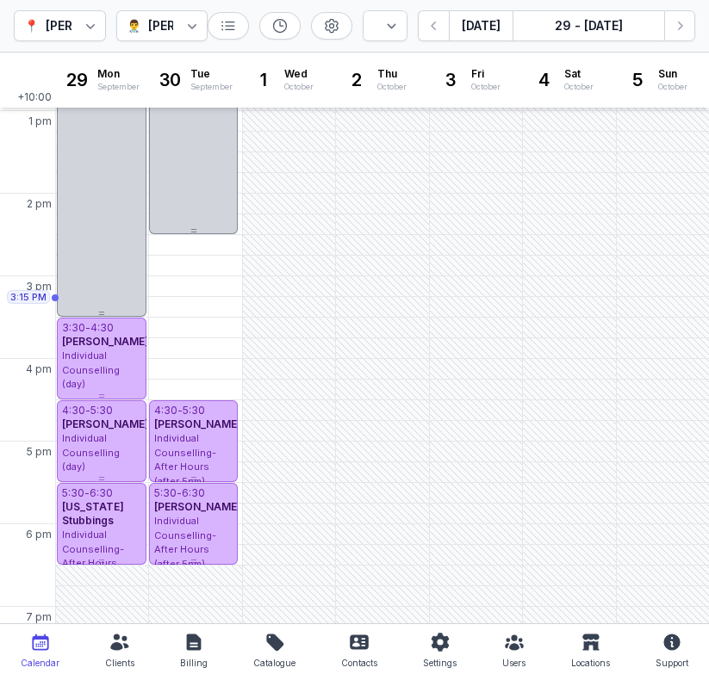
scroll to position [407, 0]
